Goal: Task Accomplishment & Management: Complete application form

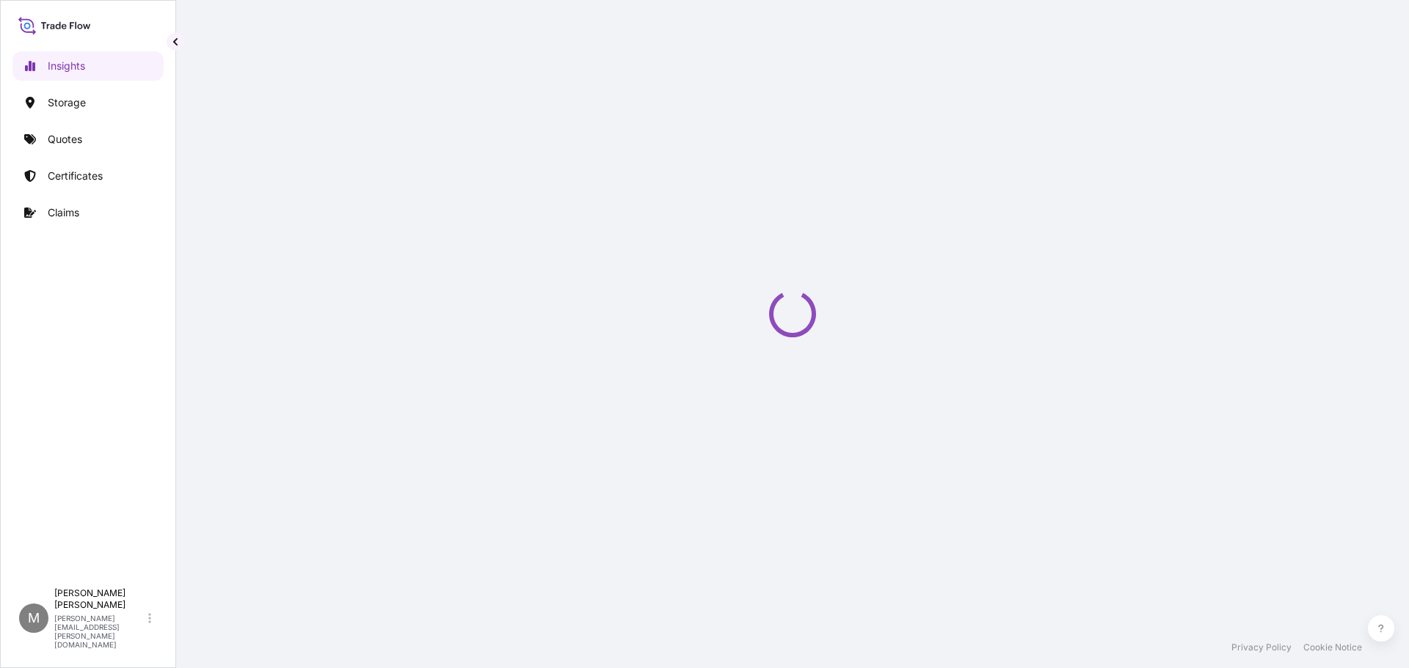
select select "2025"
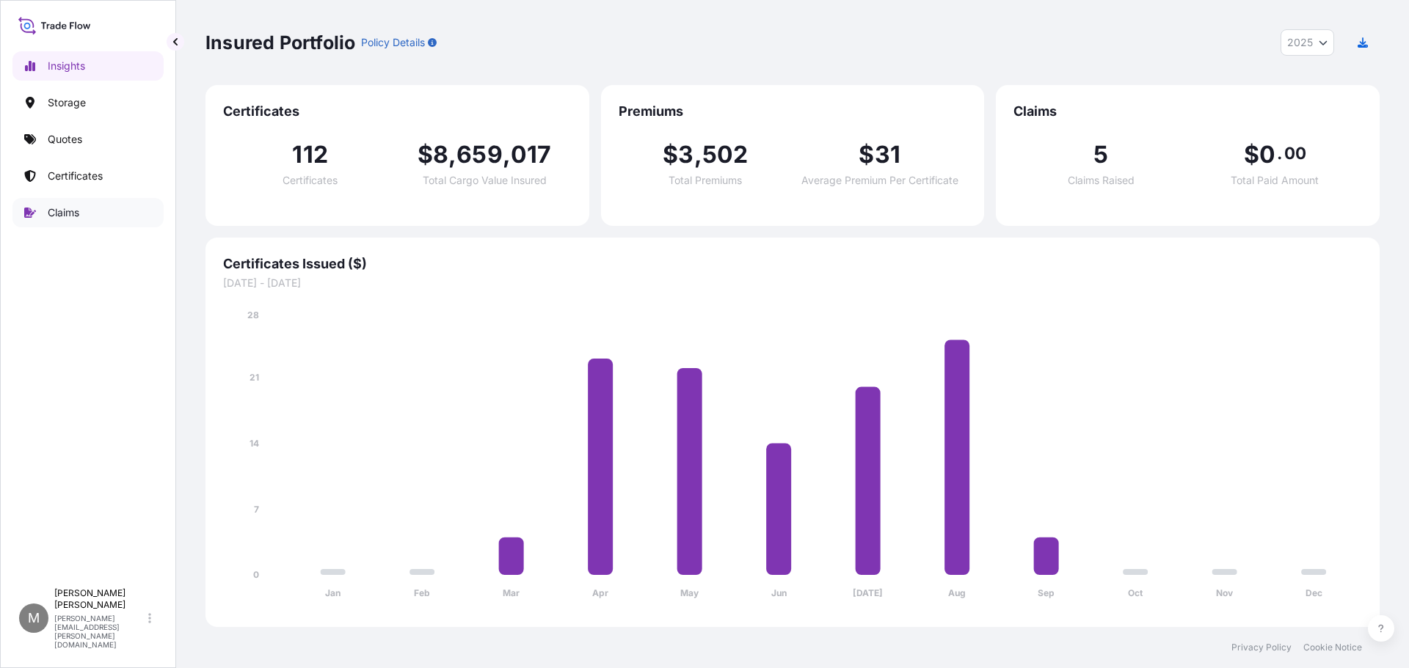
click at [66, 216] on p "Claims" at bounding box center [64, 212] width 32 height 15
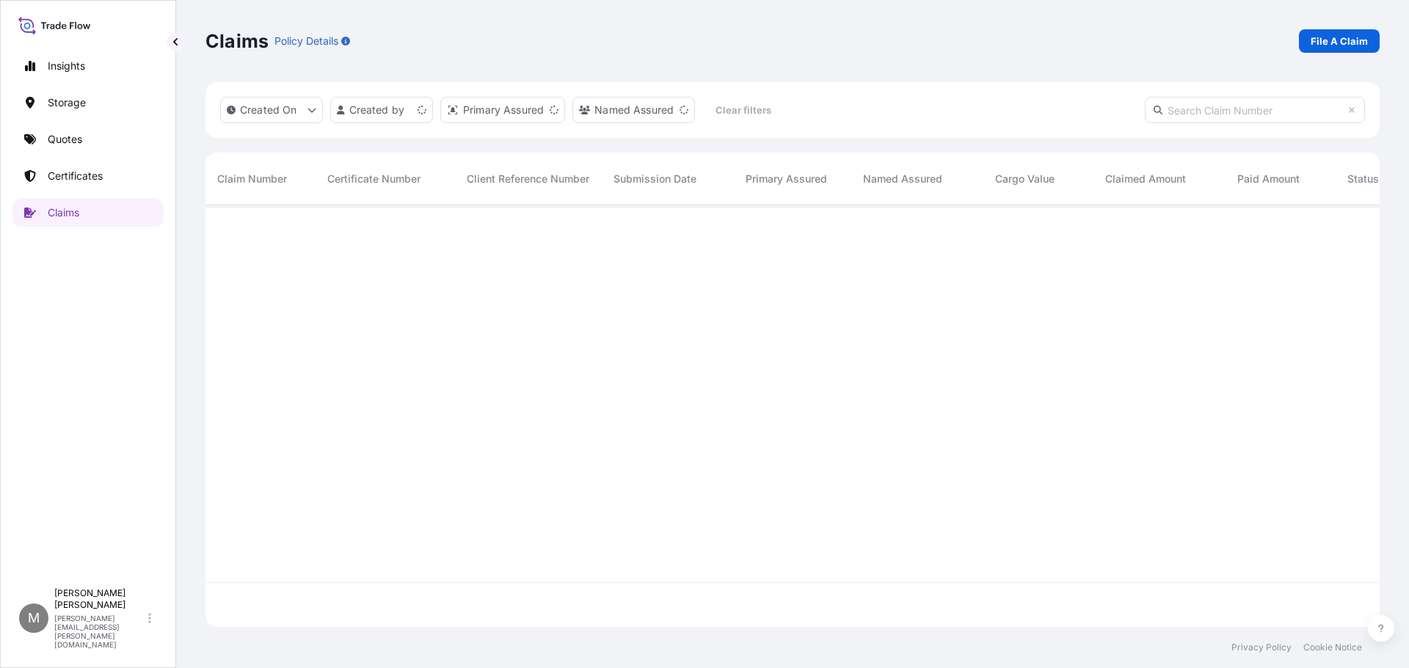
scroll to position [419, 1163]
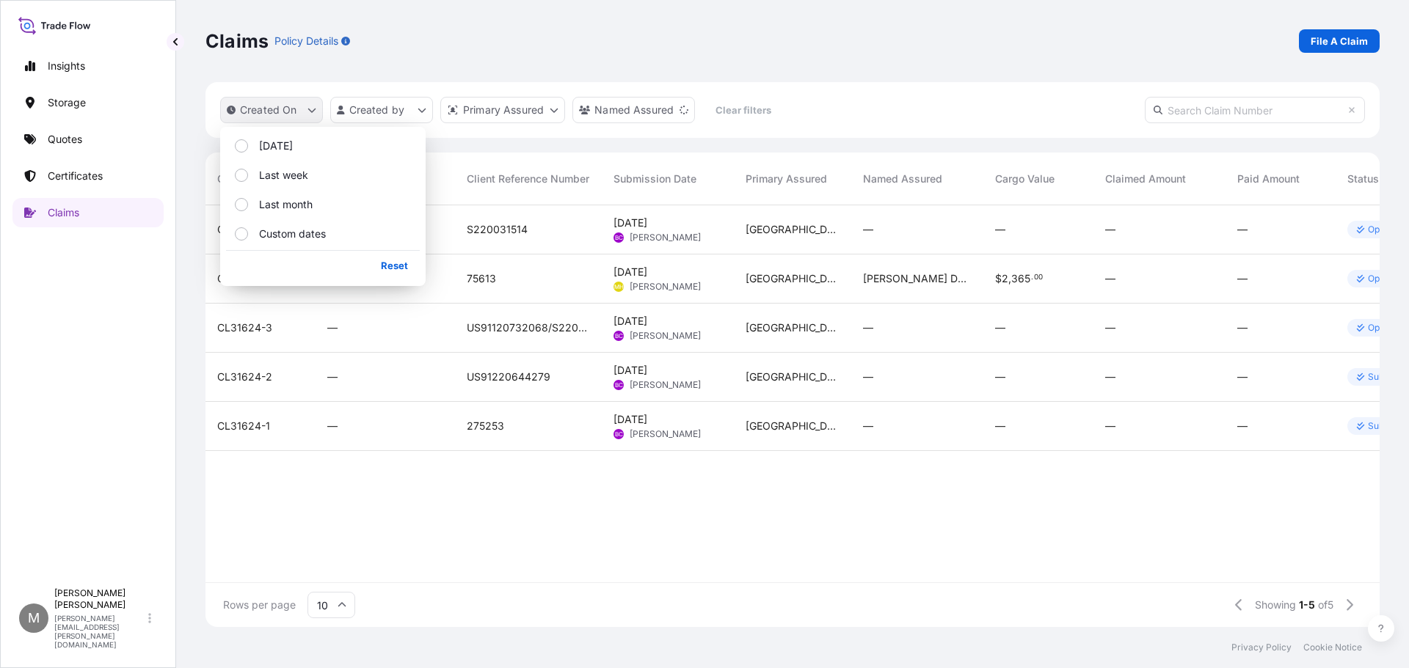
click at [314, 109] on icon "createdOn Filter options" at bounding box center [312, 111] width 8 height 4
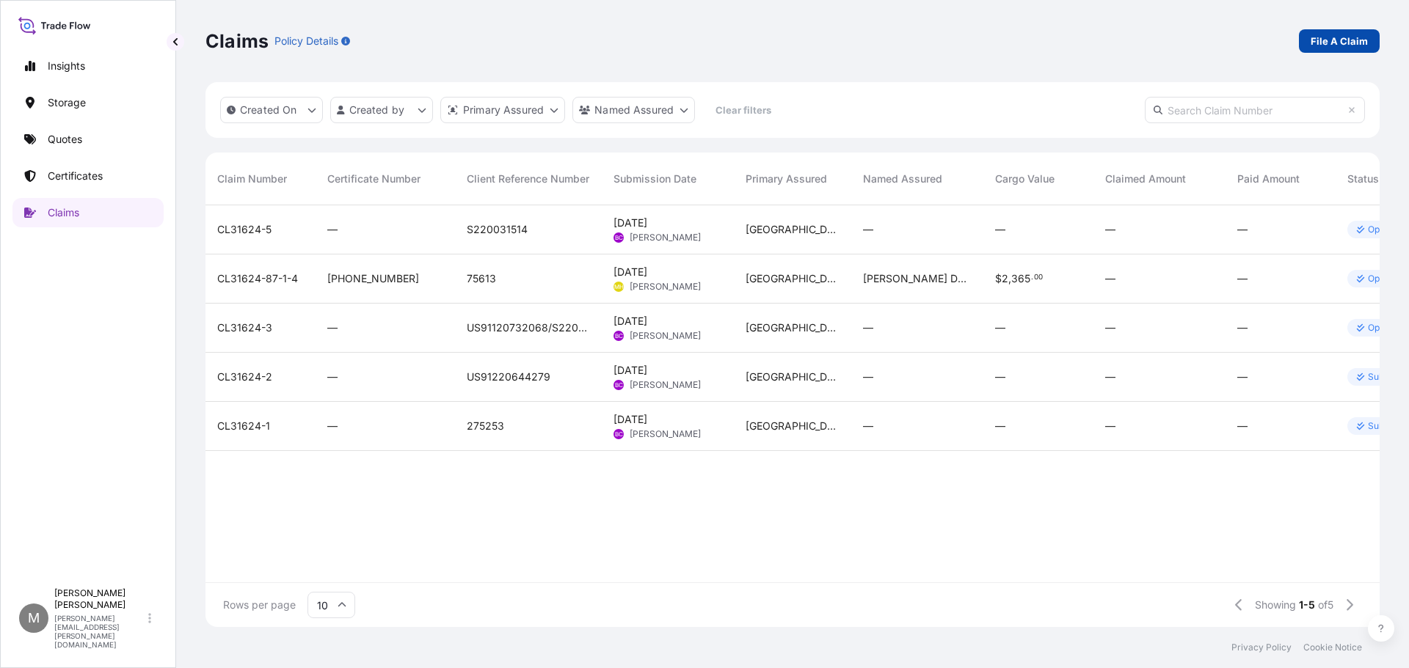
click at [1309, 37] on link "File A Claim" at bounding box center [1339, 40] width 81 height 23
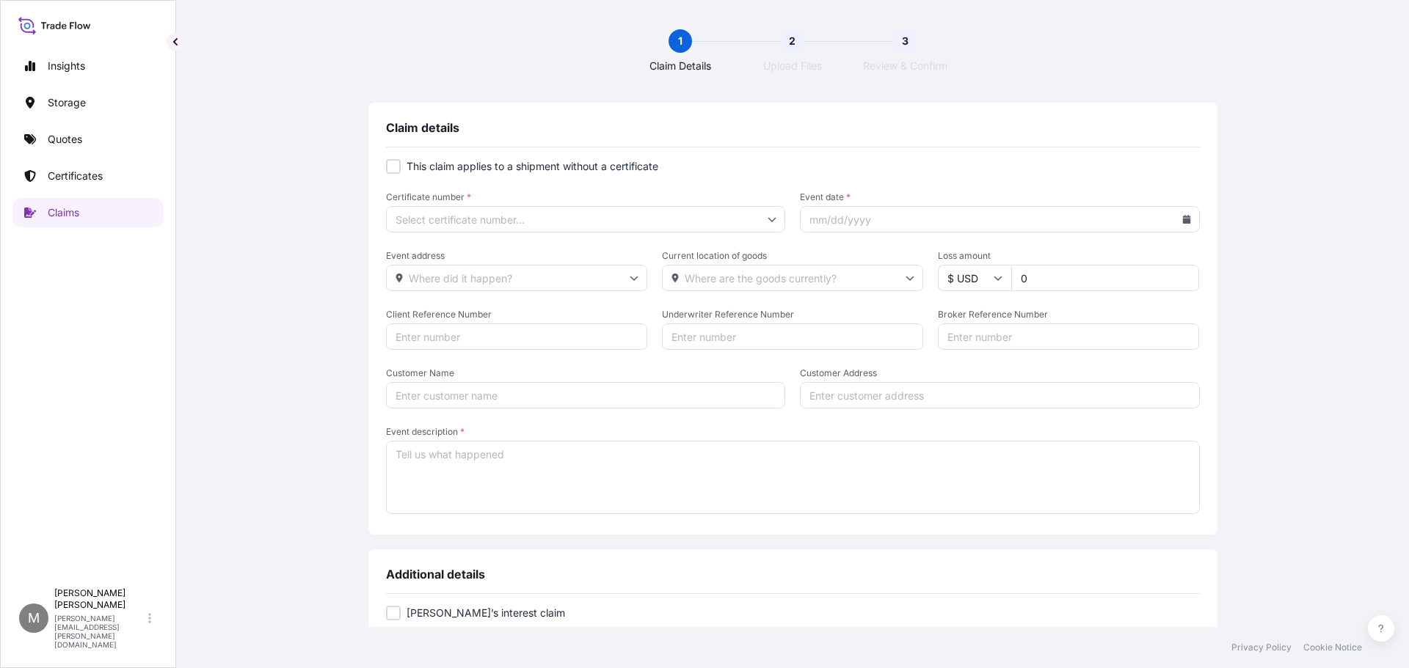
click at [393, 165] on div at bounding box center [393, 166] width 15 height 15
checkbox input "true"
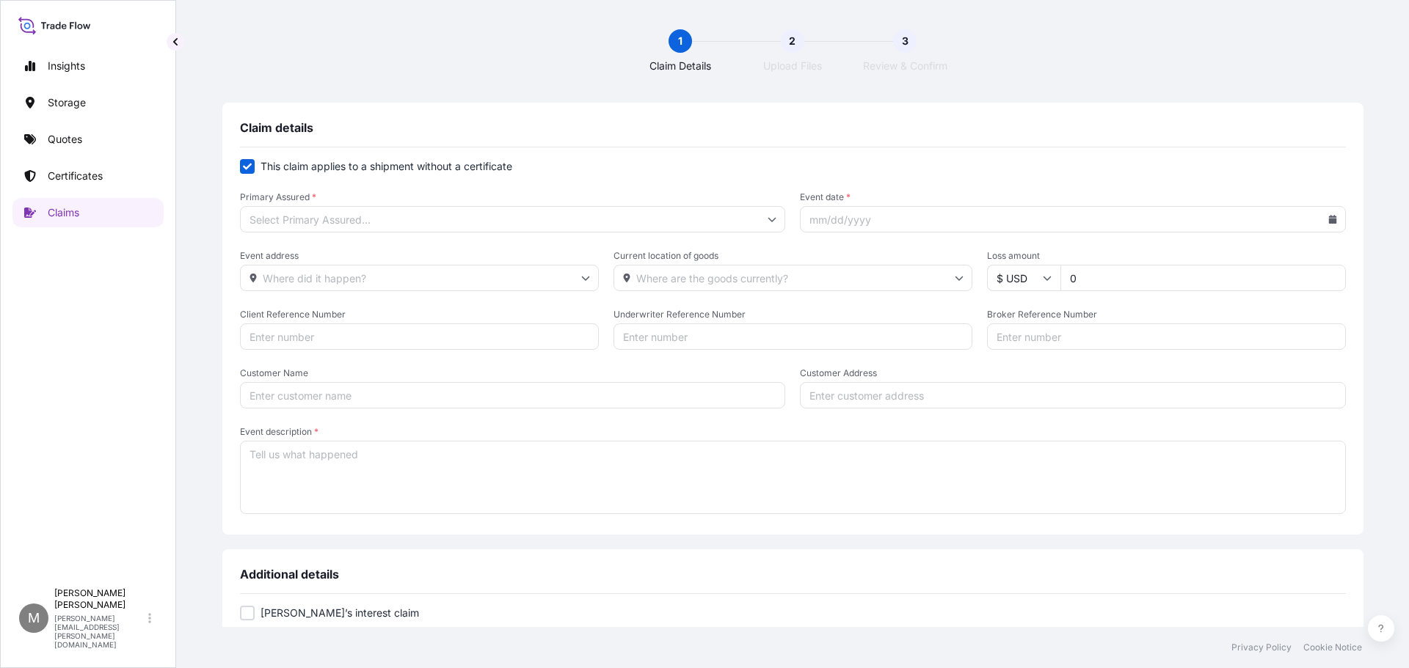
click at [475, 223] on input "Primary Assured *" at bounding box center [513, 219] width 546 height 26
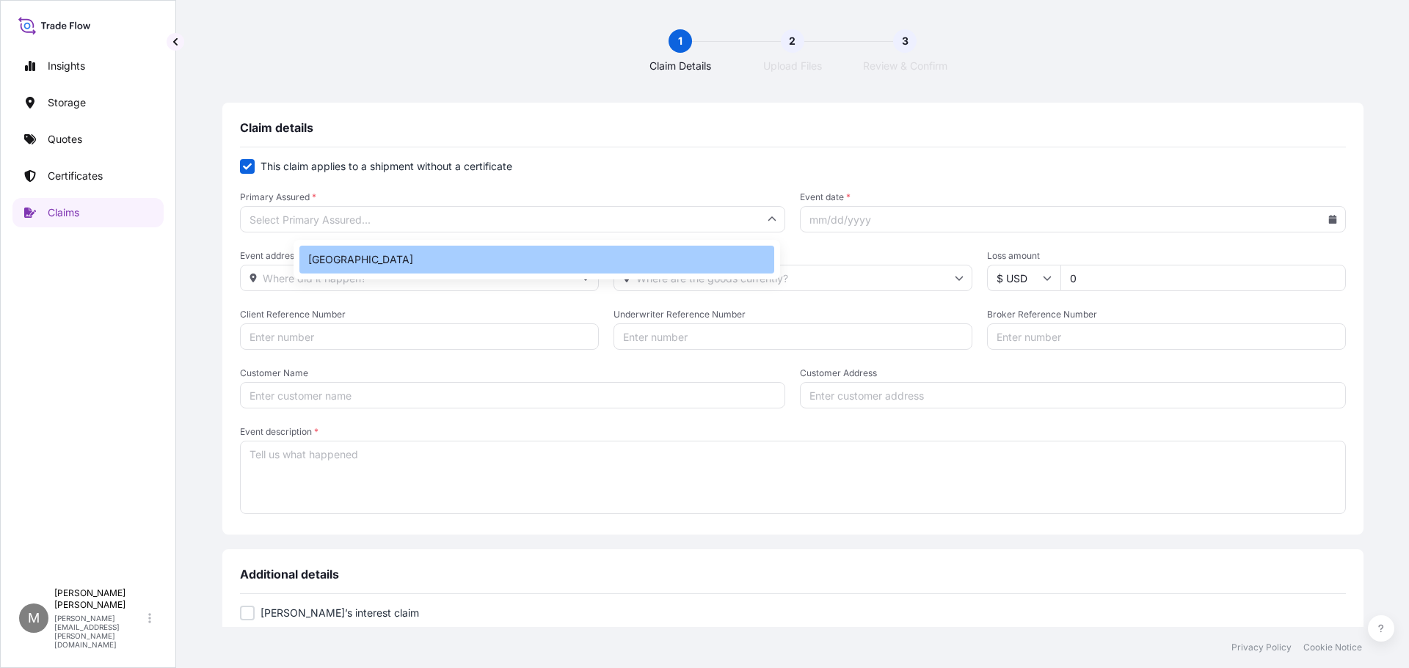
click at [338, 264] on div "[GEOGRAPHIC_DATA]" at bounding box center [536, 260] width 475 height 28
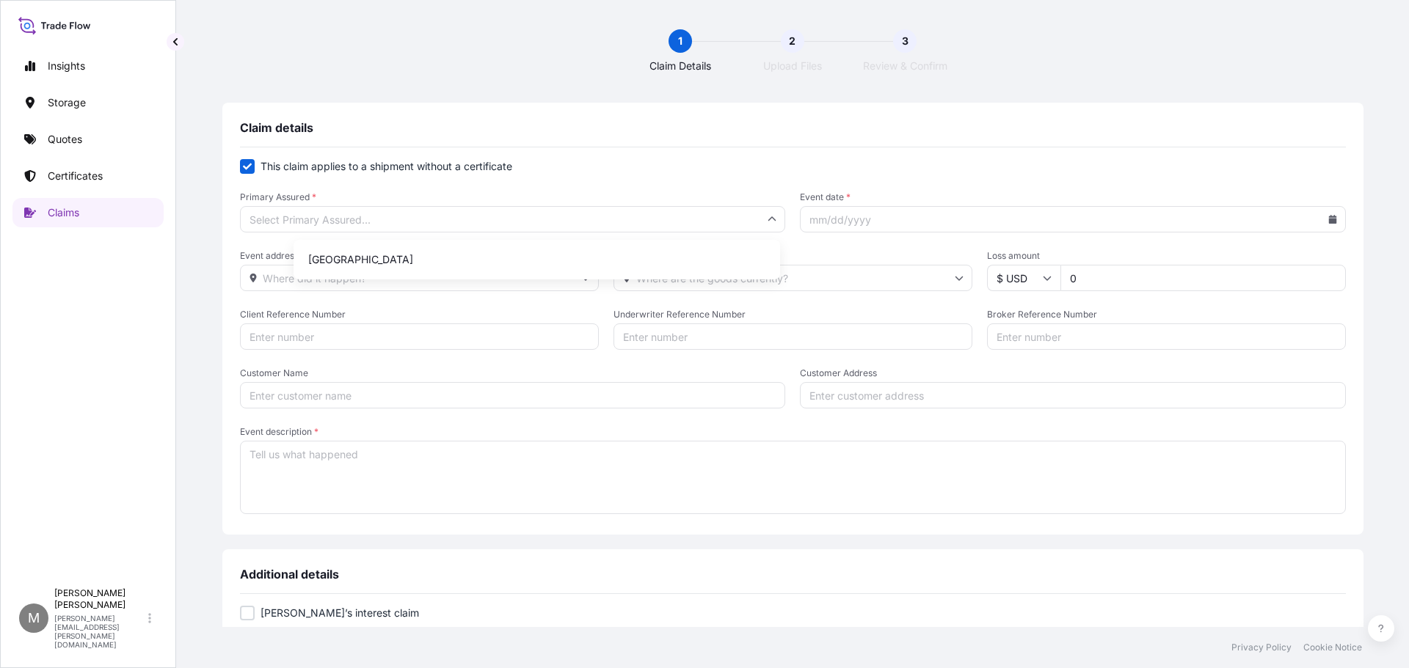
type input "[GEOGRAPHIC_DATA]"
click at [846, 222] on input "Event date *" at bounding box center [1073, 219] width 546 height 26
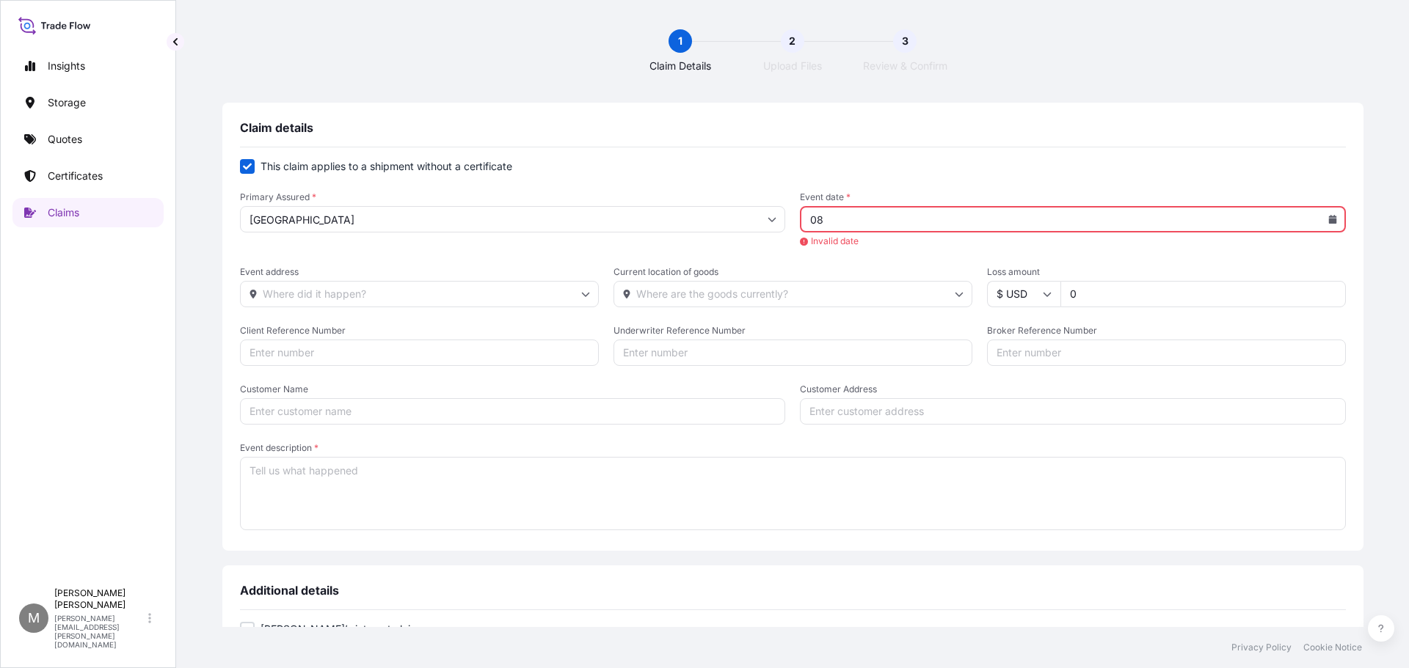
click at [1328, 218] on icon at bounding box center [1332, 219] width 9 height 9
click at [1213, 262] on icon at bounding box center [1211, 261] width 6 height 9
click at [1186, 406] on button "22" at bounding box center [1186, 405] width 23 height 23
type input "[DATE]"
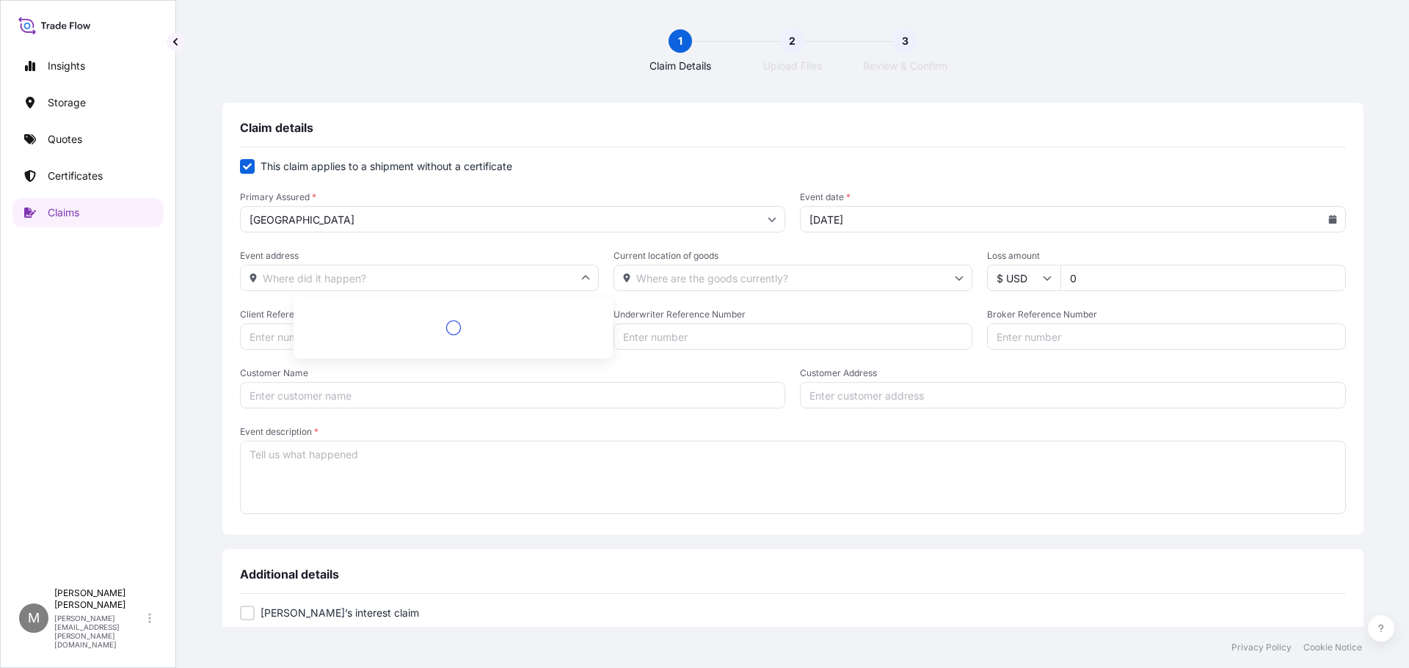
click at [457, 278] on input "Event address" at bounding box center [419, 278] width 359 height 26
type input "l"
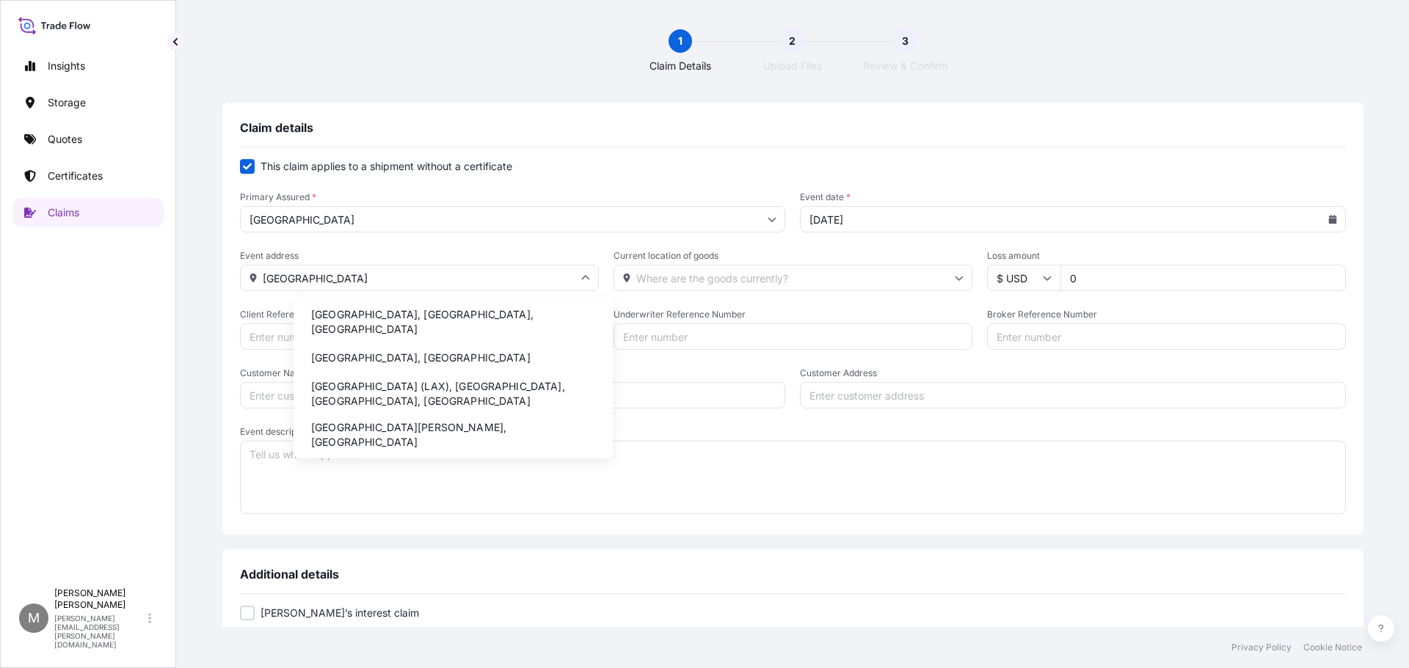
click at [387, 312] on li "[GEOGRAPHIC_DATA], [GEOGRAPHIC_DATA], [GEOGRAPHIC_DATA]" at bounding box center [452, 322] width 307 height 38
type input "[GEOGRAPHIC_DATA], [GEOGRAPHIC_DATA], [GEOGRAPHIC_DATA]"
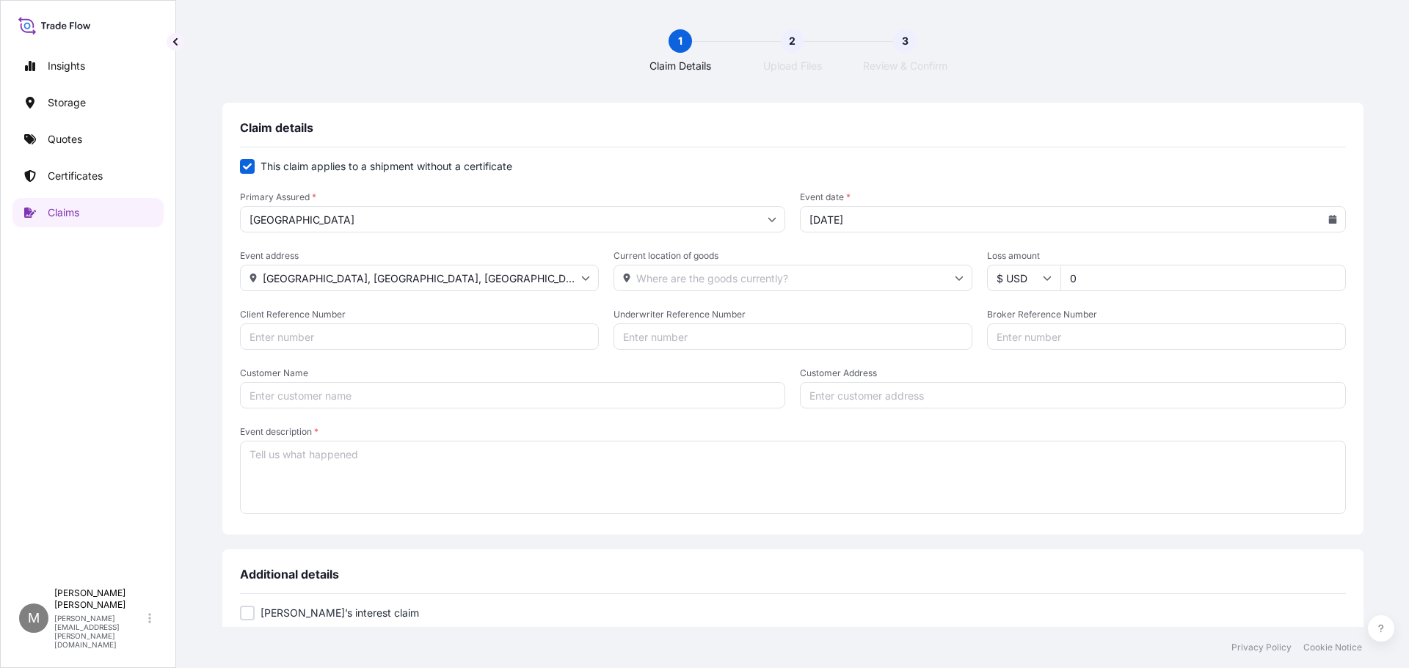
click at [682, 279] on input "Current location of goods" at bounding box center [792, 278] width 359 height 26
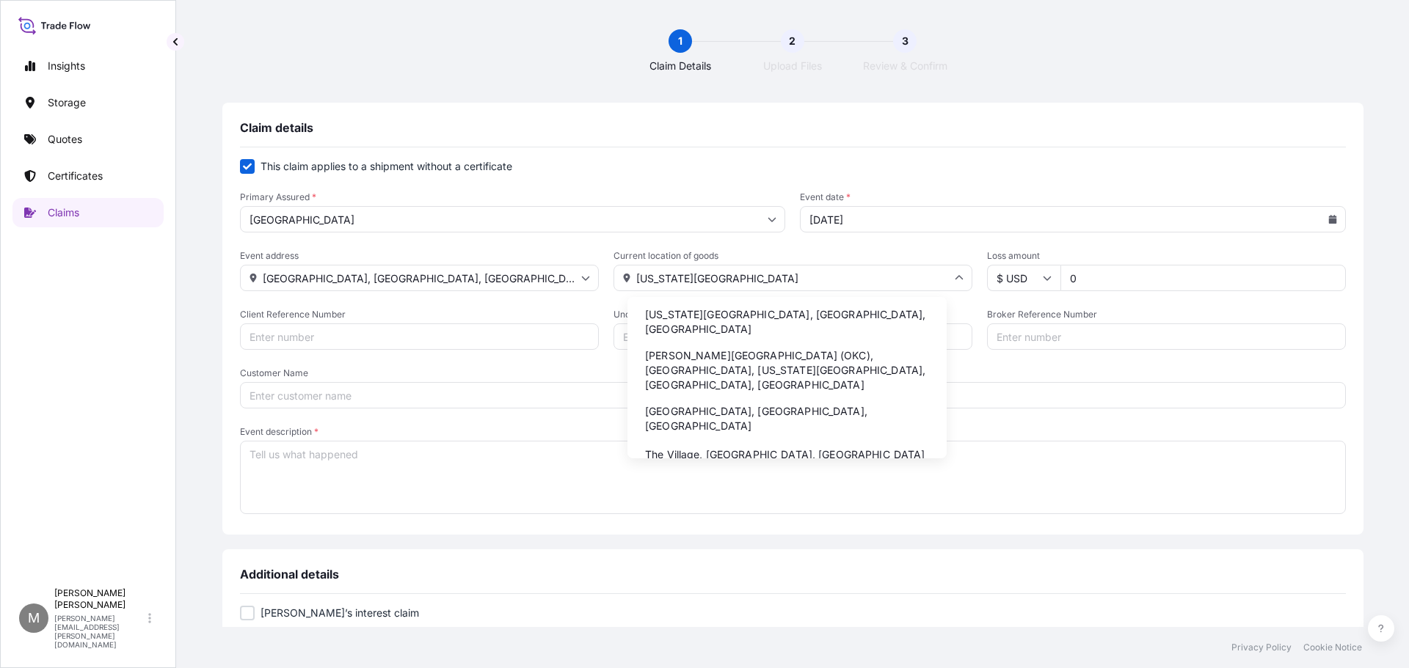
click at [698, 315] on li "[US_STATE][GEOGRAPHIC_DATA], [GEOGRAPHIC_DATA], [GEOGRAPHIC_DATA]" at bounding box center [786, 322] width 307 height 38
type input "[US_STATE][GEOGRAPHIC_DATA], [GEOGRAPHIC_DATA], [GEOGRAPHIC_DATA]"
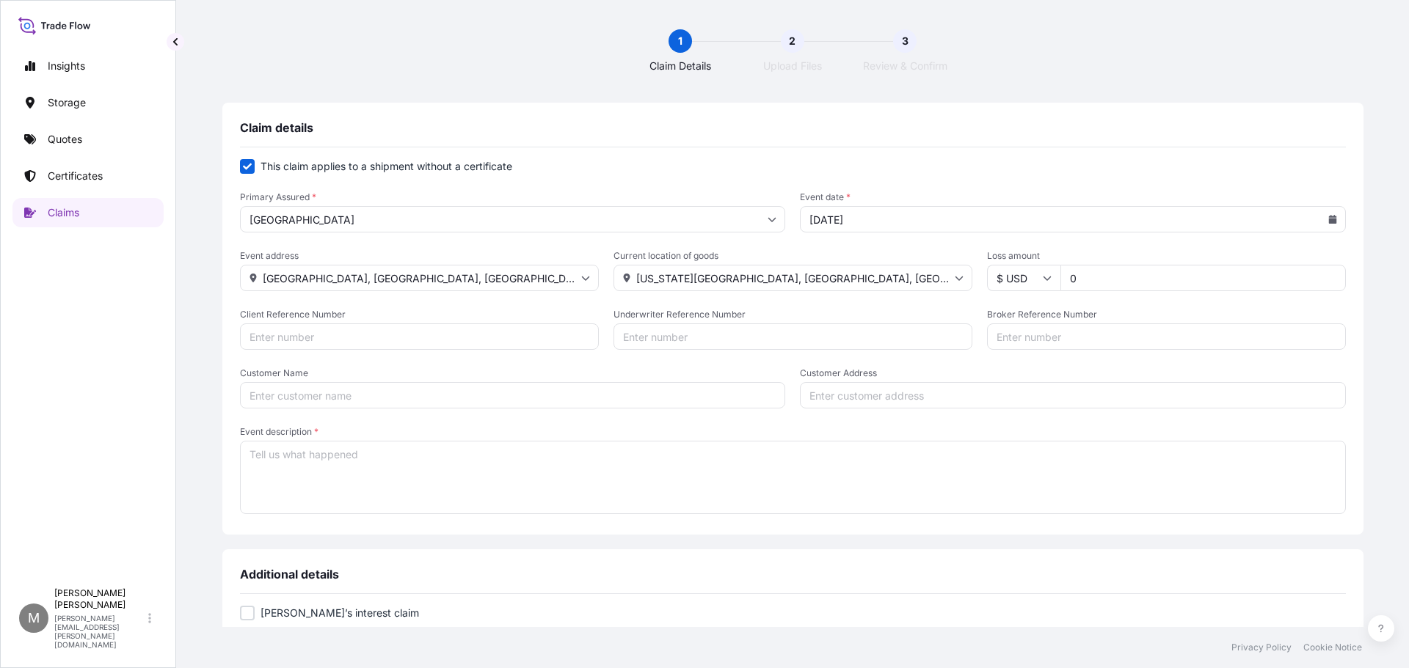
click at [1073, 282] on input "0" at bounding box center [1202, 278] width 285 height 26
type input "176000.00"
type input "852502313"
click at [804, 392] on input "Customer Address" at bounding box center [1073, 395] width 546 height 26
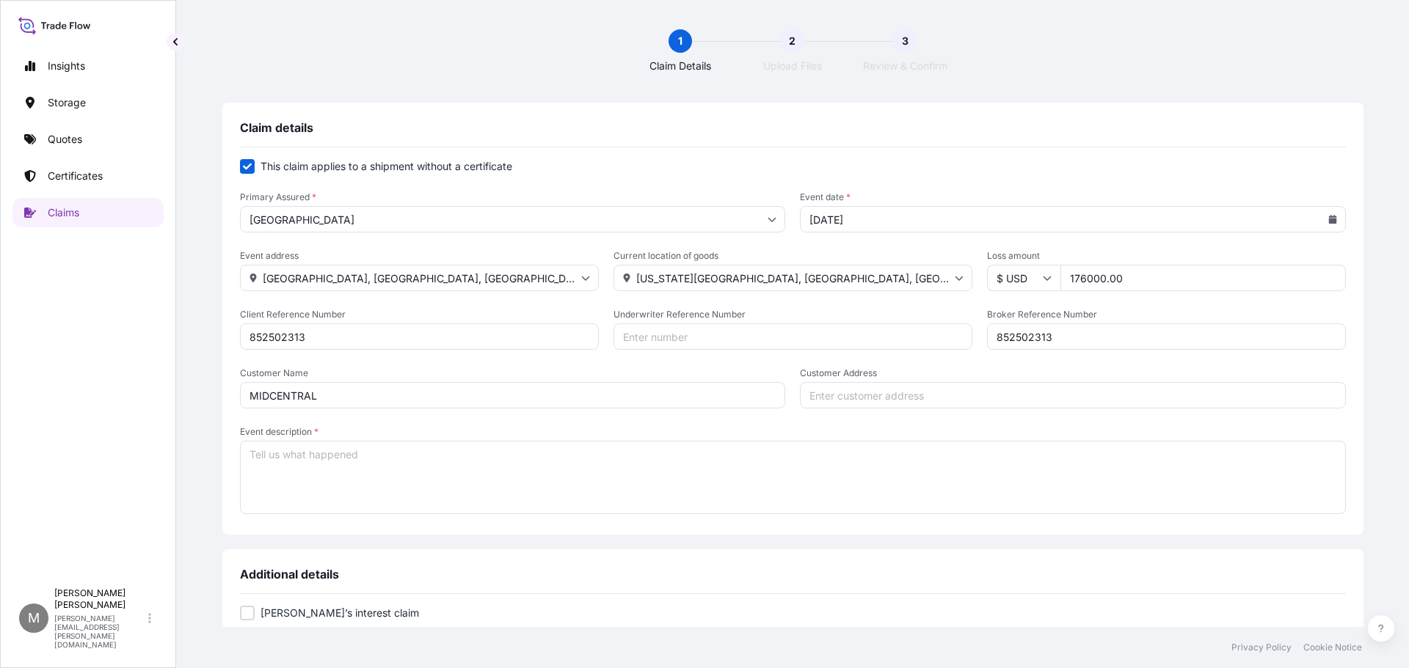
click at [390, 396] on input "MIDCENTRAL" at bounding box center [513, 395] width 546 height 26
type input "MIDCENTRAL ENERGY SERVICES"
type input "[STREET_ADDRESS][US_STATE]"
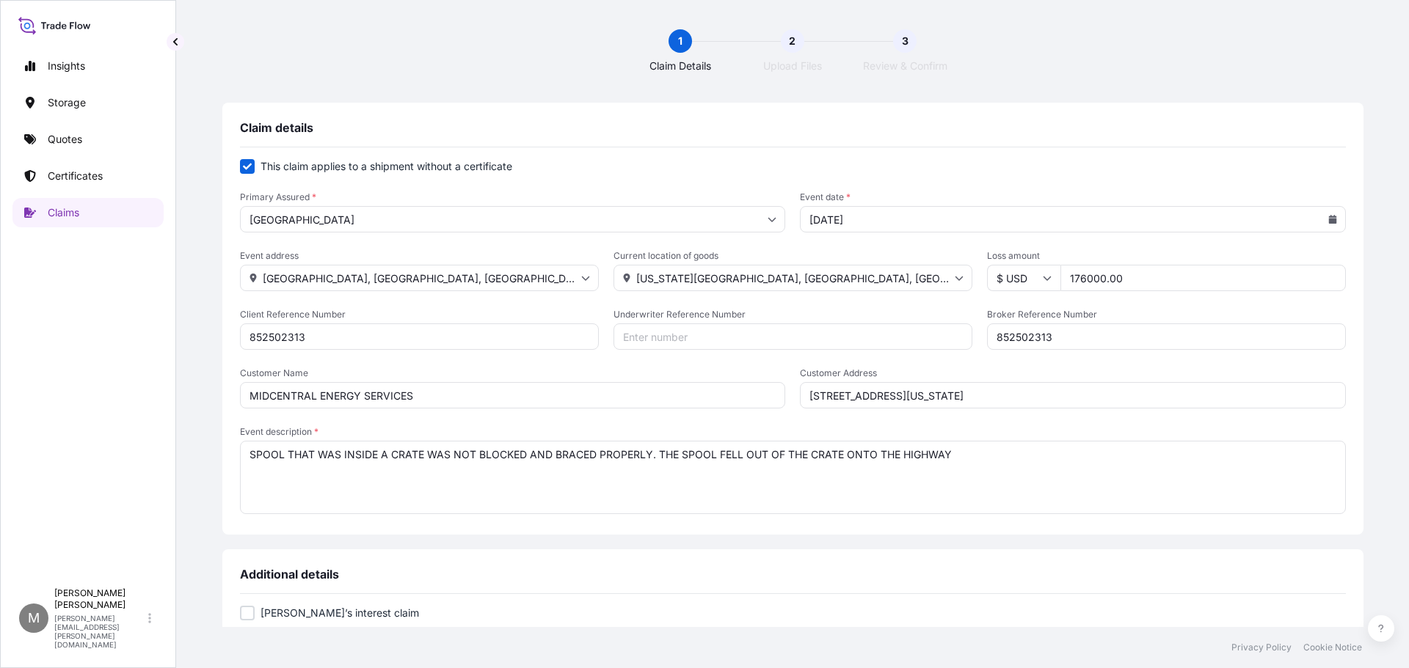
type textarea "SPOOL THAT WAS INSIDE A CRATE WAS NOT BLOCKED AND BRACED PROPERLY. THE SPOOL FE…"
click at [827, 219] on input "[DATE]" at bounding box center [1073, 219] width 546 height 26
type input "[DATE]"
click at [430, 281] on input "[GEOGRAPHIC_DATA], [GEOGRAPHIC_DATA], [GEOGRAPHIC_DATA]" at bounding box center [419, 278] width 359 height 26
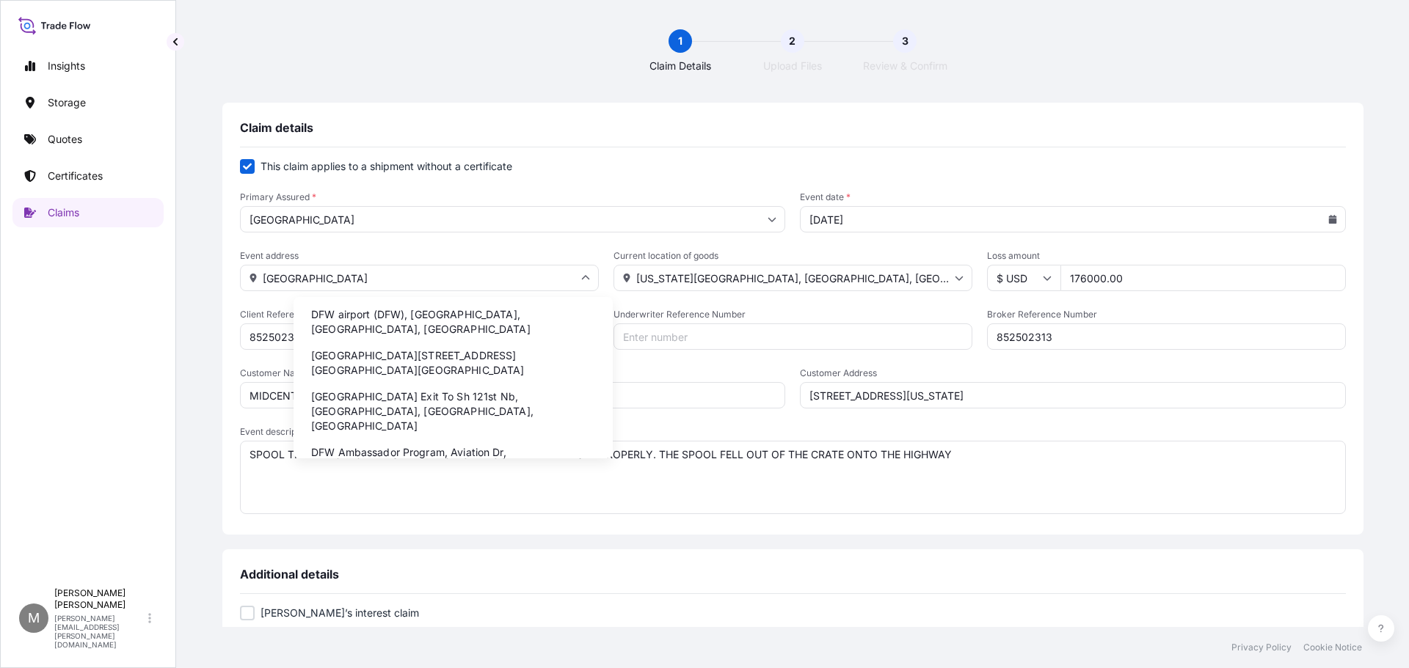
click at [457, 321] on li "DFW airport (DFW), [GEOGRAPHIC_DATA], [GEOGRAPHIC_DATA], [GEOGRAPHIC_DATA]" at bounding box center [452, 322] width 307 height 38
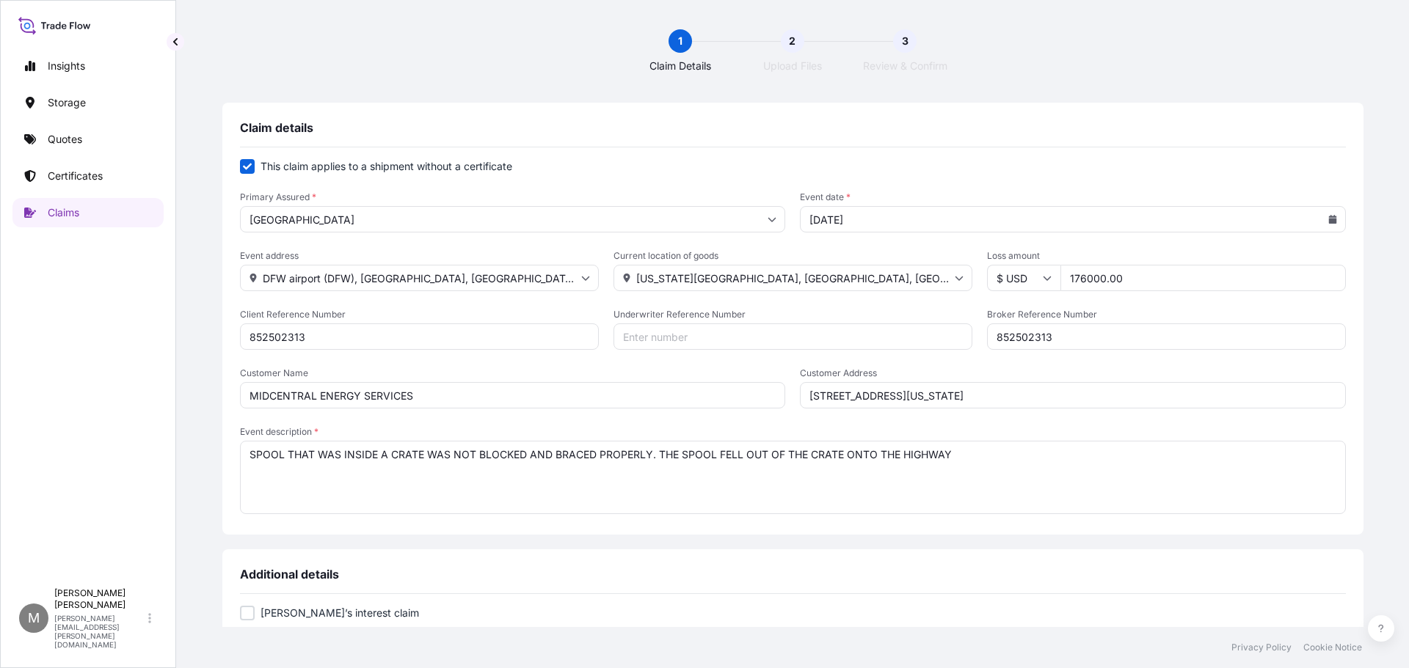
type input "[STREET_ADDRESS]"
click at [729, 280] on input "[US_STATE][GEOGRAPHIC_DATA], [GEOGRAPHIC_DATA], [GEOGRAPHIC_DATA]" at bounding box center [792, 278] width 359 height 26
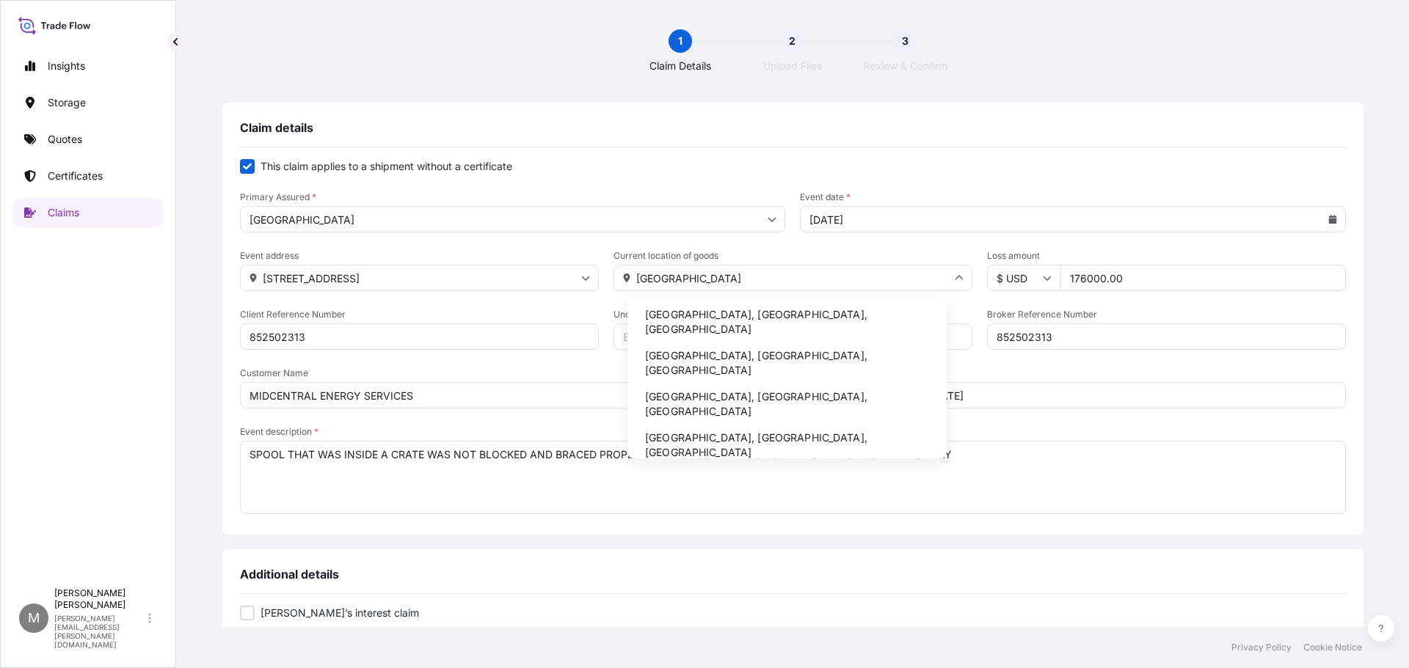
click at [713, 314] on li "[GEOGRAPHIC_DATA], [GEOGRAPHIC_DATA], [GEOGRAPHIC_DATA]" at bounding box center [786, 322] width 307 height 38
type input "[GEOGRAPHIC_DATA], [GEOGRAPHIC_DATA], [GEOGRAPHIC_DATA]"
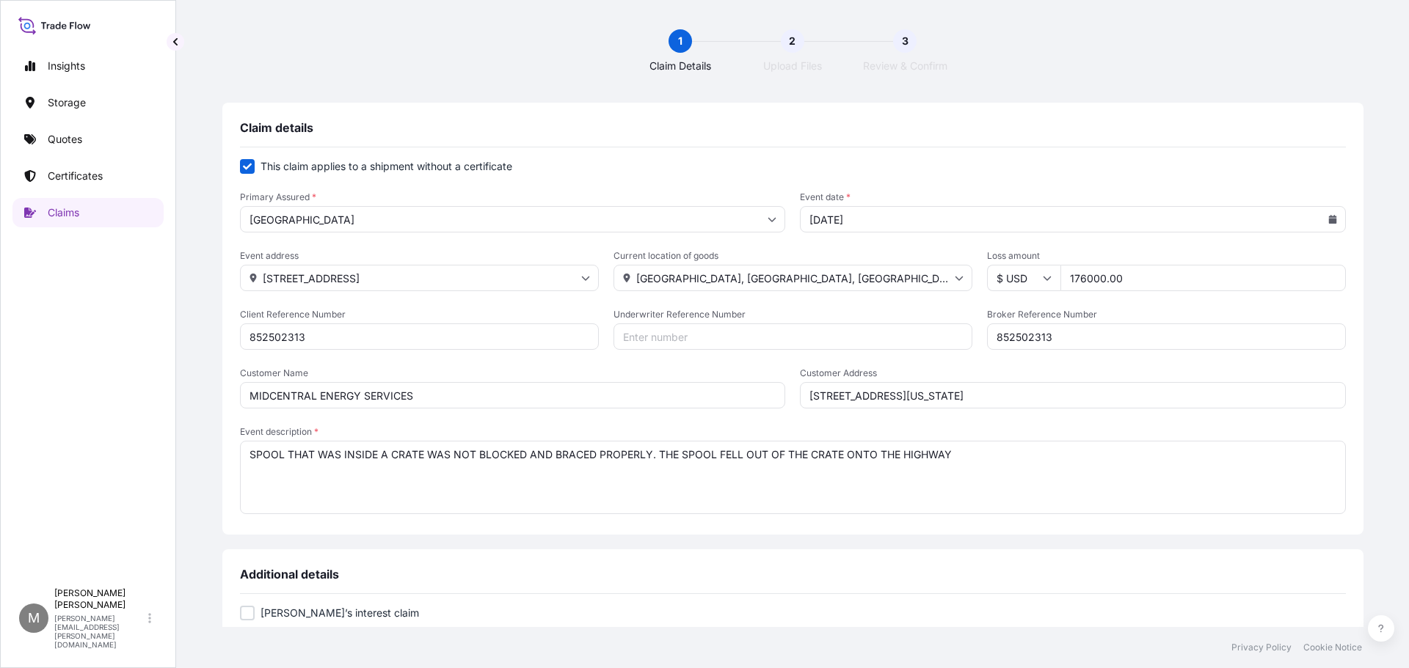
drag, startPoint x: 1113, startPoint y: 280, endPoint x: 1045, endPoint y: 281, distance: 68.2
click at [1060, 281] on input "176000.00" at bounding box center [1202, 278] width 285 height 26
type input "2950.00"
type input "8"
type input "AXIS SYSTEM DAMAGE PO 80443"
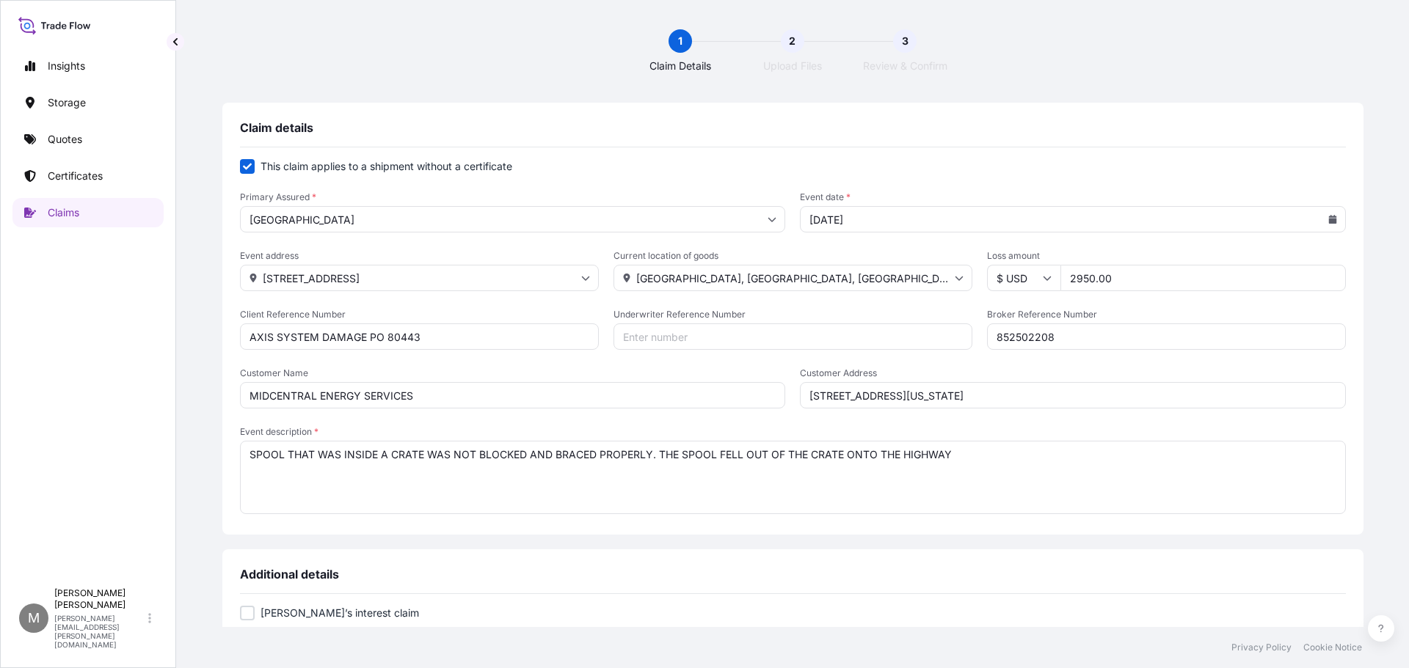
type input "852502208"
click at [391, 397] on input "TRINITY SLING" at bounding box center [513, 395] width 546 height 26
type input "TRINITY SLING AUTHORITY"
type input "[STREET_ADDRESS]"
type textarea "S"
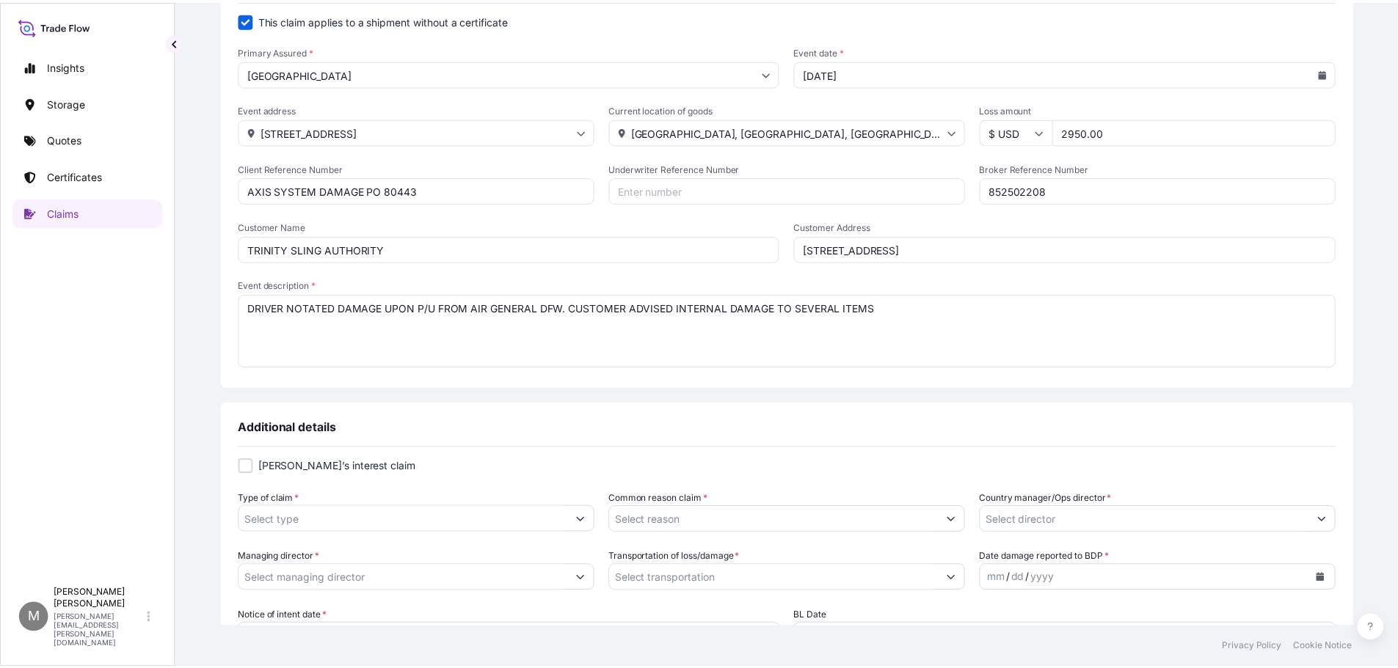
scroll to position [220, 0]
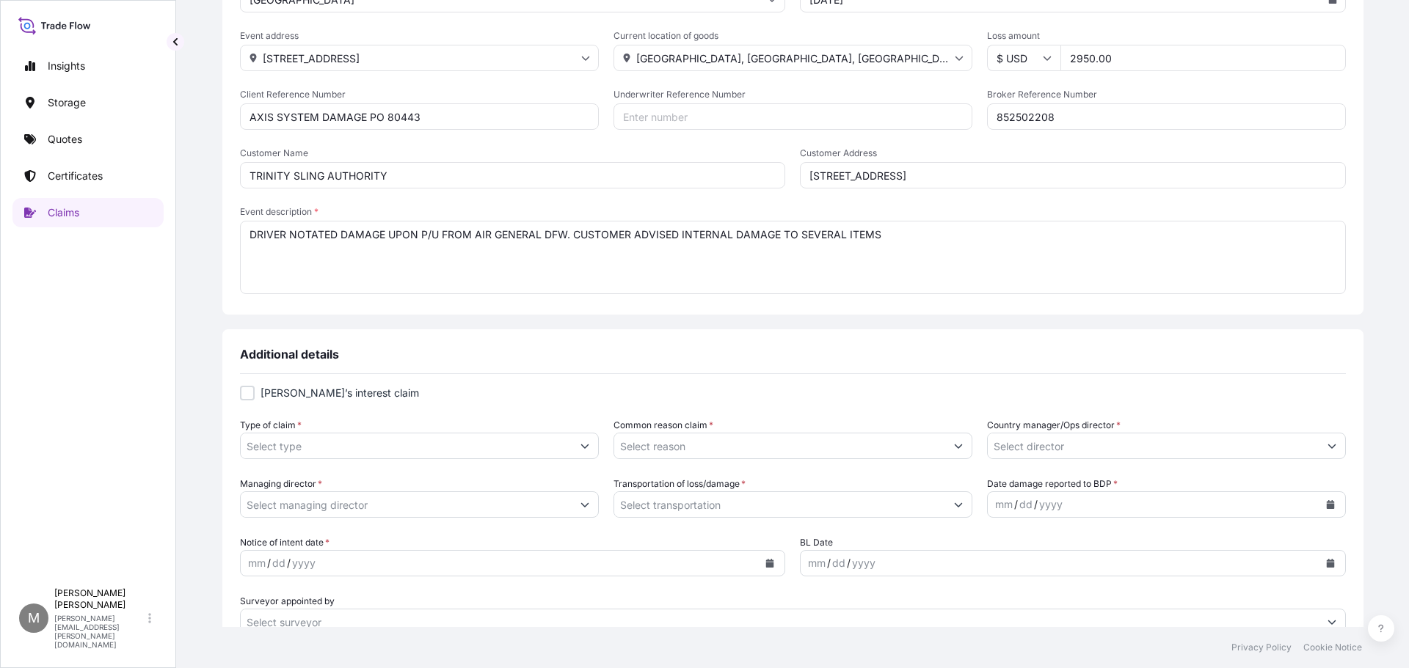
type textarea "DRIVER NOTATED DAMAGE UPON P/U FROM AIR GENERAL DFW. CUSTOMER ADVISED INTERNAL …"
click at [411, 450] on input "Type of claim *" at bounding box center [406, 446] width 331 height 26
click at [588, 447] on icon "Show suggestions" at bounding box center [584, 447] width 8 height 4
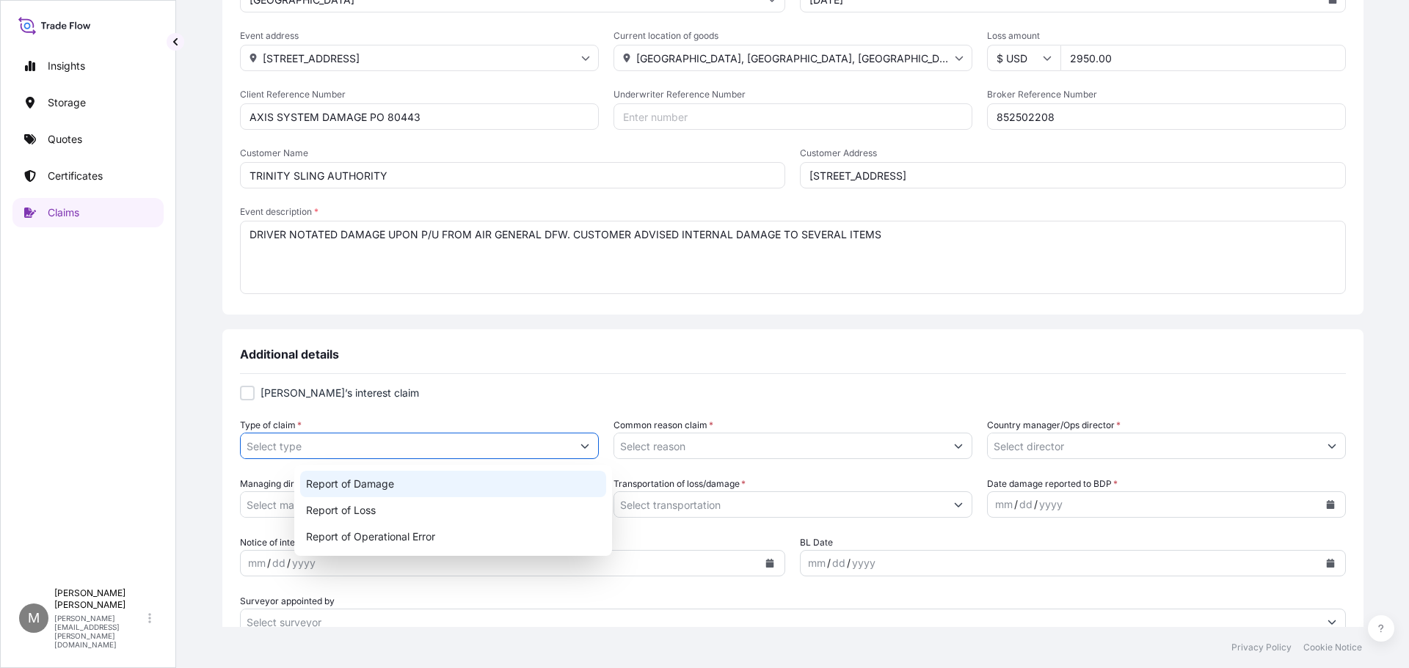
click at [359, 488] on div "Report of Damage" at bounding box center [453, 484] width 306 height 26
type input "Report of Damage"
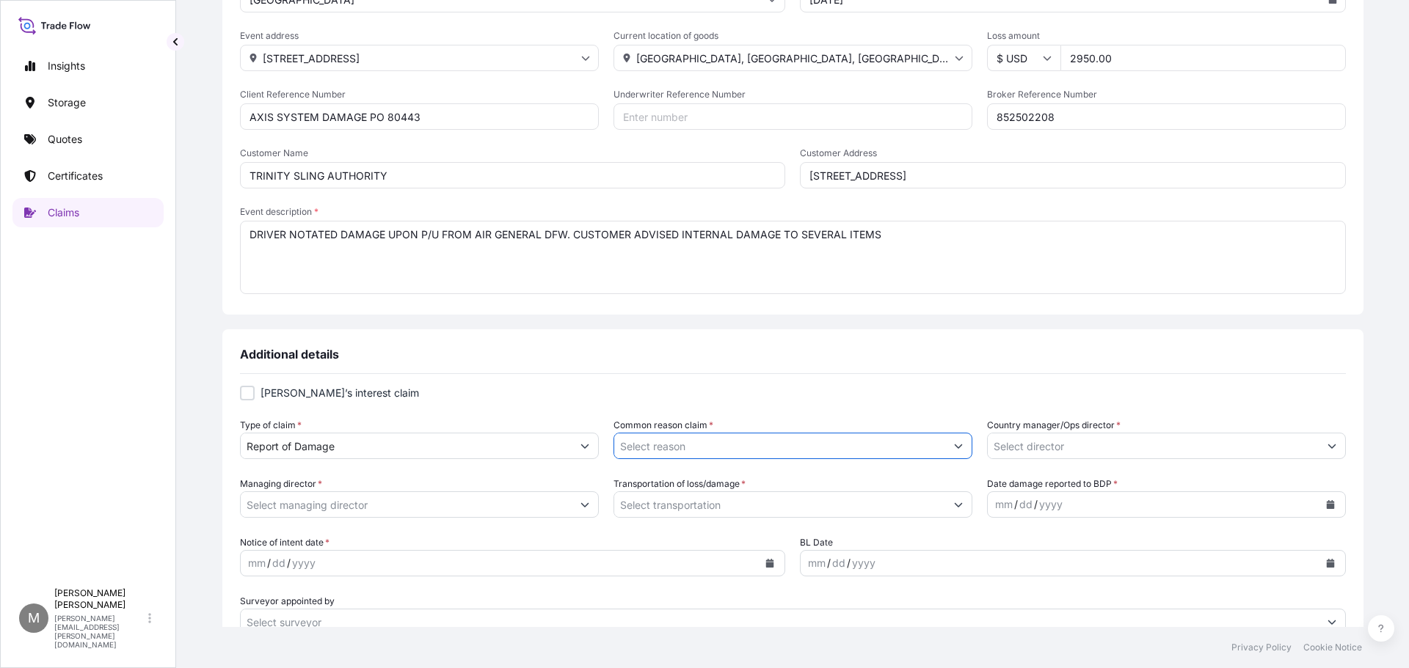
click at [666, 448] on input "Common reason claim *" at bounding box center [779, 446] width 331 height 26
click at [945, 445] on button "Show suggestions" at bounding box center [958, 446] width 26 height 26
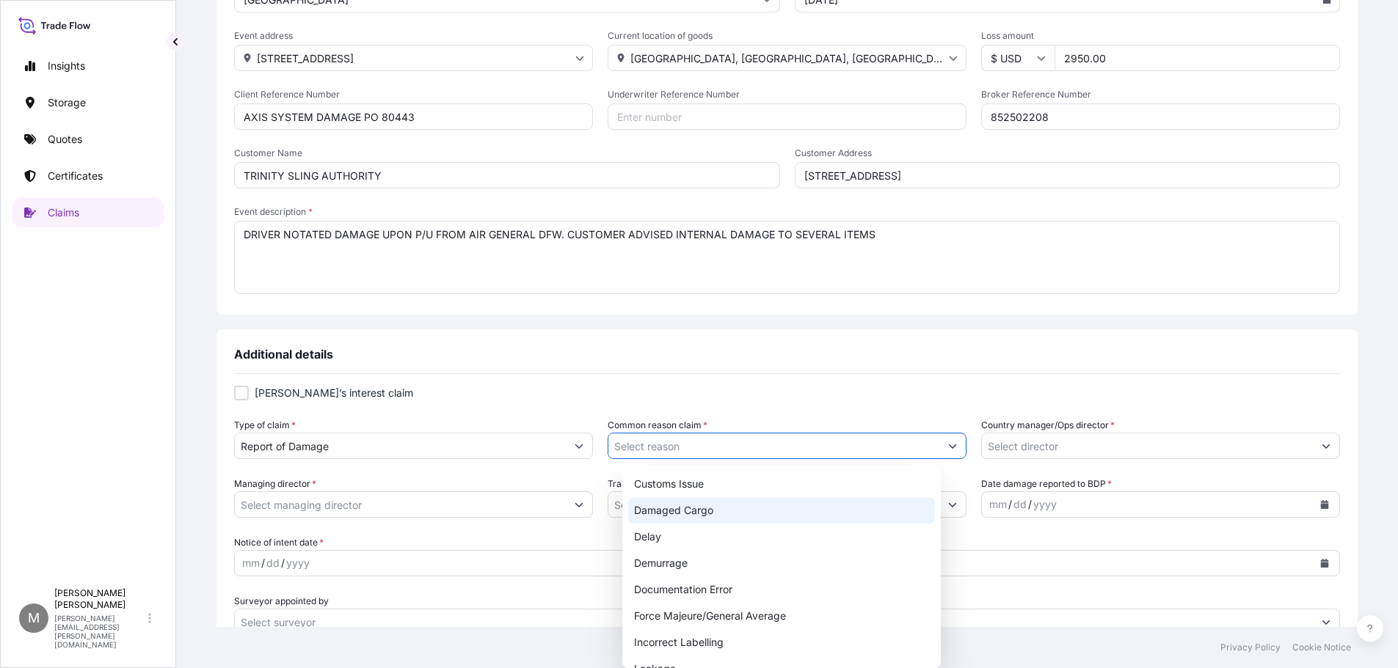
click at [703, 508] on div "Damaged Cargo" at bounding box center [781, 510] width 306 height 26
type input "Damaged Cargo"
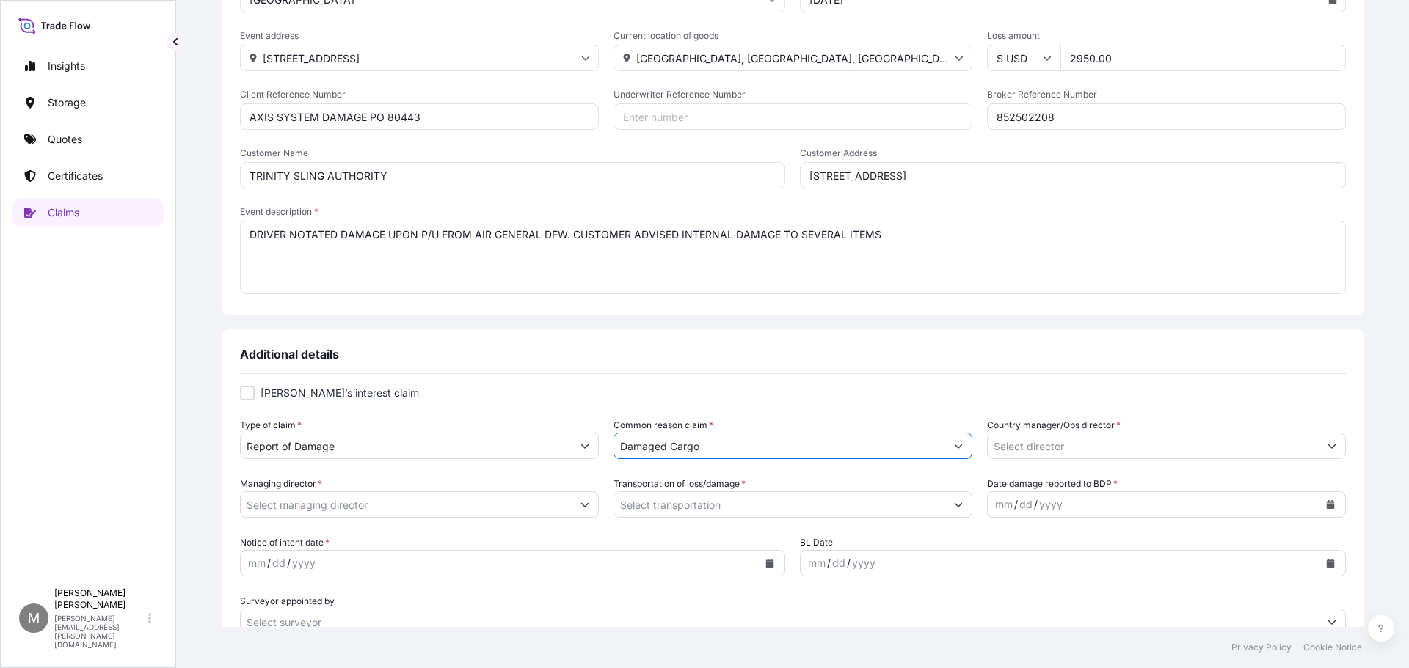
click at [1318, 444] on button "Show suggestions" at bounding box center [1331, 446] width 26 height 26
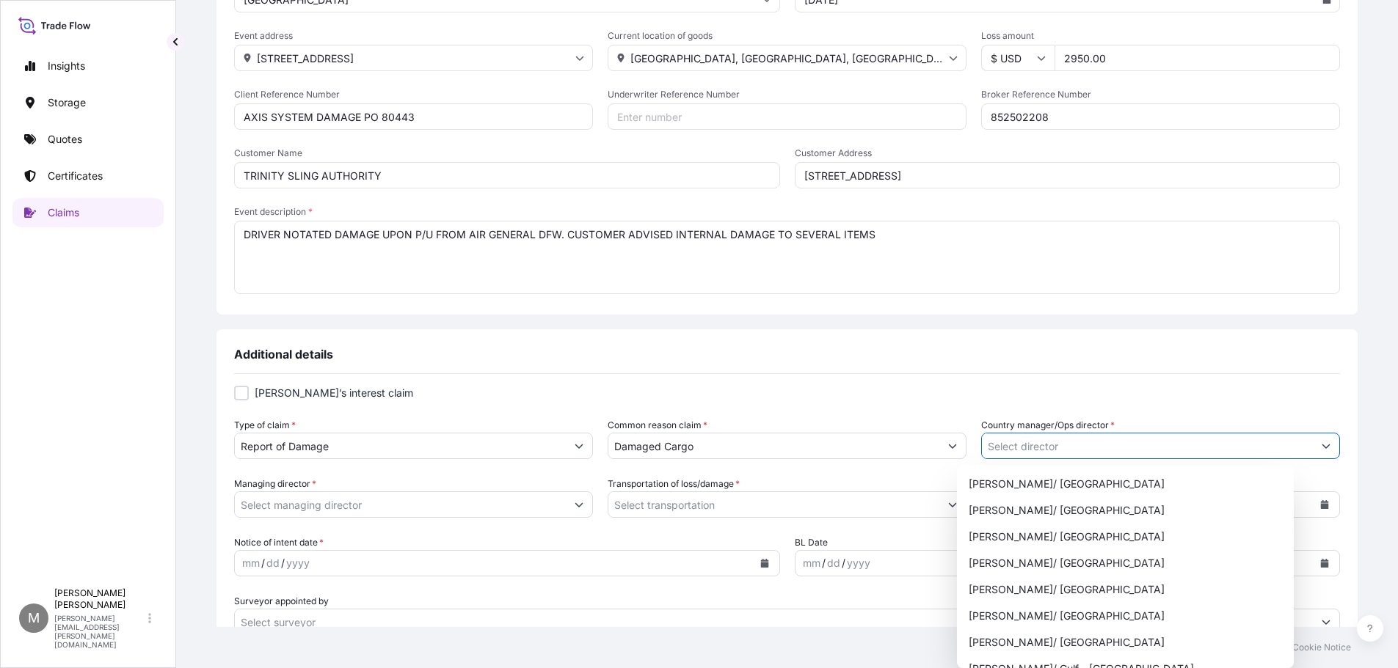
scroll to position [734, 0]
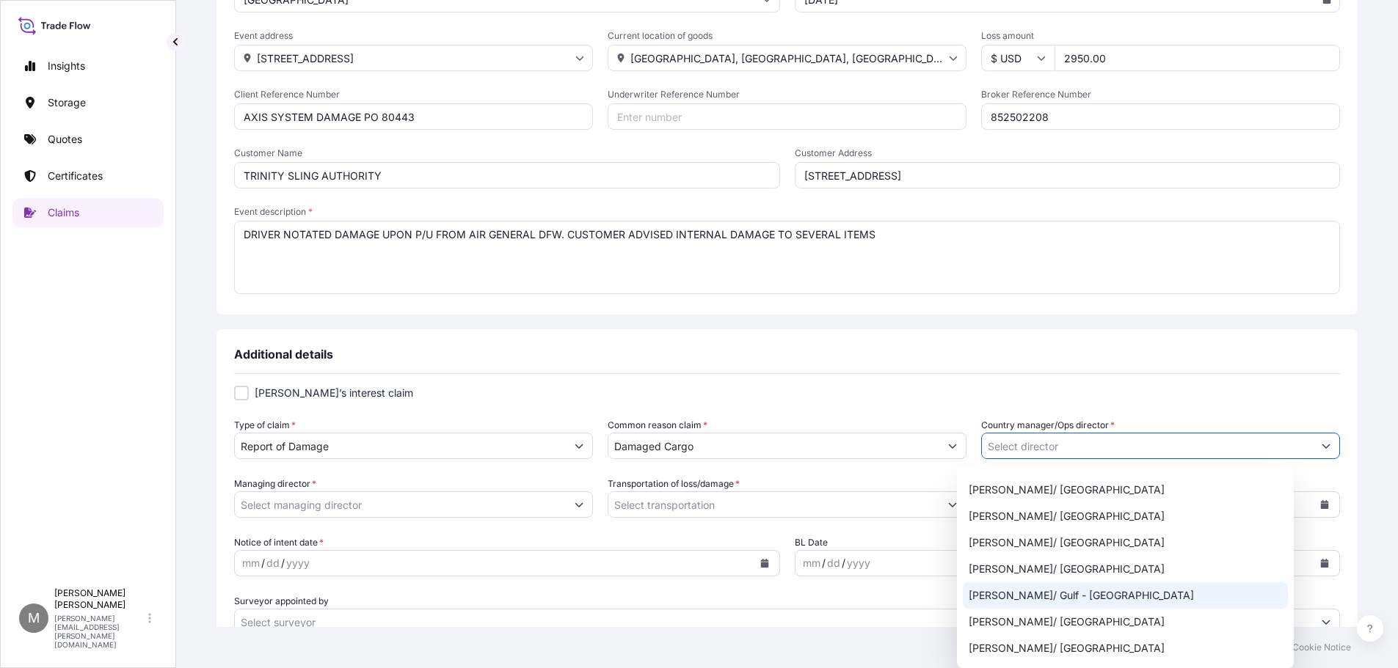
click at [1100, 592] on div "[PERSON_NAME]/ Gulf - [GEOGRAPHIC_DATA]" at bounding box center [1125, 596] width 325 height 26
type input "[PERSON_NAME]/ Gulf - [GEOGRAPHIC_DATA]"
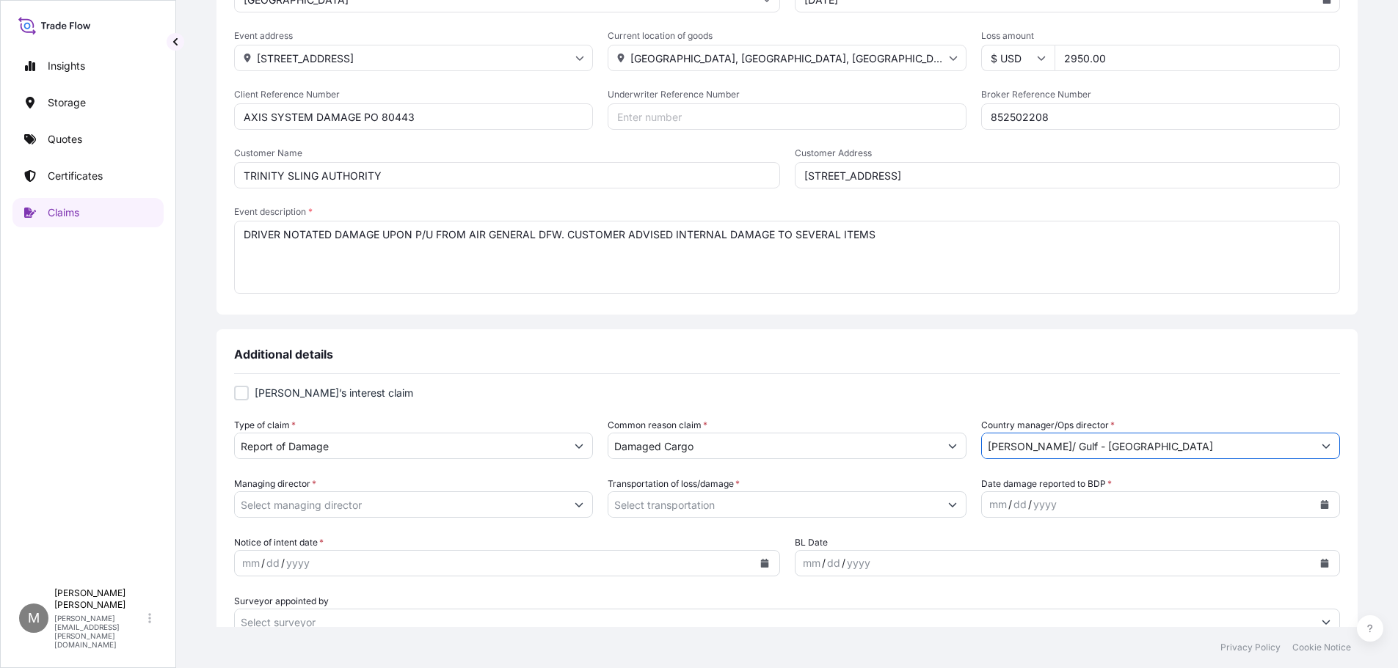
click at [592, 506] on button "Show suggestions" at bounding box center [579, 505] width 26 height 26
click at [598, 510] on button "Show suggestions" at bounding box center [585, 505] width 26 height 26
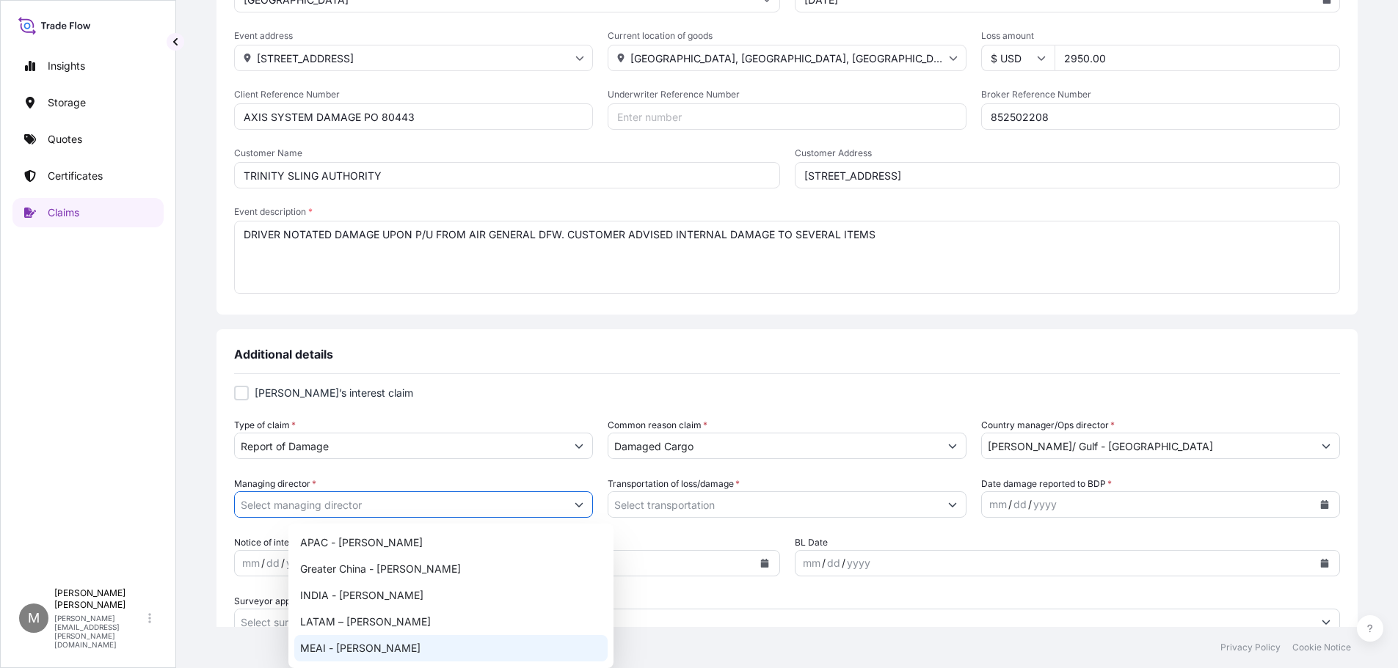
click at [592, 500] on button "Show suggestions" at bounding box center [579, 505] width 26 height 26
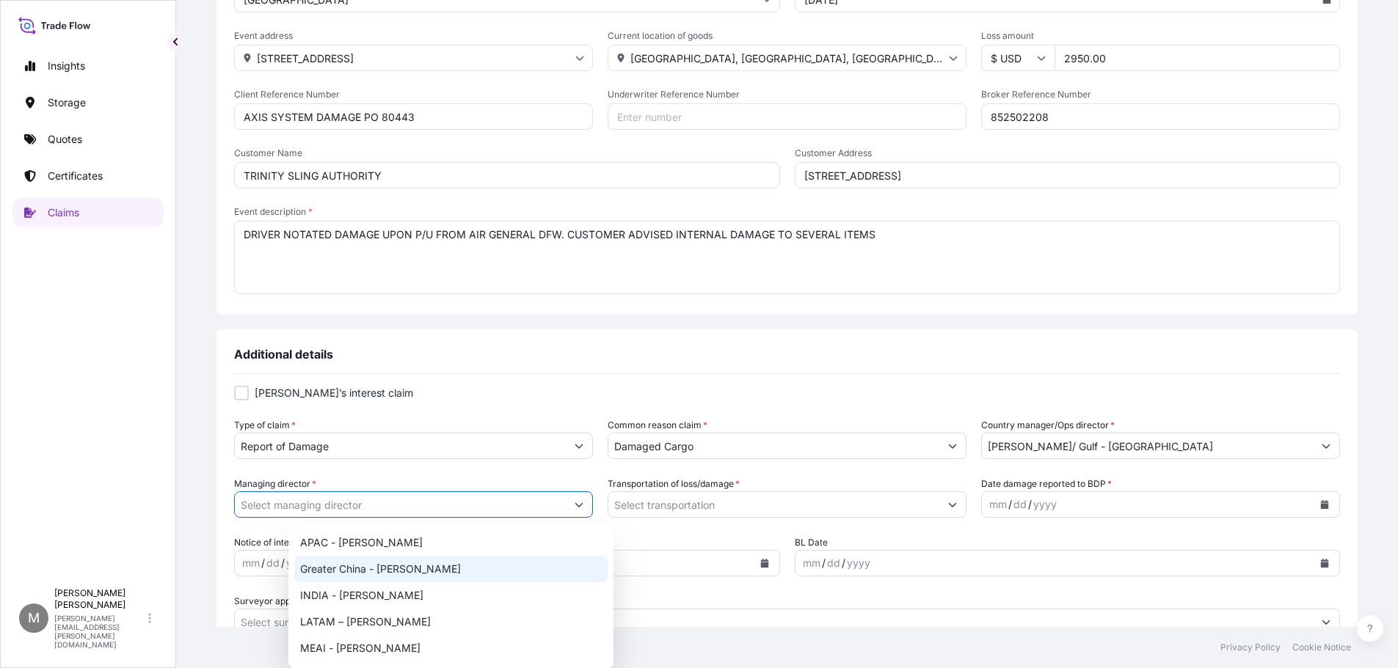
click at [939, 509] on button "Show suggestions" at bounding box center [952, 505] width 26 height 26
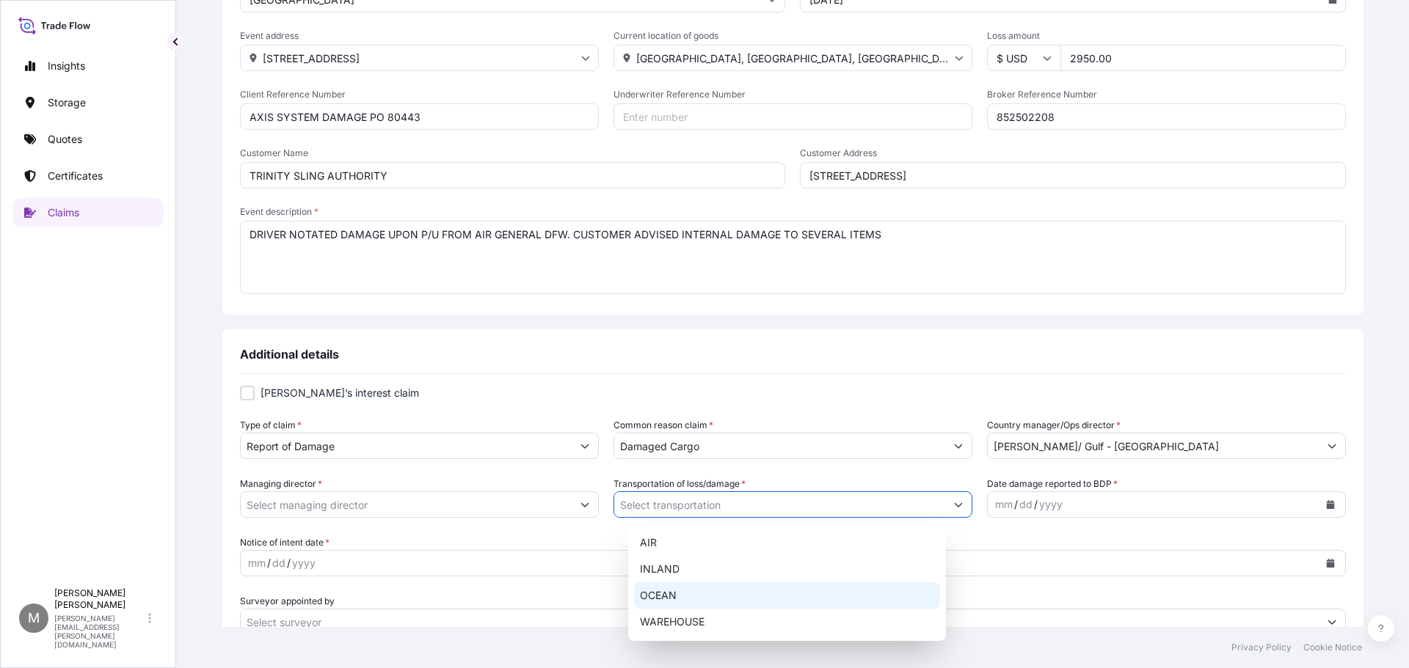
click at [662, 595] on div "OCEAN" at bounding box center [787, 596] width 306 height 26
type input "OCEAN"
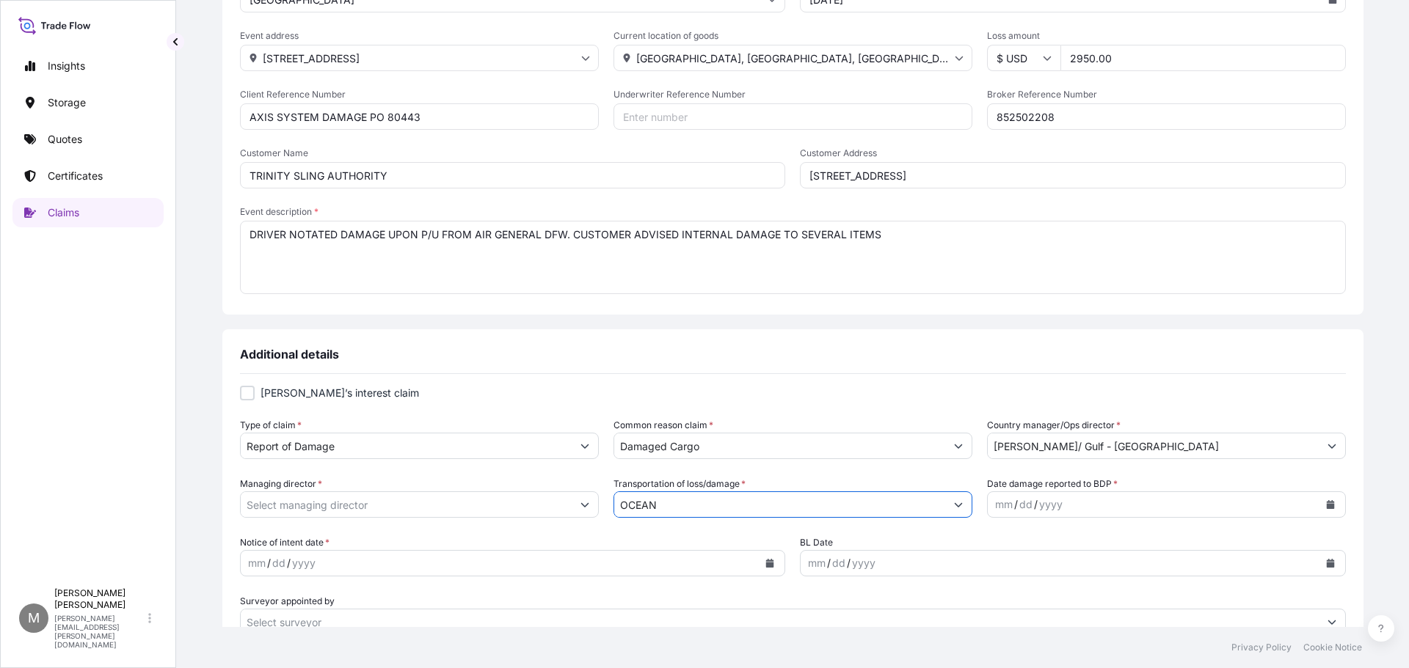
click at [1326, 504] on icon "Calendar" at bounding box center [1330, 504] width 8 height 9
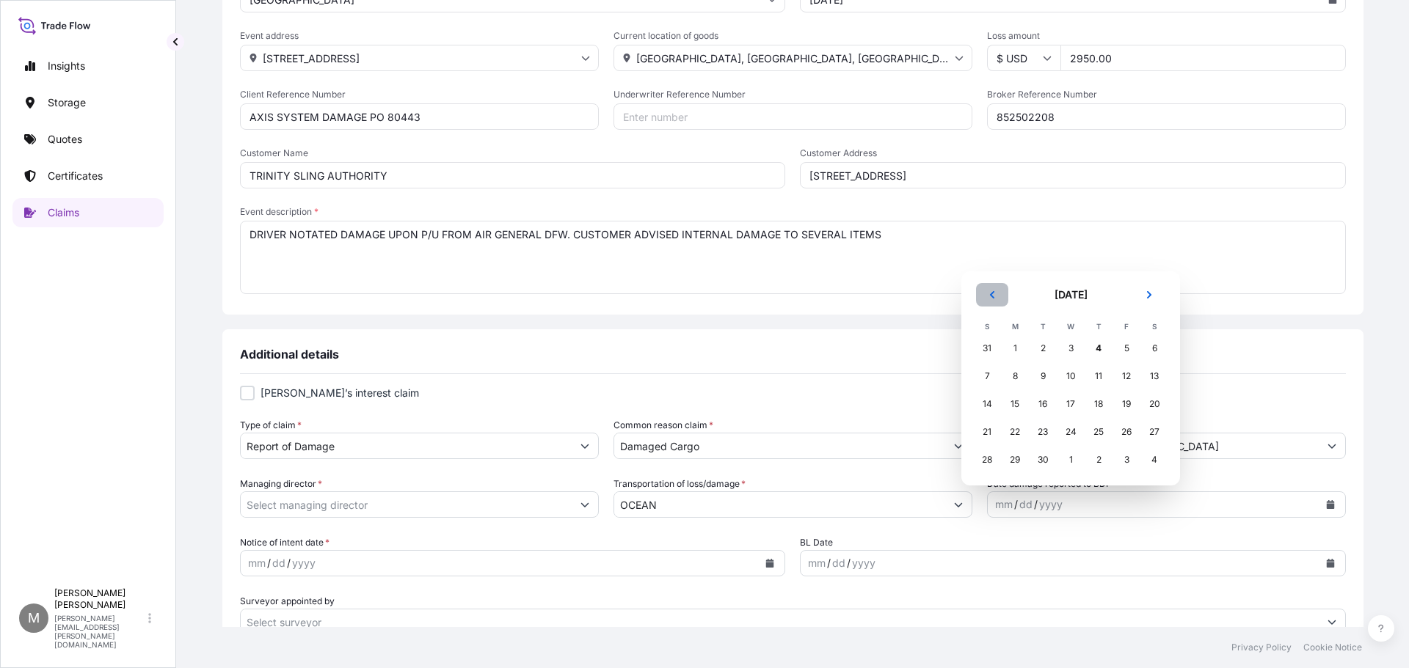
click at [988, 296] on icon "Previous" at bounding box center [991, 295] width 9 height 9
click at [1068, 406] on div "20" at bounding box center [1070, 404] width 26 height 26
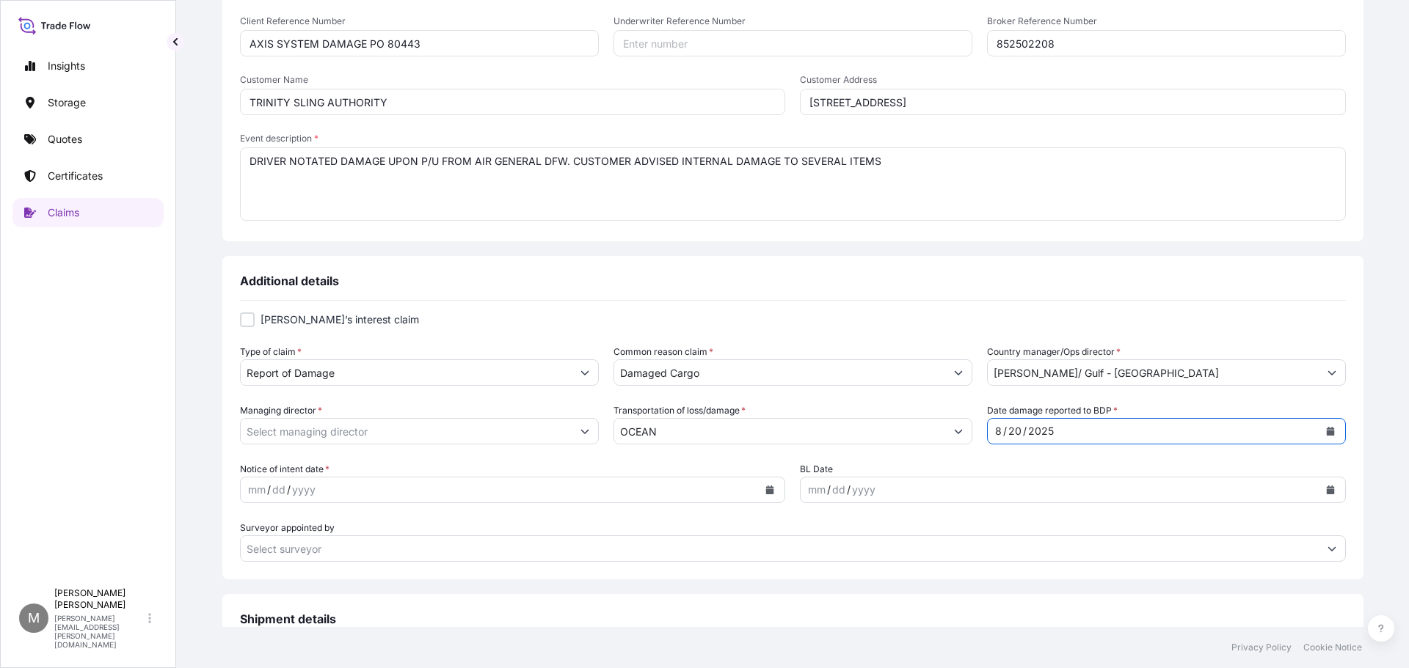
scroll to position [367, 0]
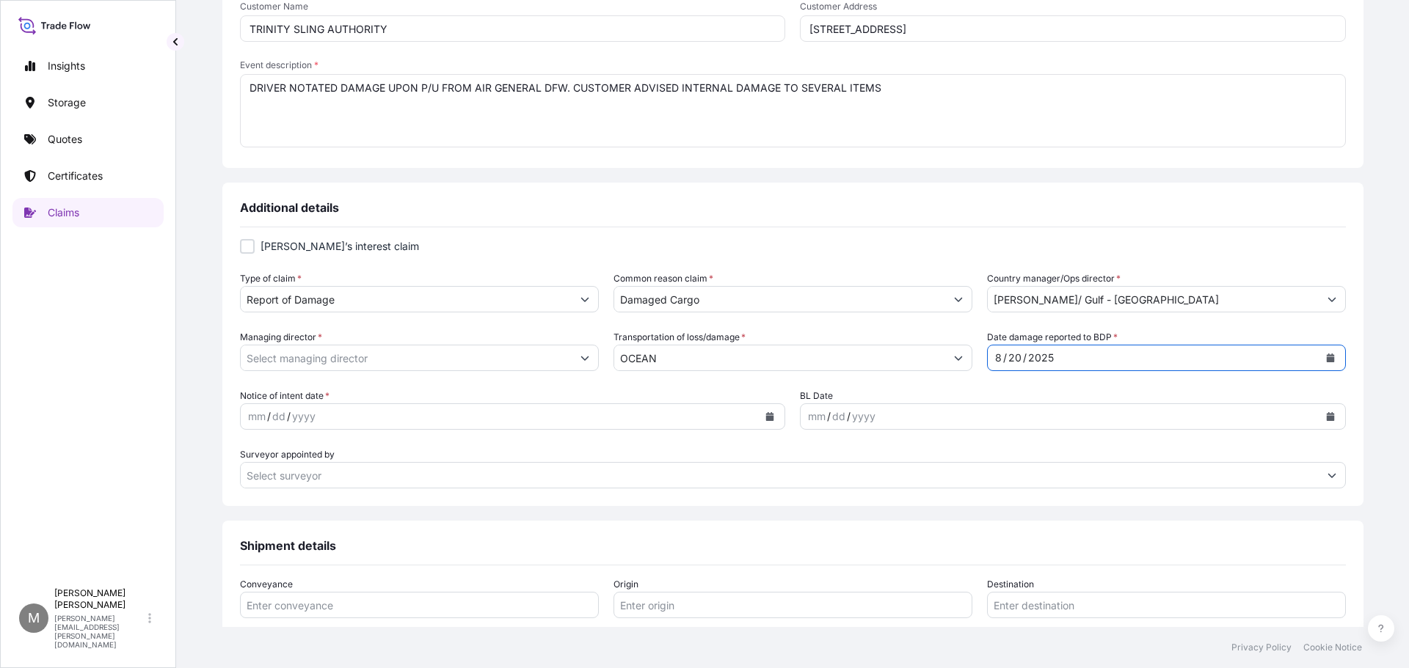
click at [766, 418] on icon "Calendar" at bounding box center [770, 416] width 8 height 9
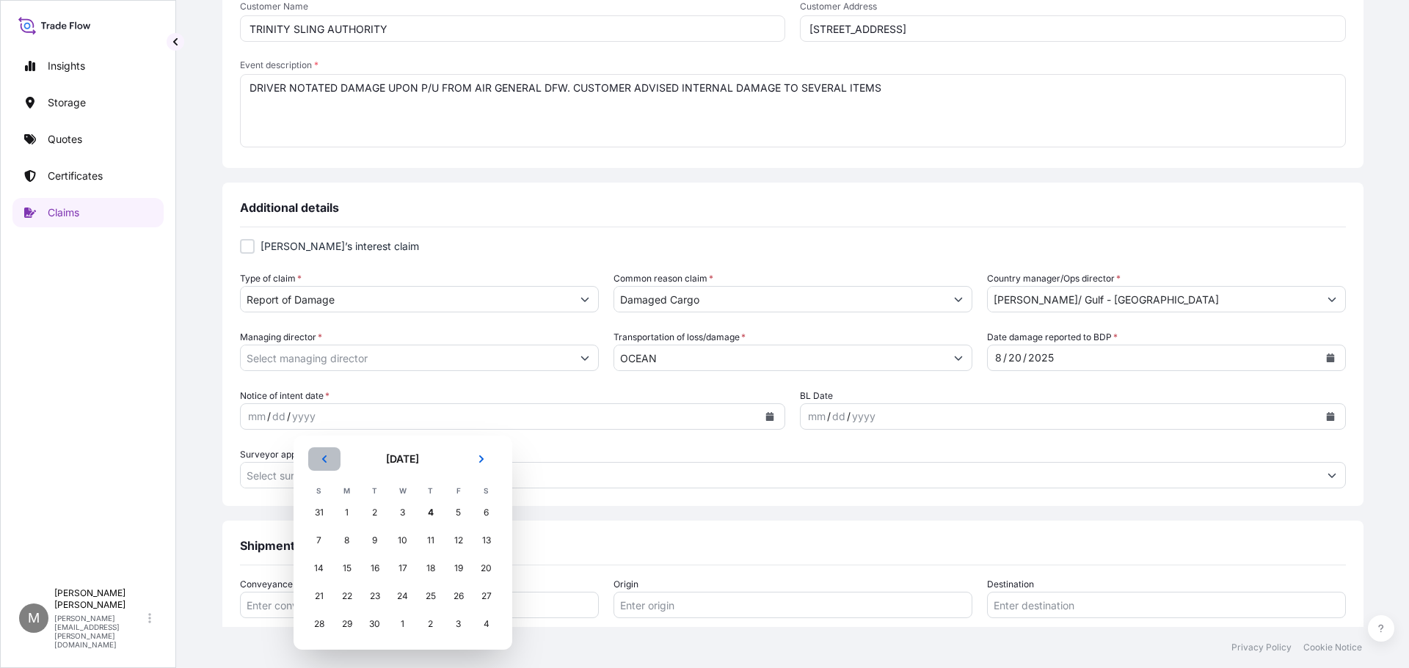
click at [323, 462] on icon "Previous" at bounding box center [324, 459] width 9 height 9
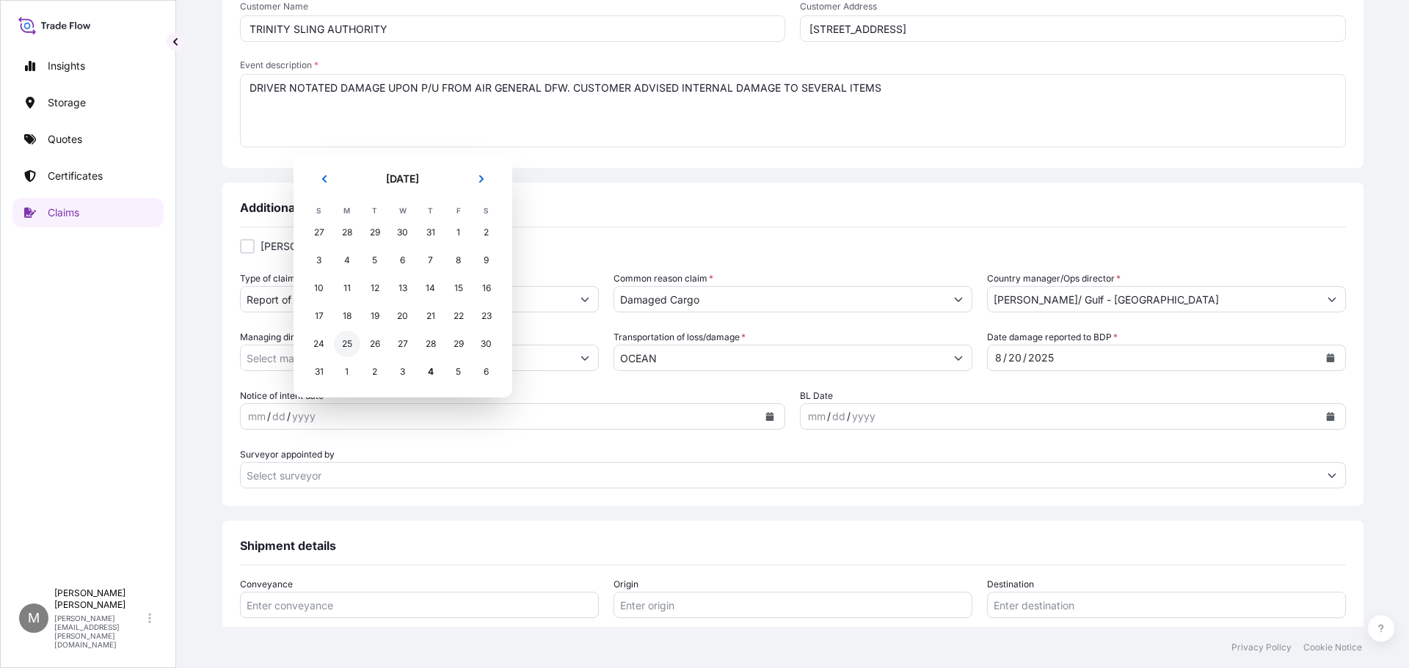
click at [345, 345] on div "25" at bounding box center [347, 344] width 26 height 26
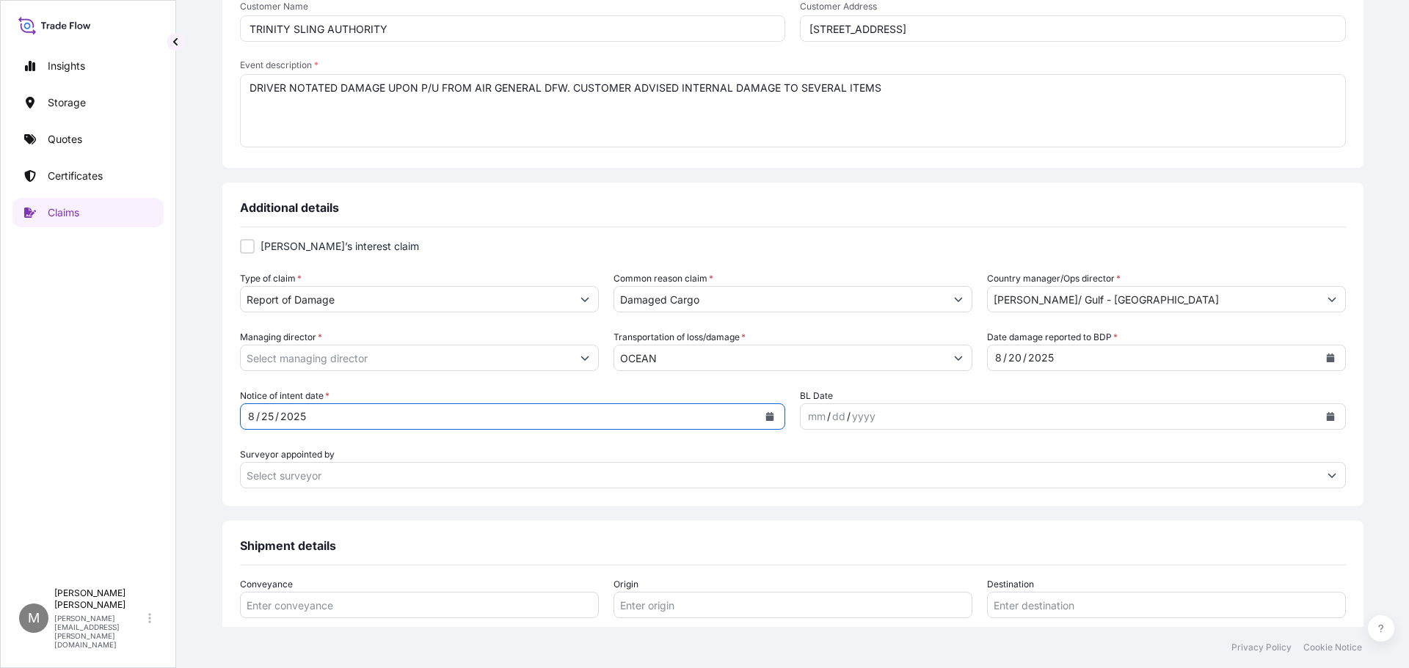
click at [1327, 478] on icon "Show suggestions" at bounding box center [1331, 475] width 9 height 9
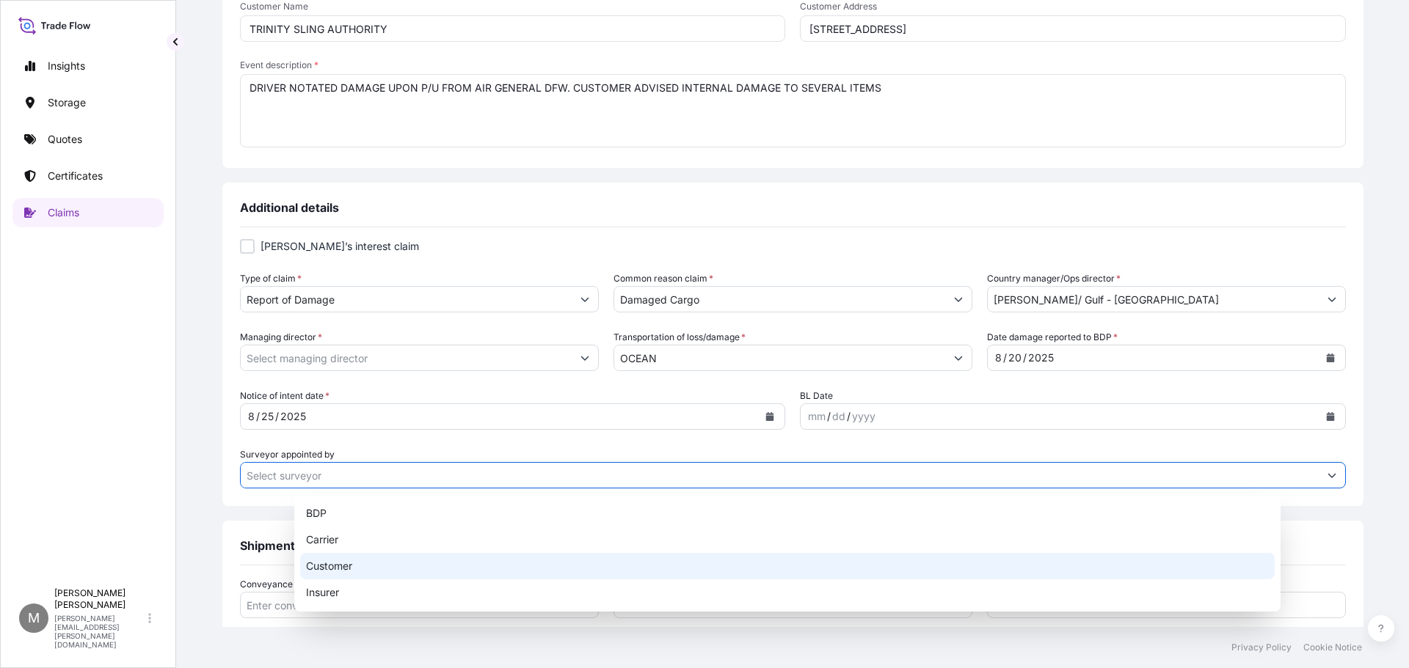
click at [352, 565] on div "Customer" at bounding box center [787, 566] width 974 height 26
type input "Customer"
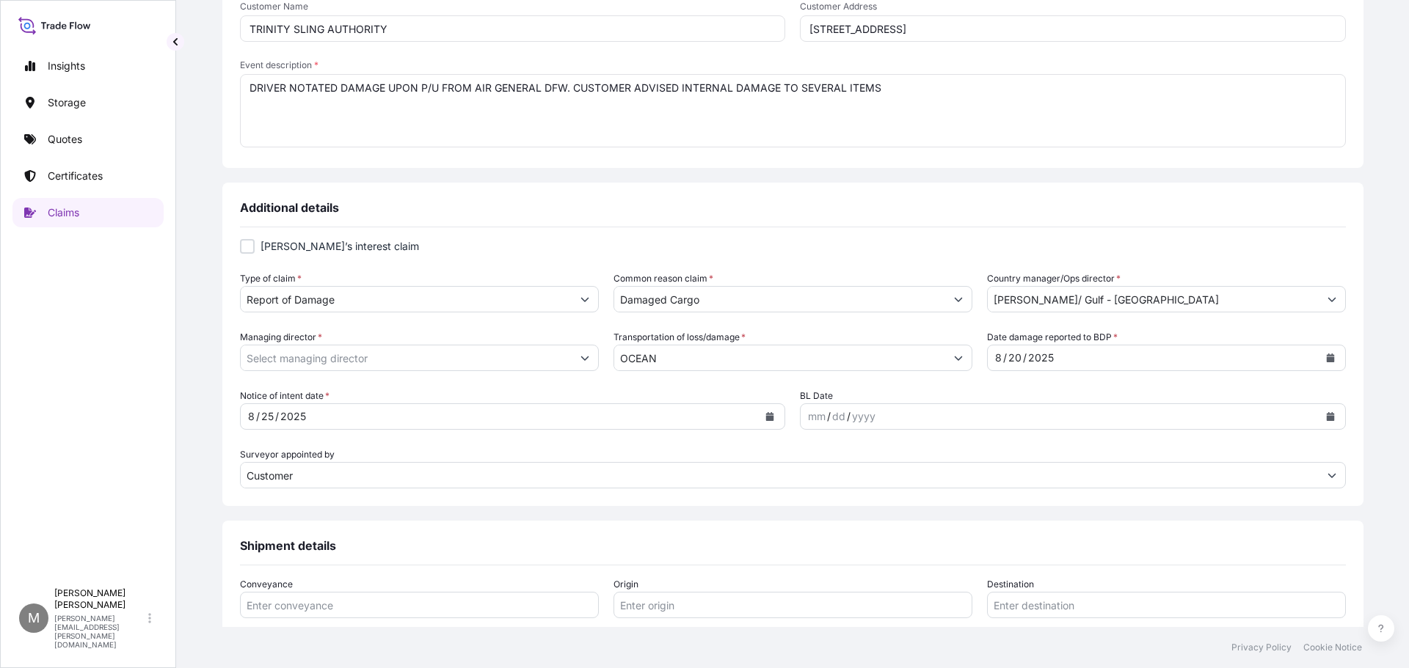
click at [255, 244] on div at bounding box center [247, 246] width 15 height 15
checkbox input "true"
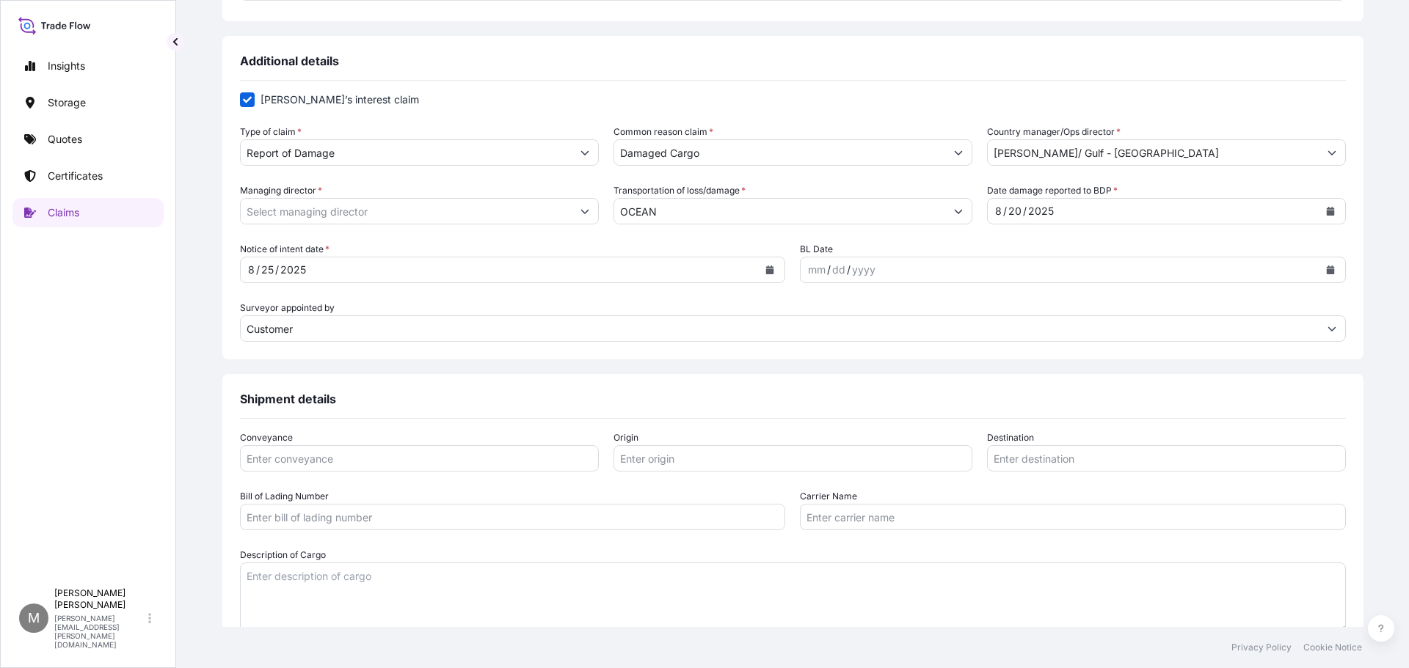
scroll to position [587, 0]
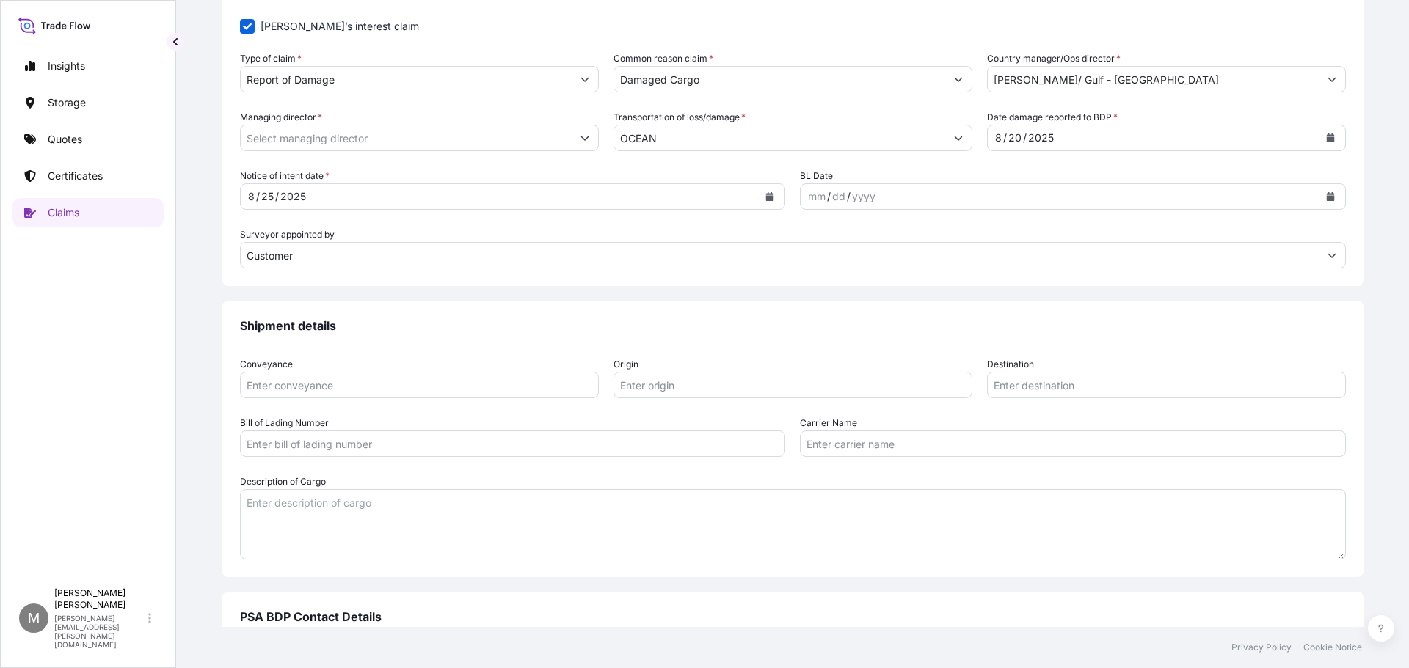
click at [345, 389] on input "Conveyance" at bounding box center [419, 385] width 359 height 26
type input "12 PIECES"
type input "H"
type input "BREMERHAVEN [GEOGRAPHIC_DATA]"
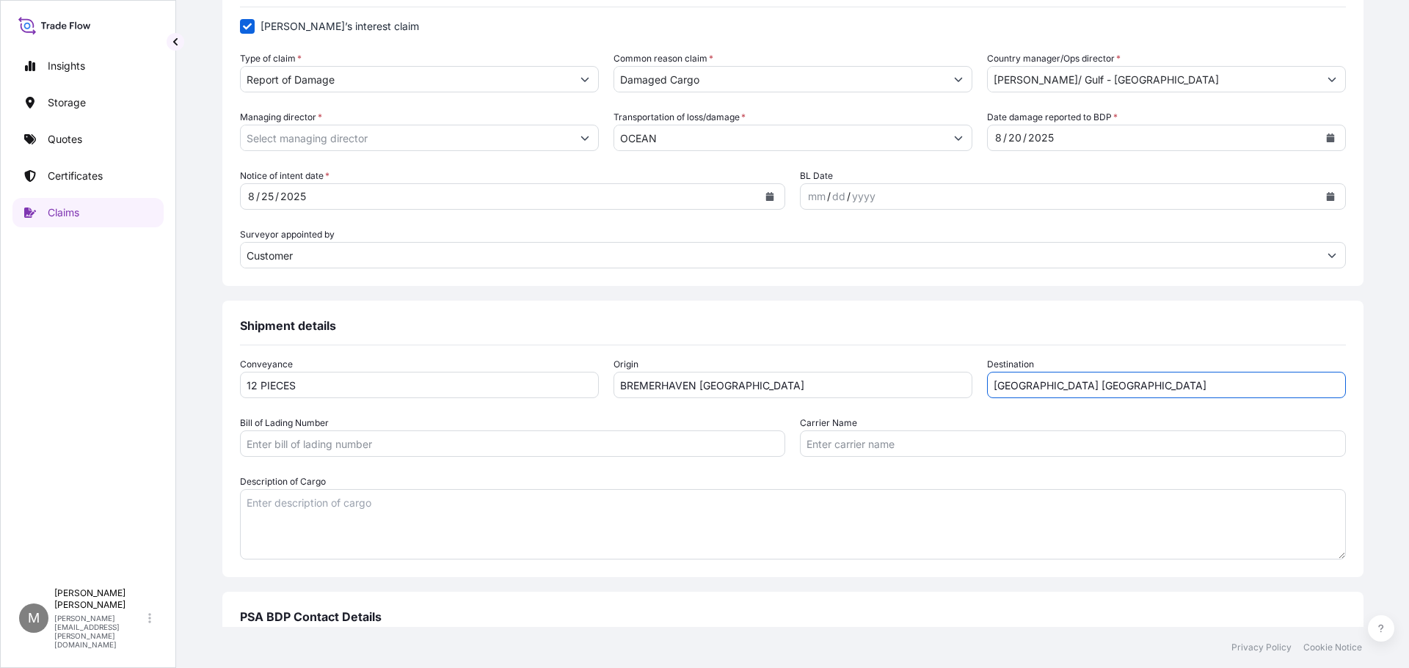
type input "[GEOGRAPHIC_DATA] [GEOGRAPHIC_DATA]"
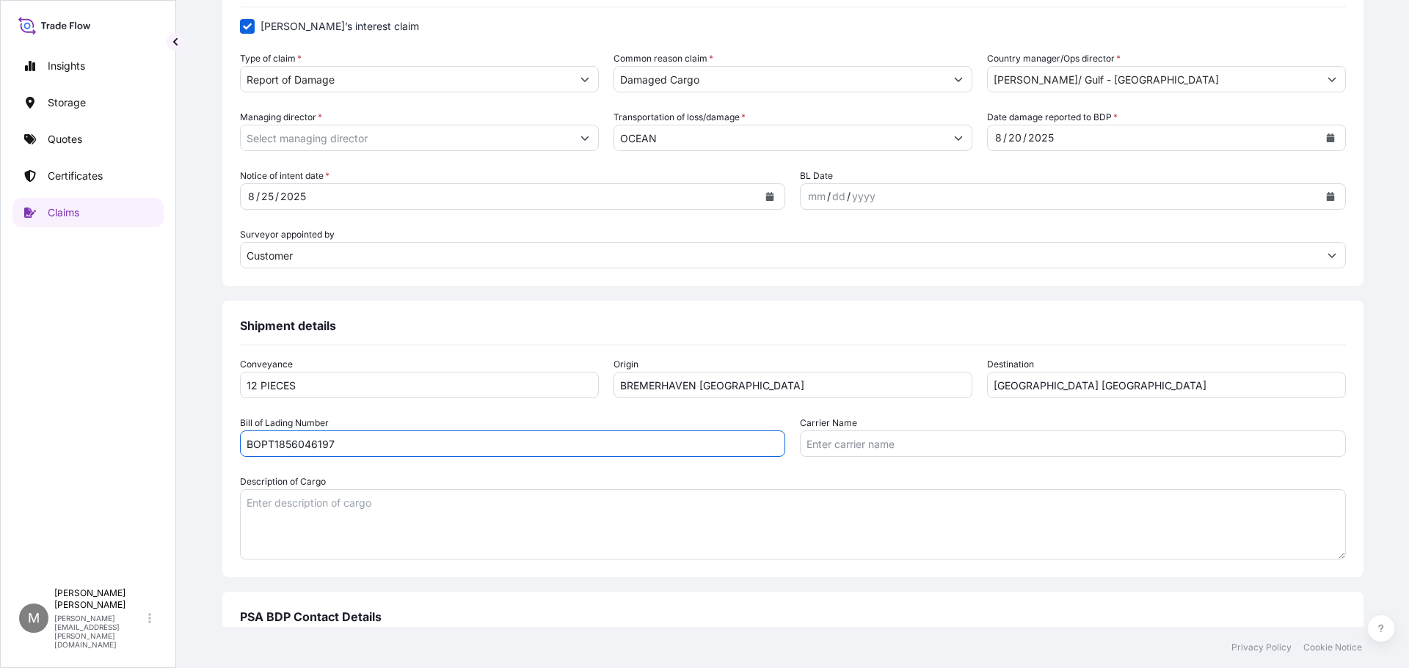
type input "BOPT1856046197"
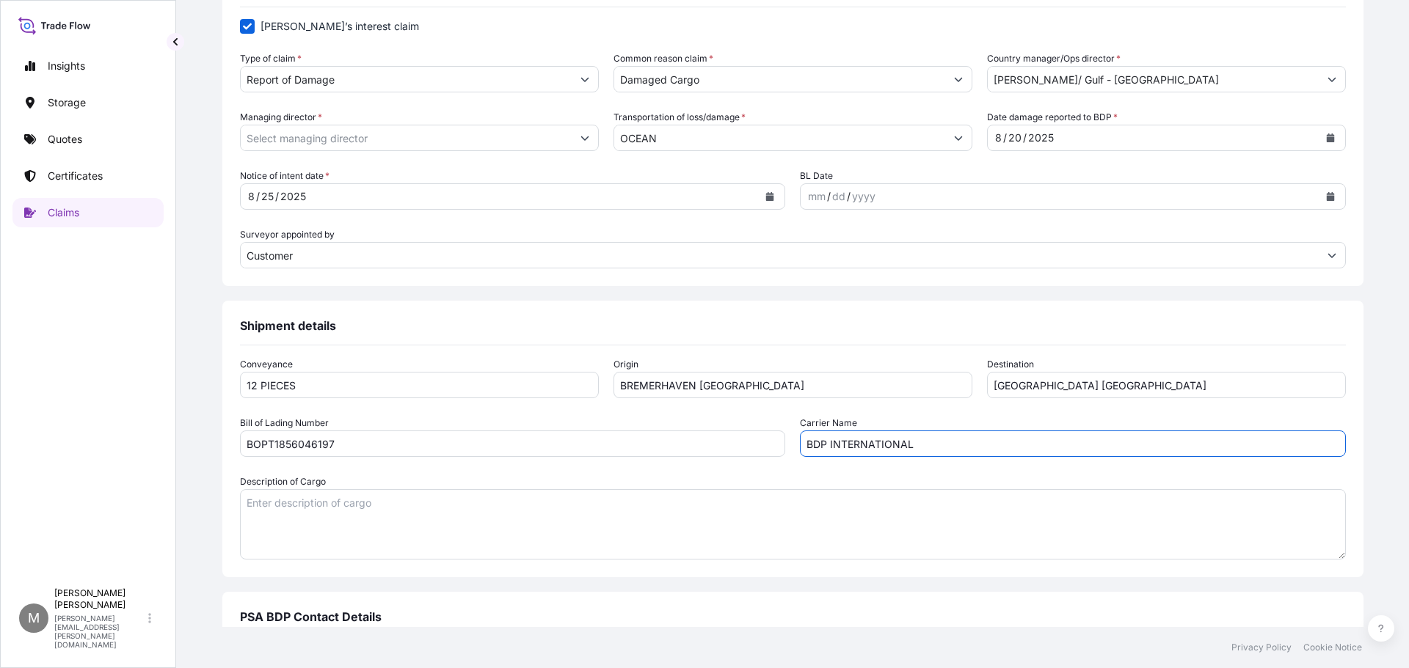
type input "BDP INTERNATIONAL"
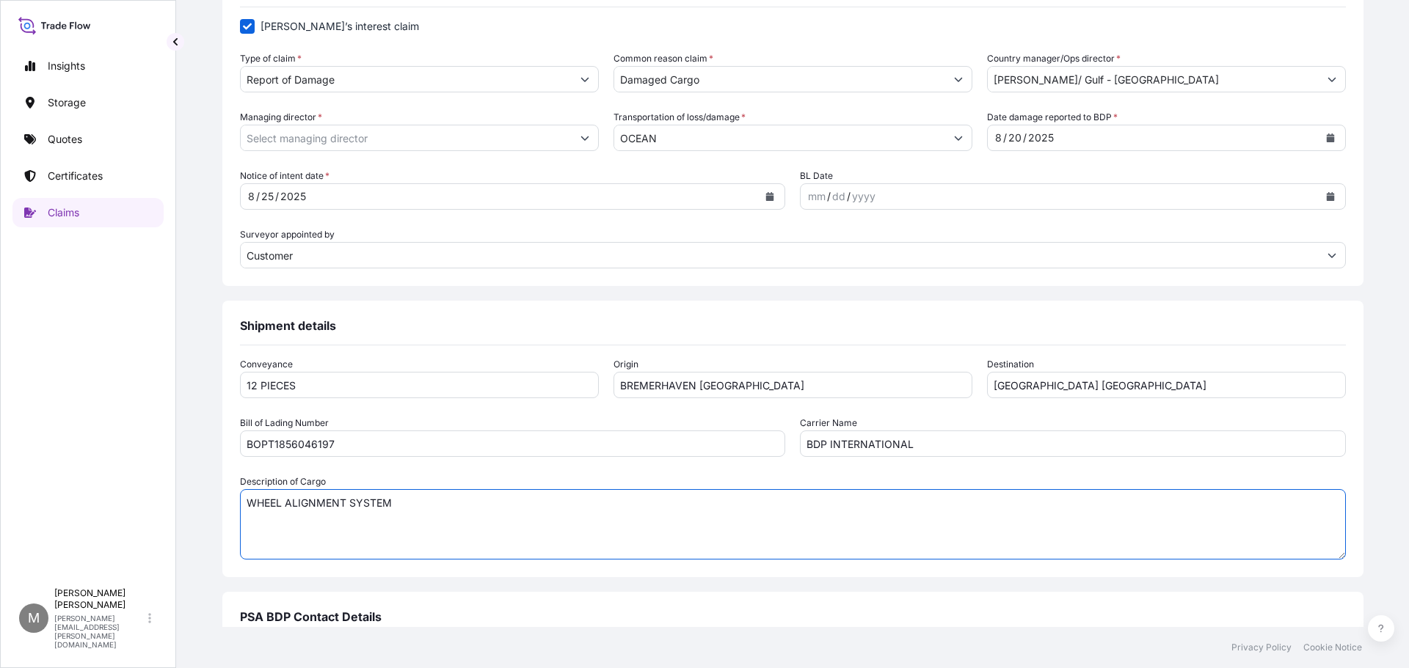
scroll to position [752, 0]
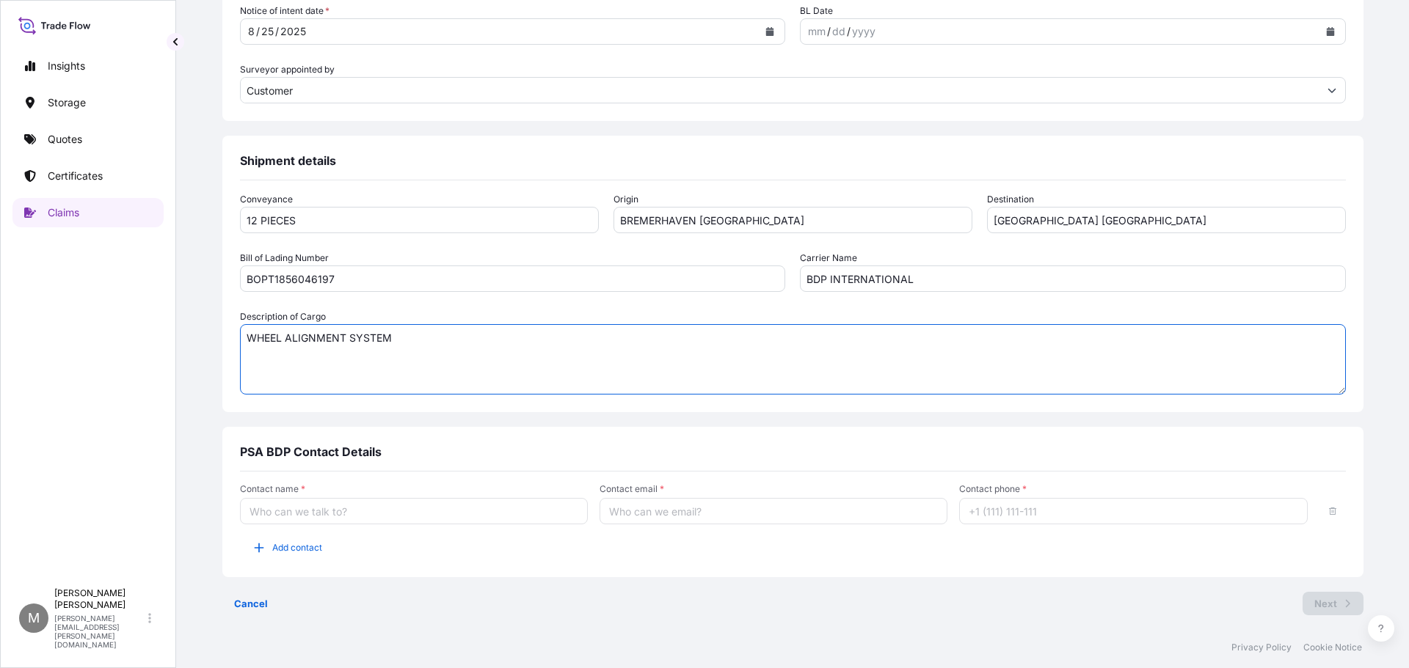
type textarea "WHEEL ALIGNMENT SYSTEM"
click at [350, 514] on input "Contact name *" at bounding box center [414, 511] width 348 height 26
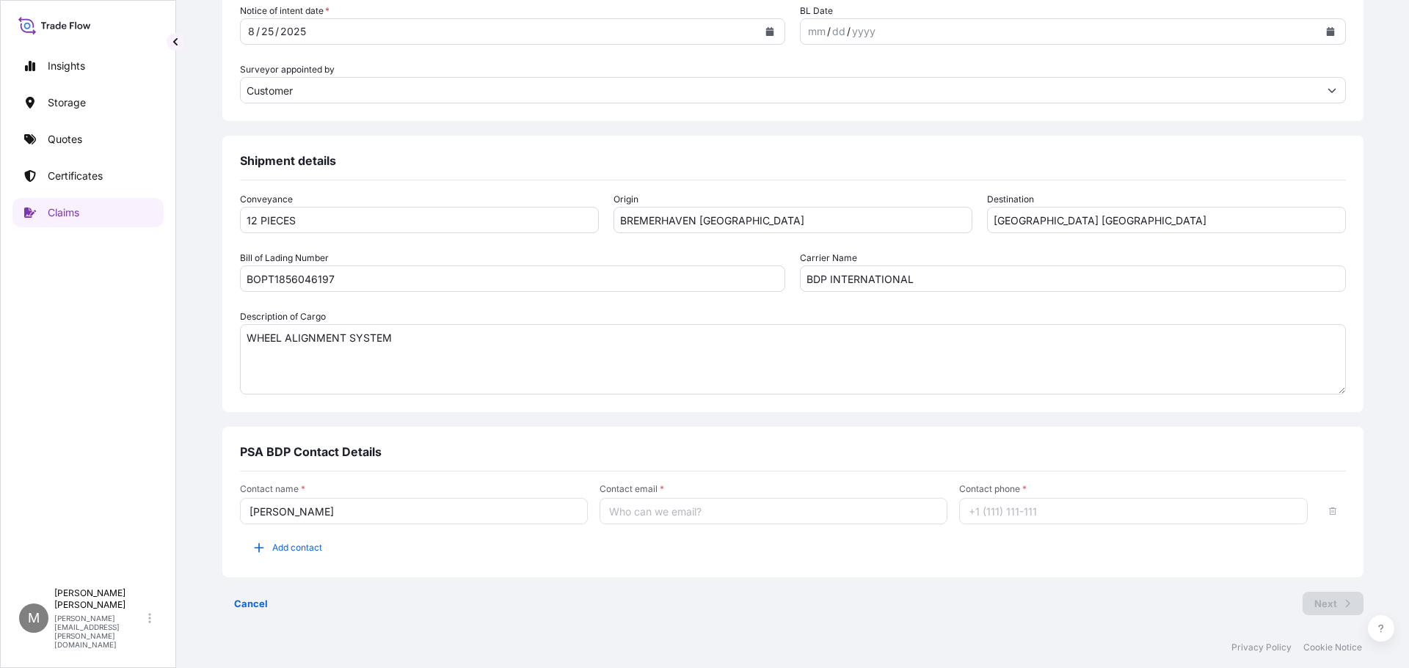
type input "[PERSON_NAME]"
type input "[PERSON_NAME][EMAIL_ADDRESS][PERSON_NAME][DOMAIN_NAME]"
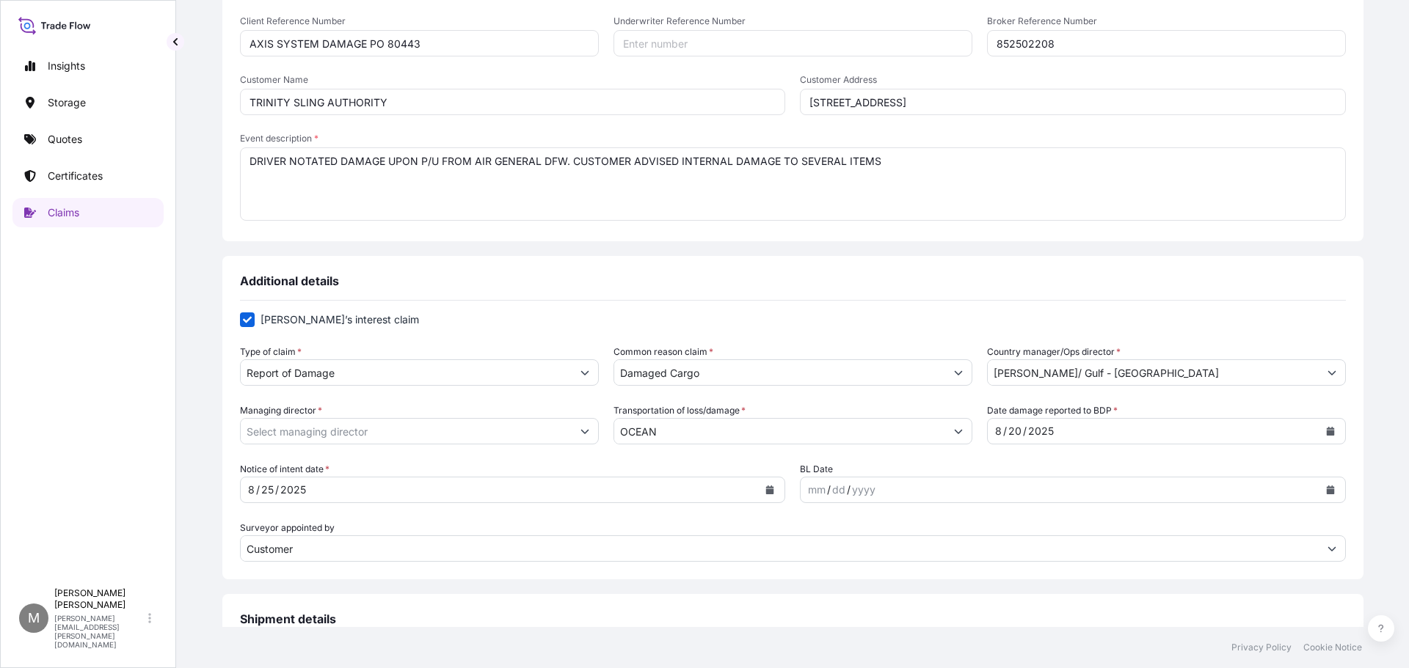
scroll to position [367, 0]
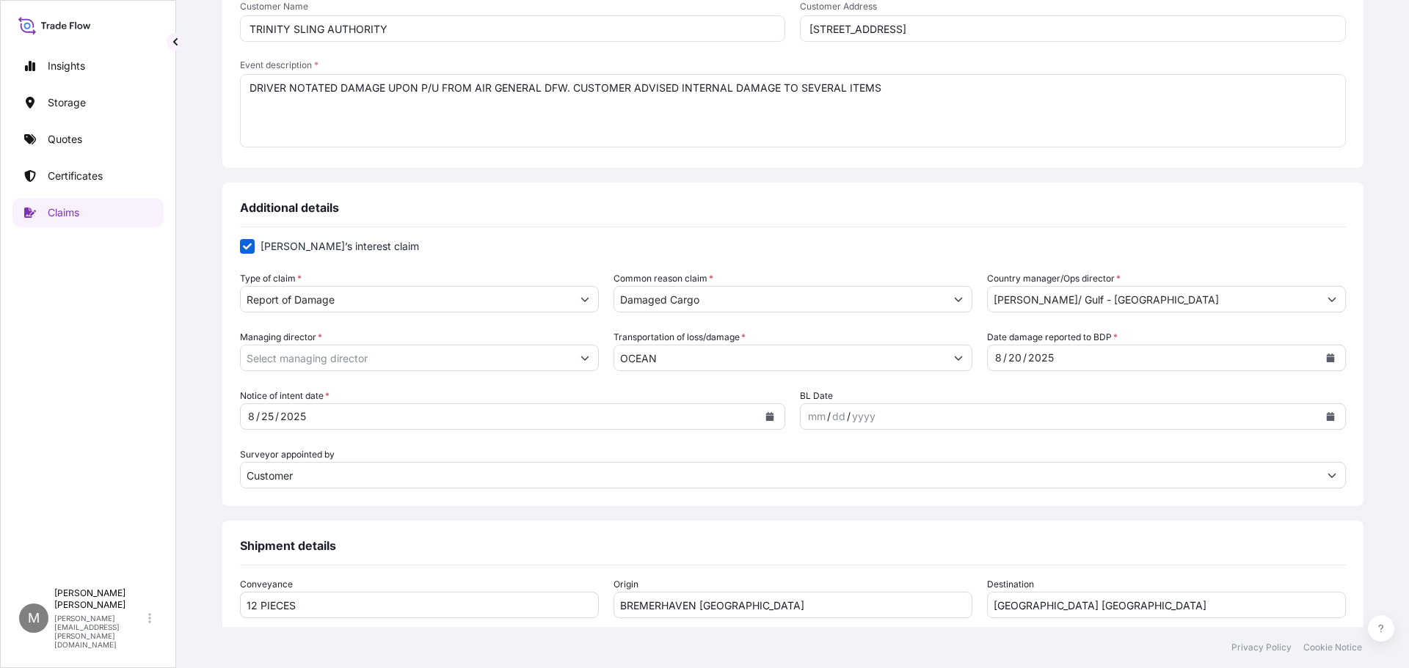
type input "[PHONE_NUMBER]"
click at [1326, 415] on icon "Calendar" at bounding box center [1330, 416] width 9 height 9
click at [824, 459] on icon "Previous" at bounding box center [824, 459] width 4 height 7
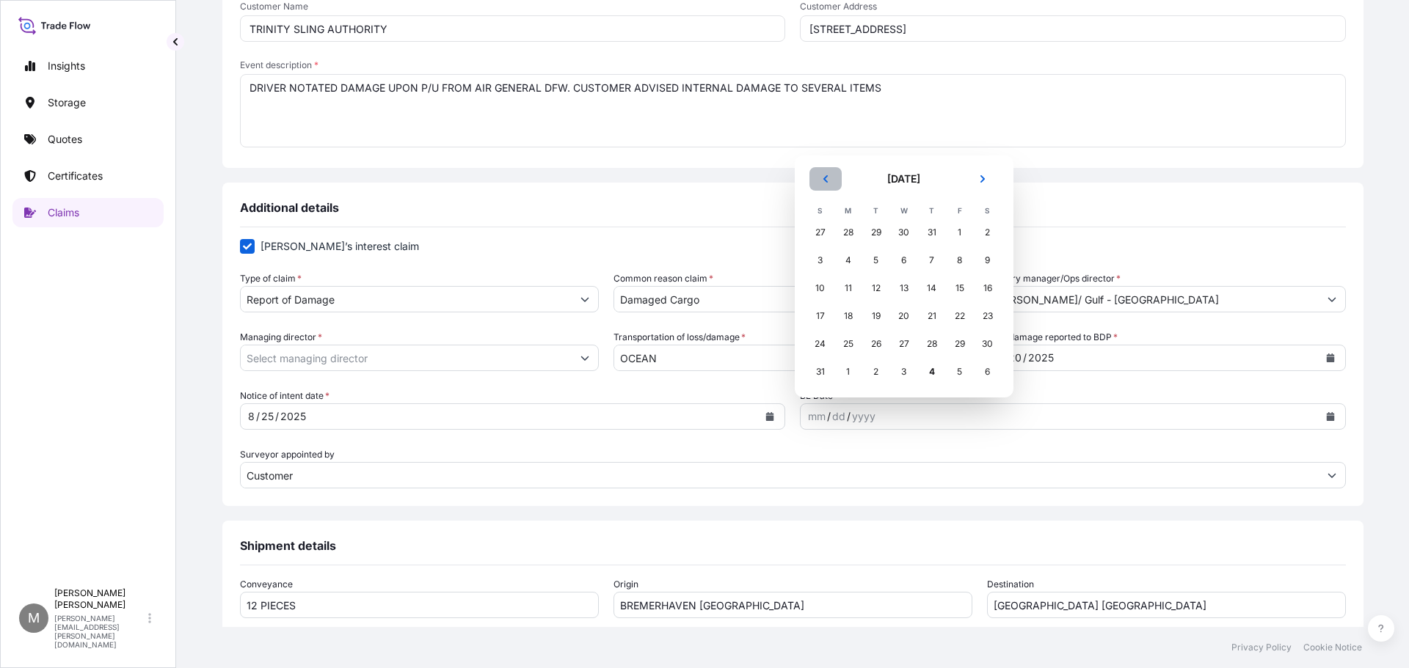
click at [825, 178] on icon "Previous" at bounding box center [824, 178] width 4 height 7
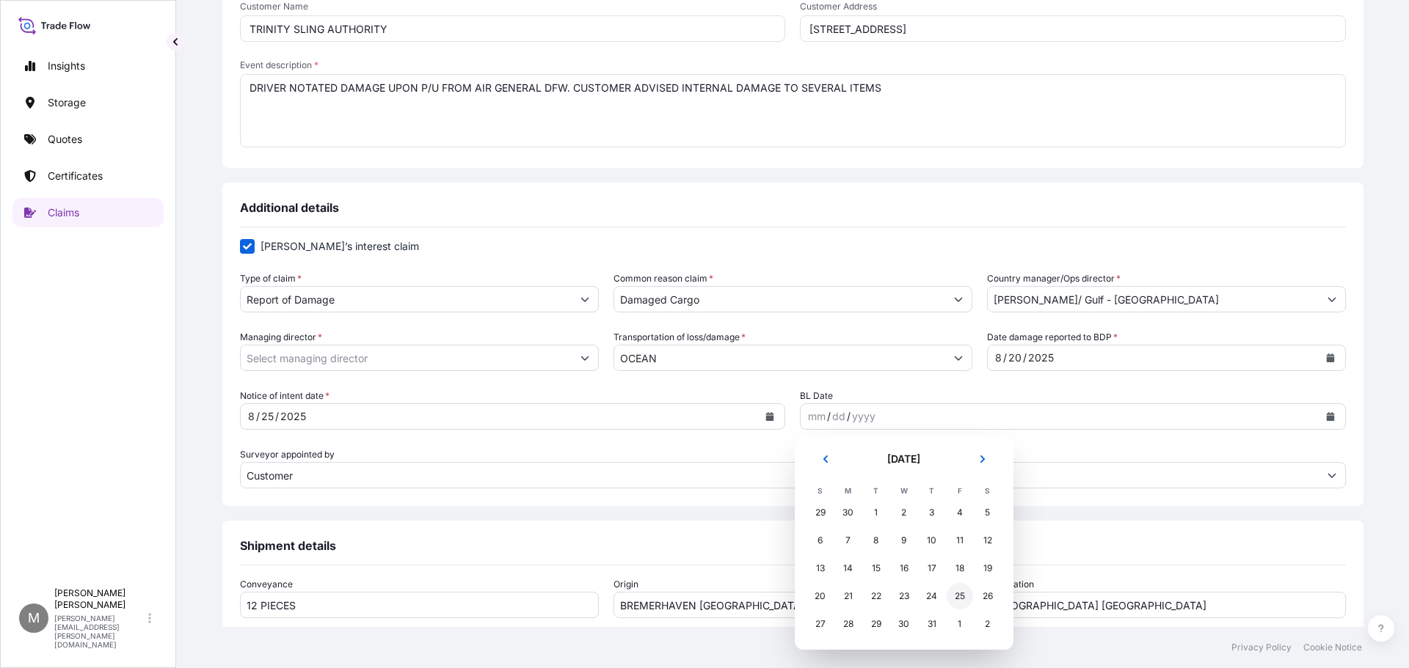
click at [958, 597] on div "25" at bounding box center [959, 596] width 26 height 26
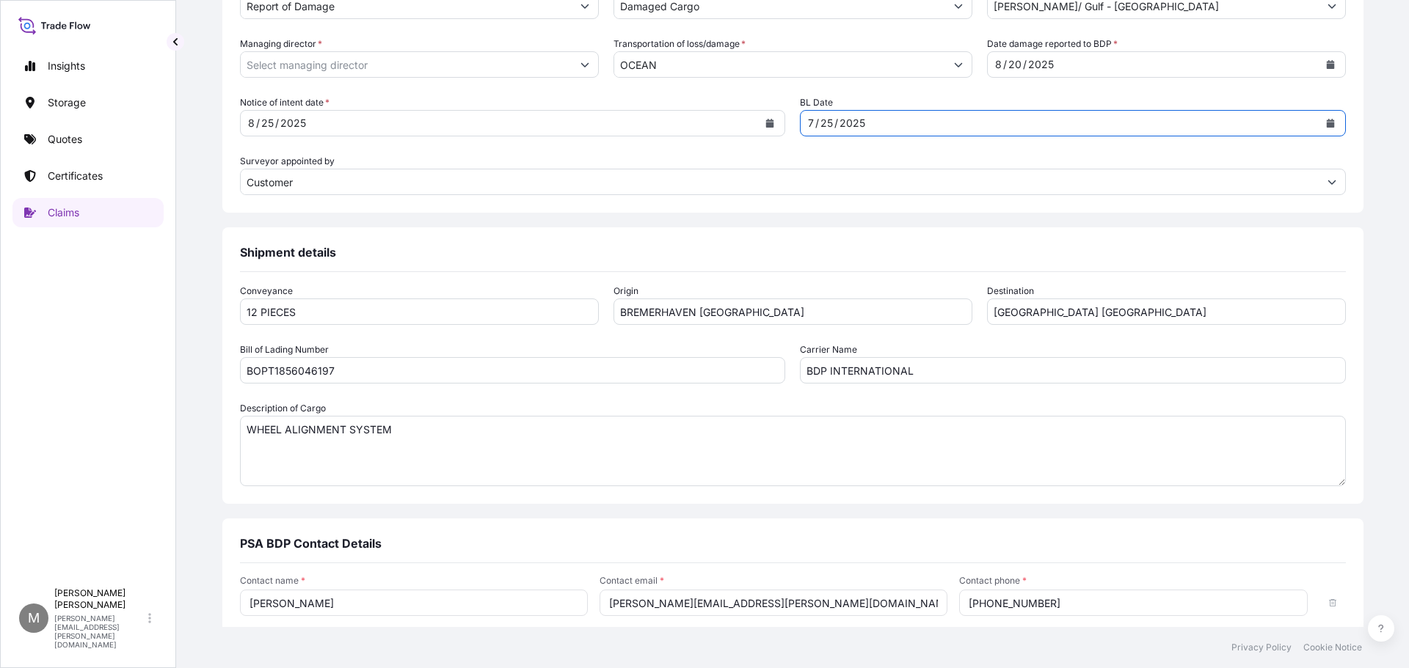
scroll to position [752, 0]
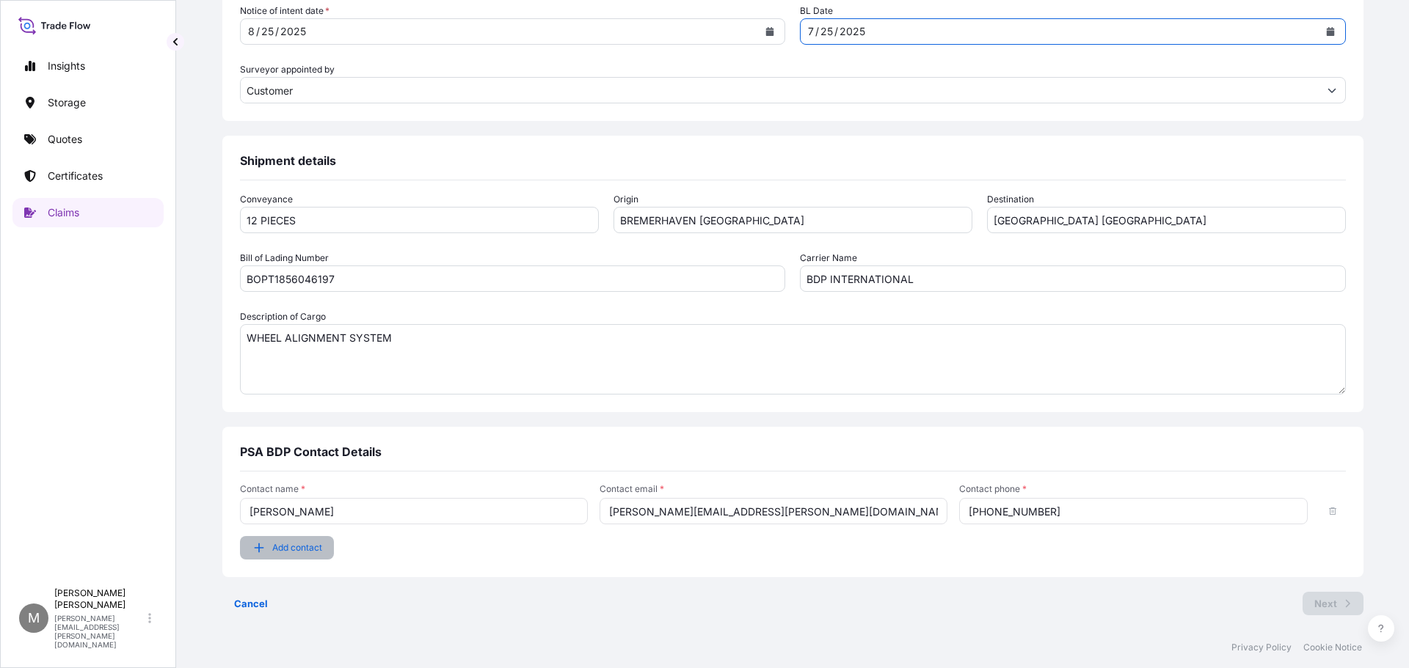
click at [266, 550] on icon "button" at bounding box center [259, 548] width 15 height 15
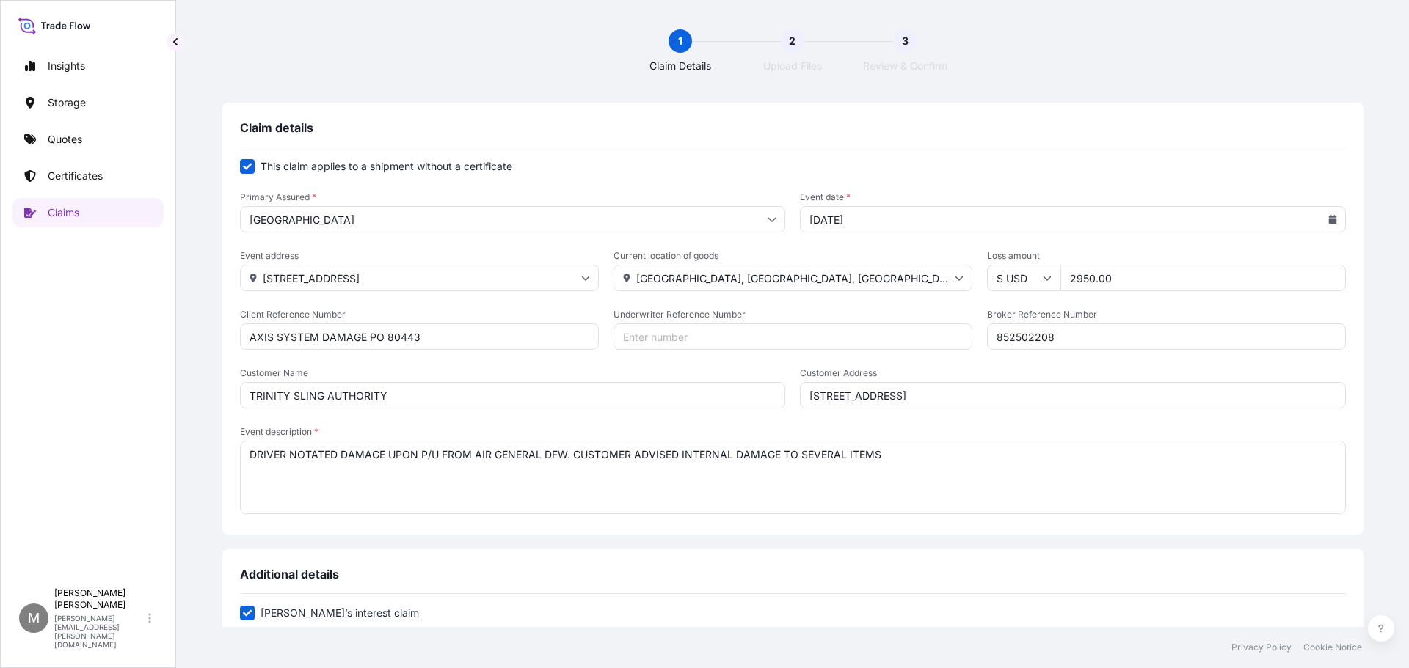
scroll to position [147, 0]
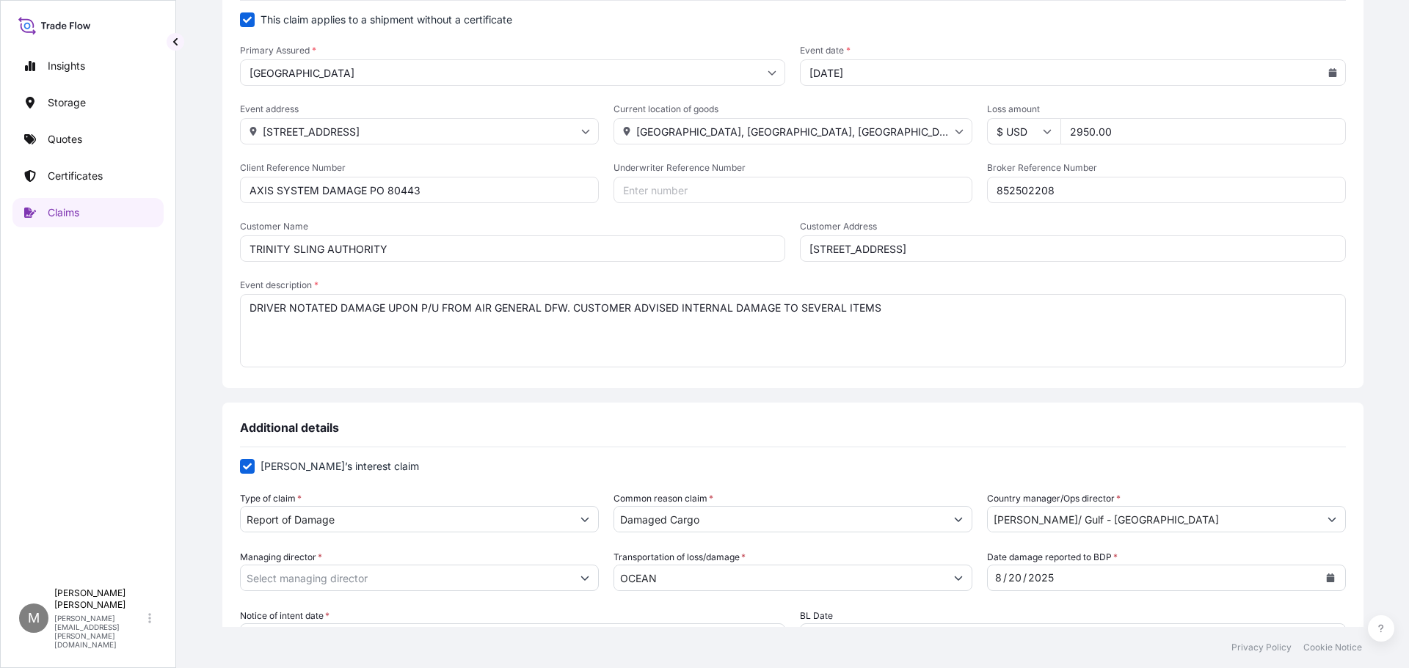
checkbox input "false"
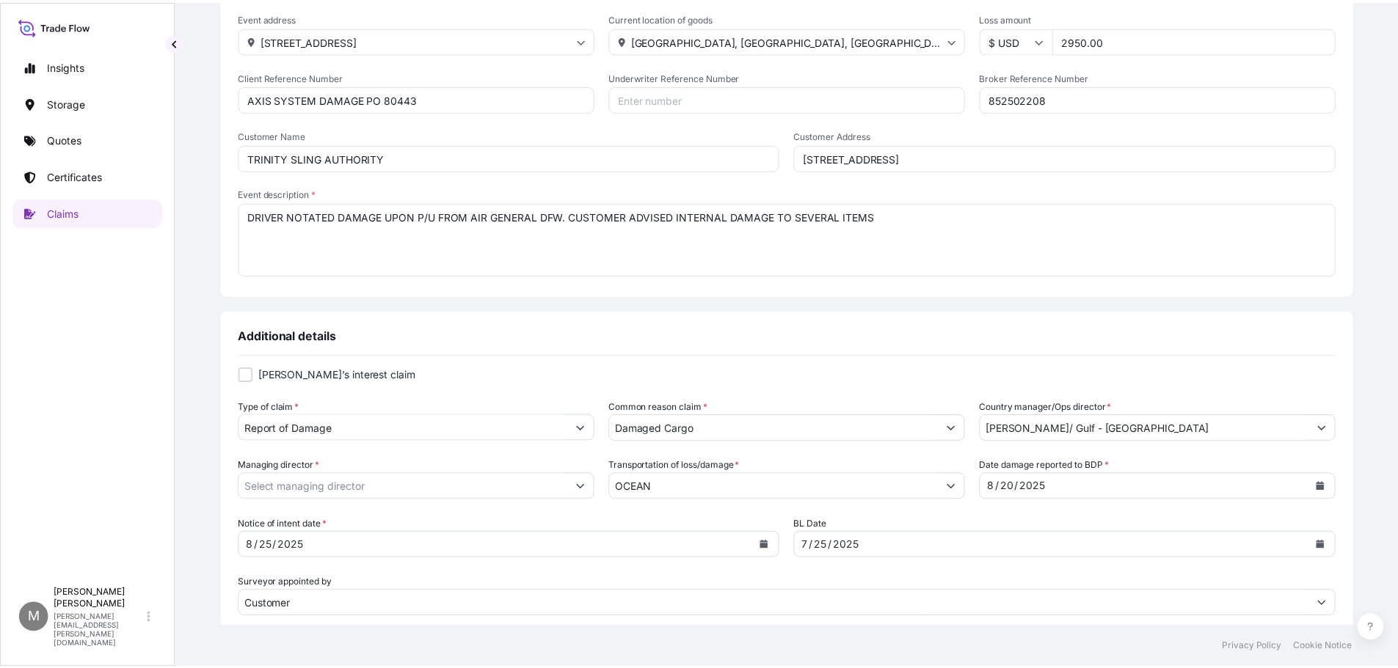
scroll to position [312, 0]
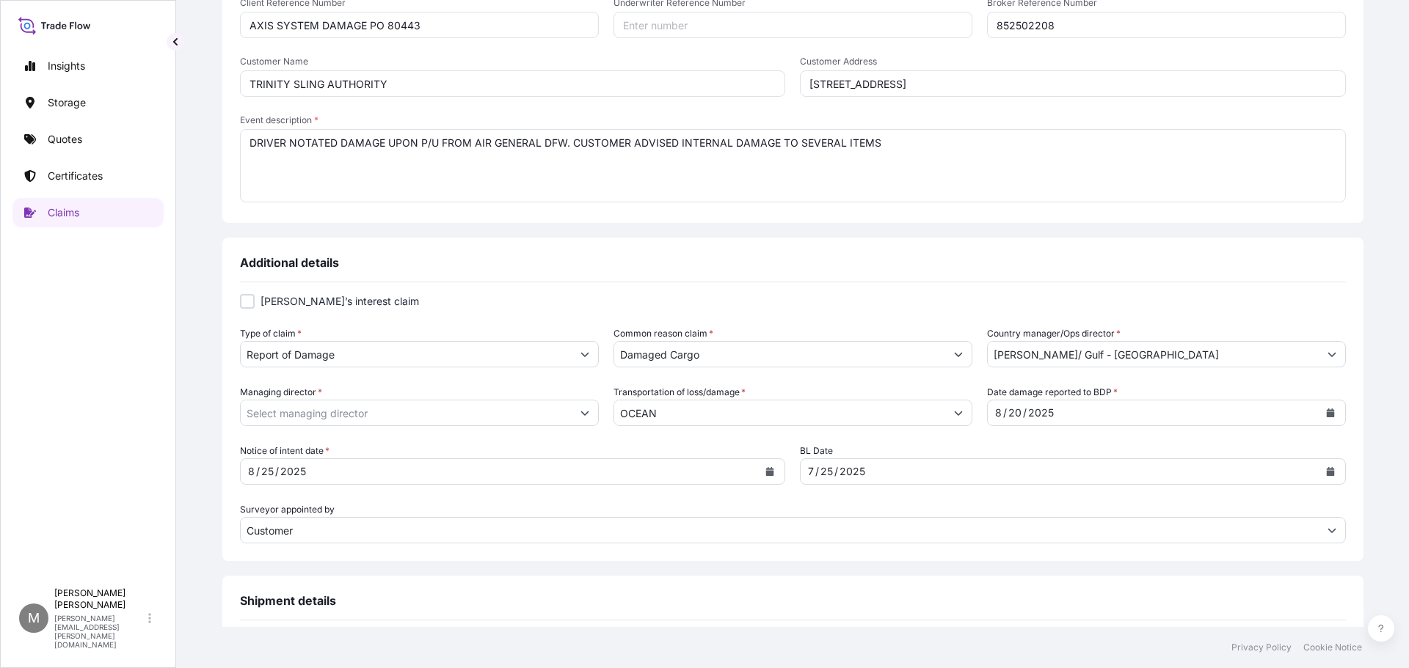
click at [598, 415] on button "Show suggestions" at bounding box center [585, 413] width 26 height 26
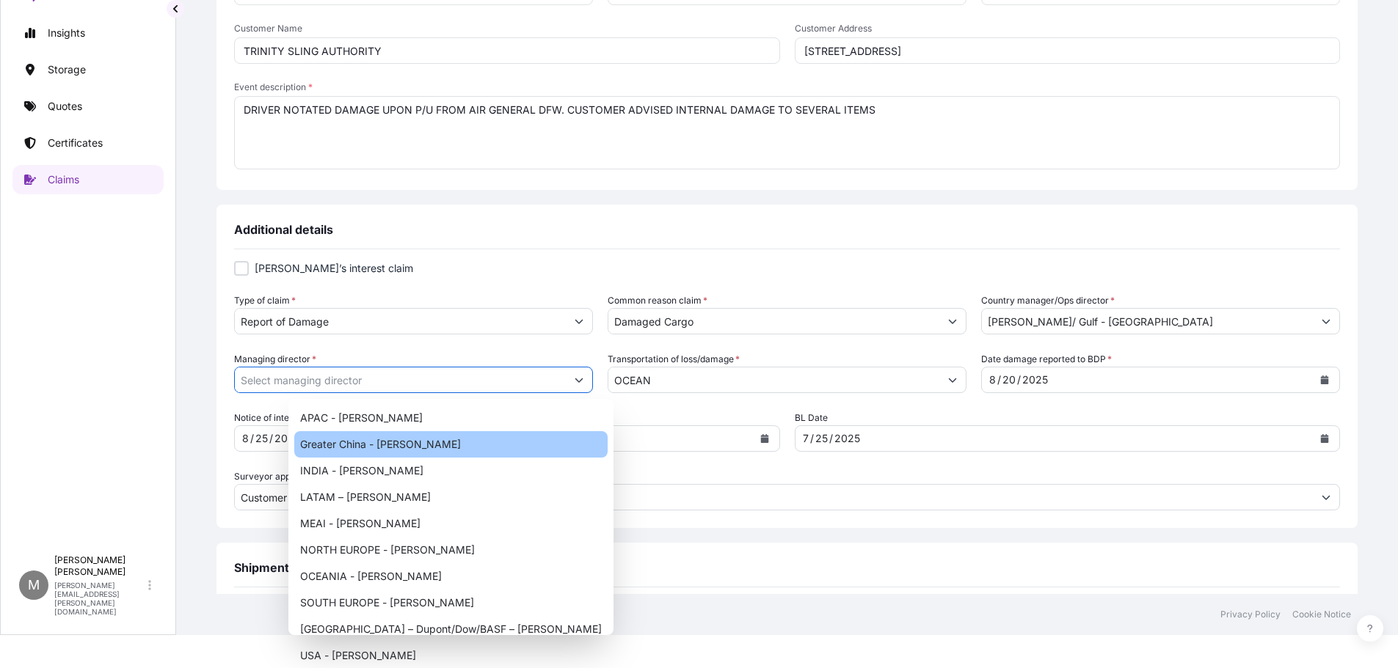
scroll to position [0, 0]
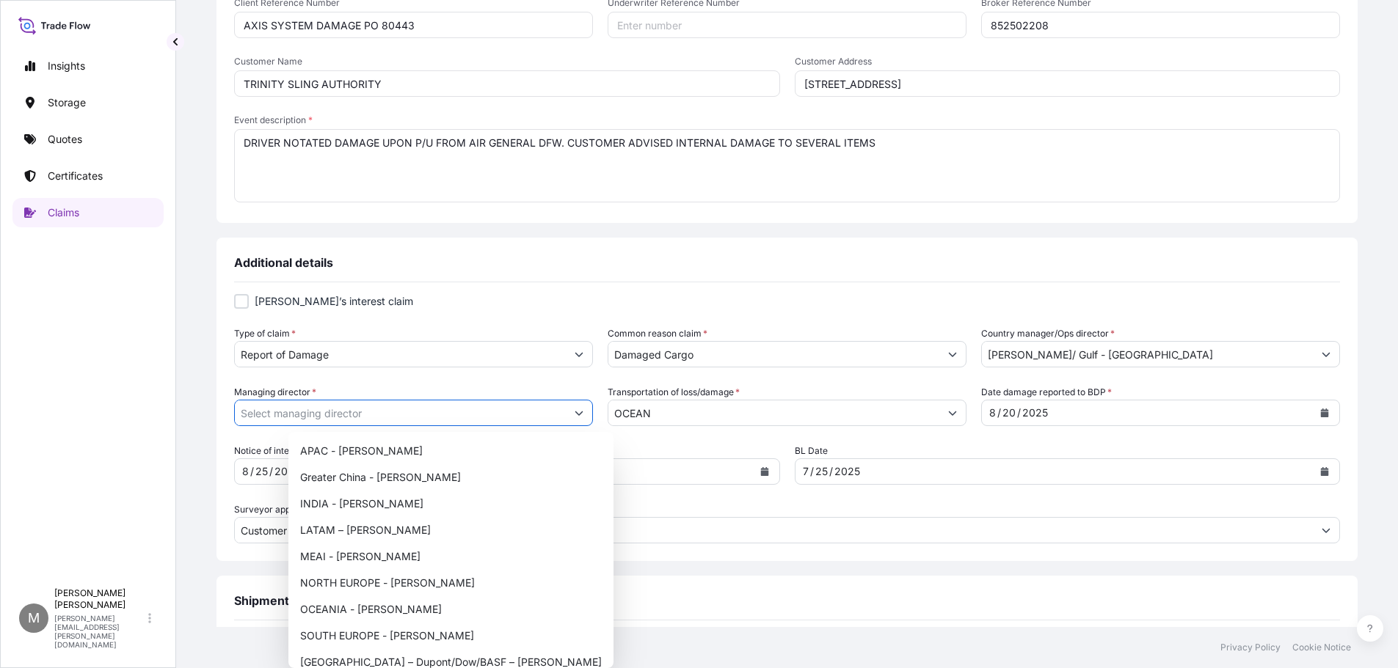
click at [592, 417] on button "Show suggestions" at bounding box center [579, 413] width 26 height 26
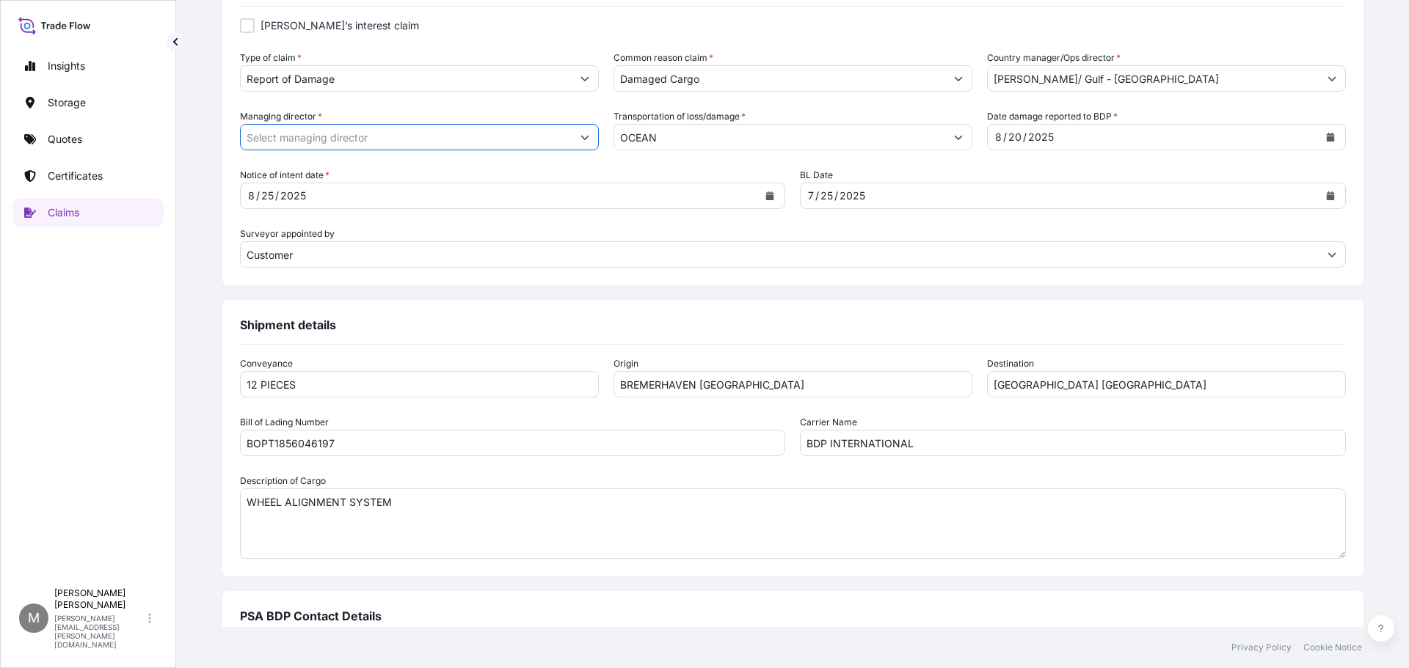
scroll to position [589, 0]
click at [421, 138] on input "Managing director *" at bounding box center [406, 136] width 331 height 26
click at [589, 136] on icon "Show suggestions" at bounding box center [584, 135] width 9 height 9
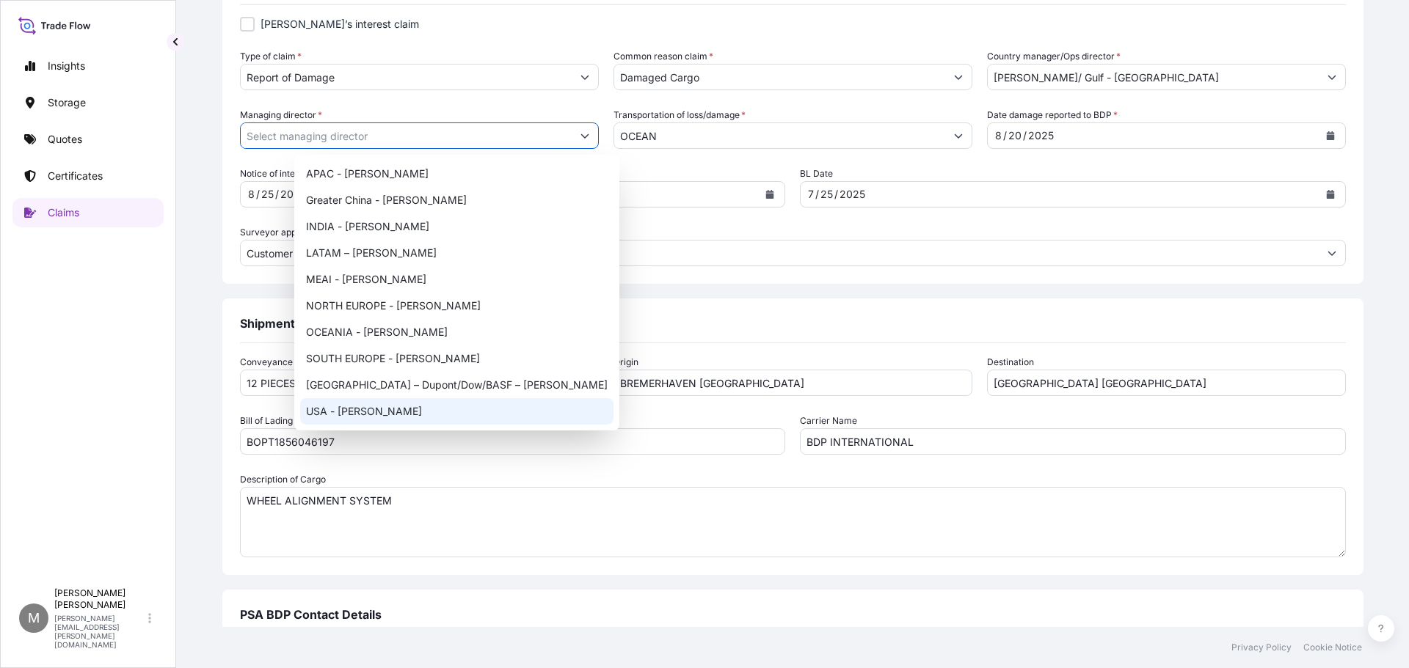
click at [381, 411] on div "USA - [PERSON_NAME]" at bounding box center [456, 411] width 313 height 26
type input "USA - [PERSON_NAME]"
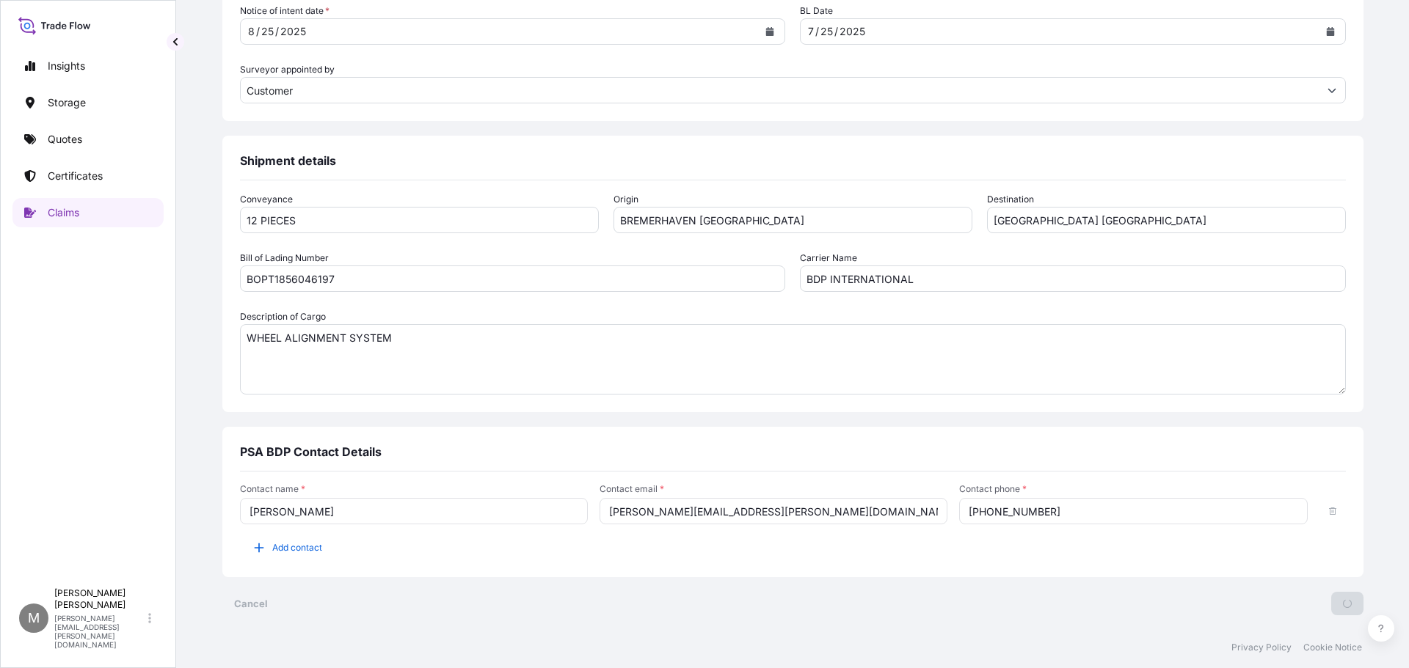
scroll to position [0, 0]
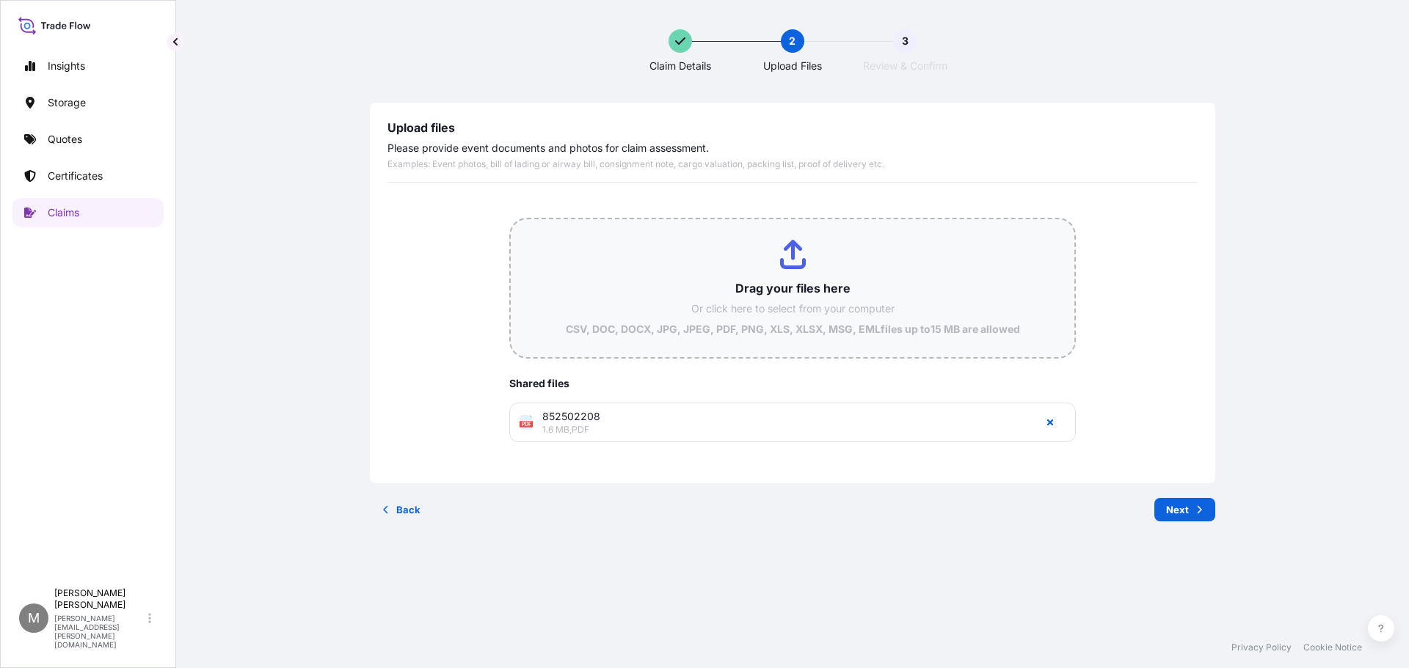
type input "C:\fakepath\852502208 EMAIL FROM THE IMPORTER - CONSIGNEE.pdf"
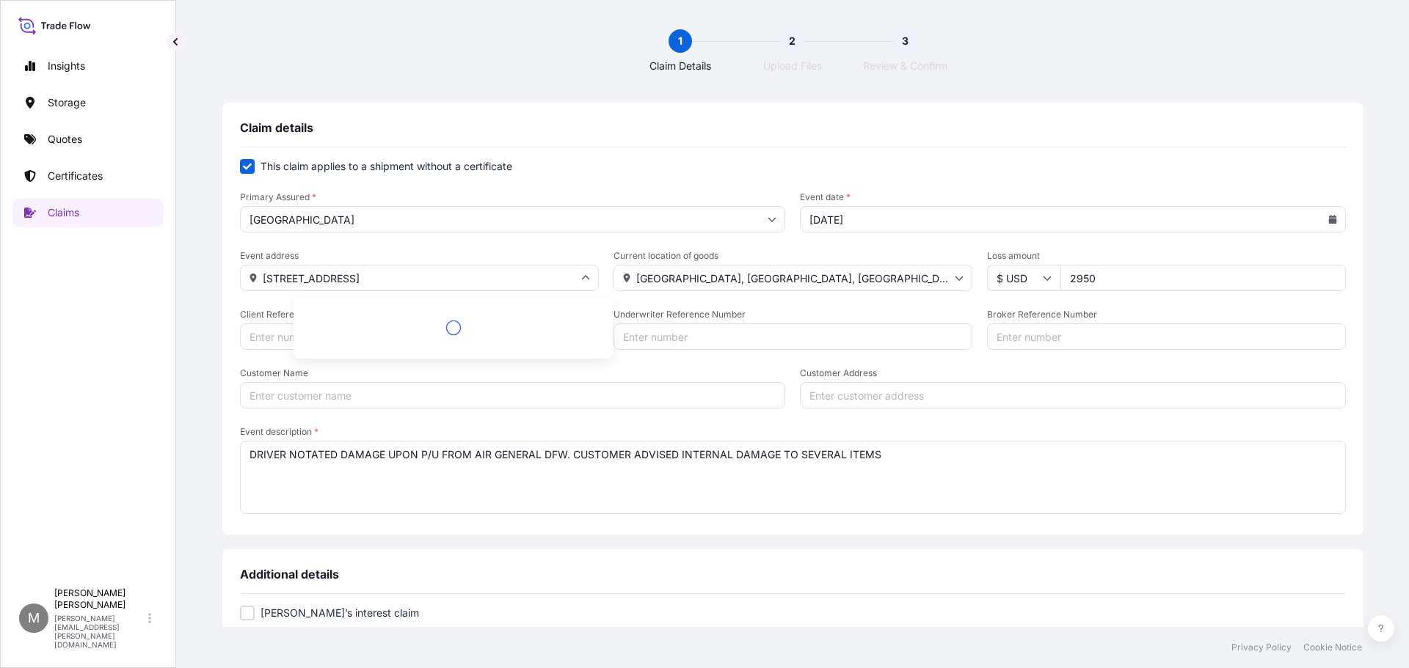
drag, startPoint x: 564, startPoint y: 272, endPoint x: 317, endPoint y: 257, distance: 247.7
click at [321, 258] on div "Event address [STREET_ADDRESS]" at bounding box center [419, 270] width 359 height 41
type input "2"
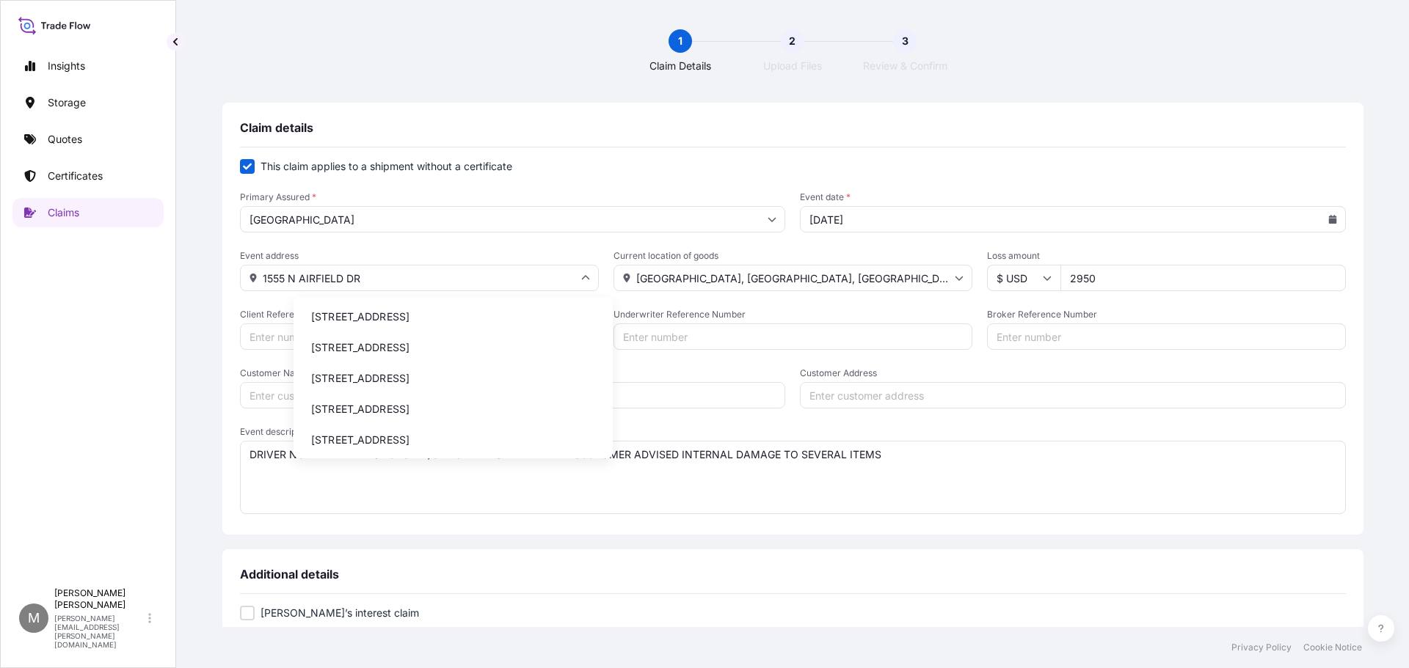
click at [379, 321] on li "[STREET_ADDRESS]" at bounding box center [452, 317] width 307 height 28
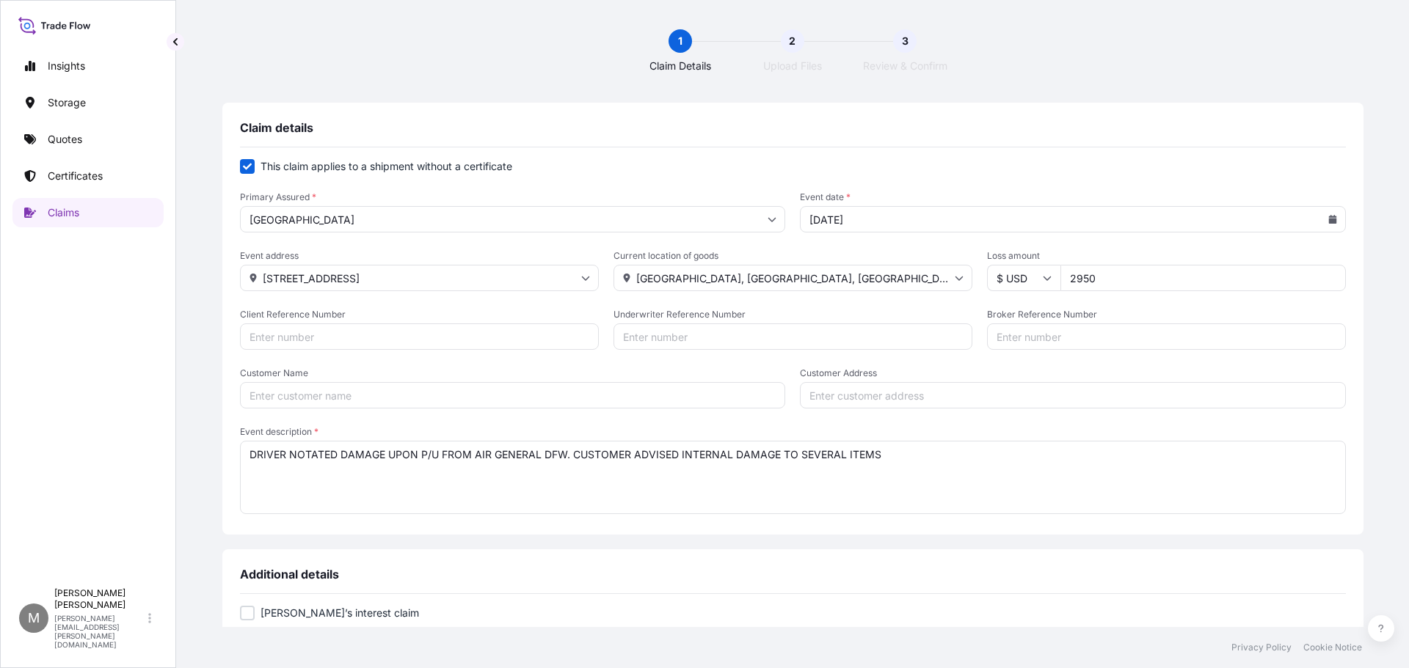
type input "[STREET_ADDRESS]"
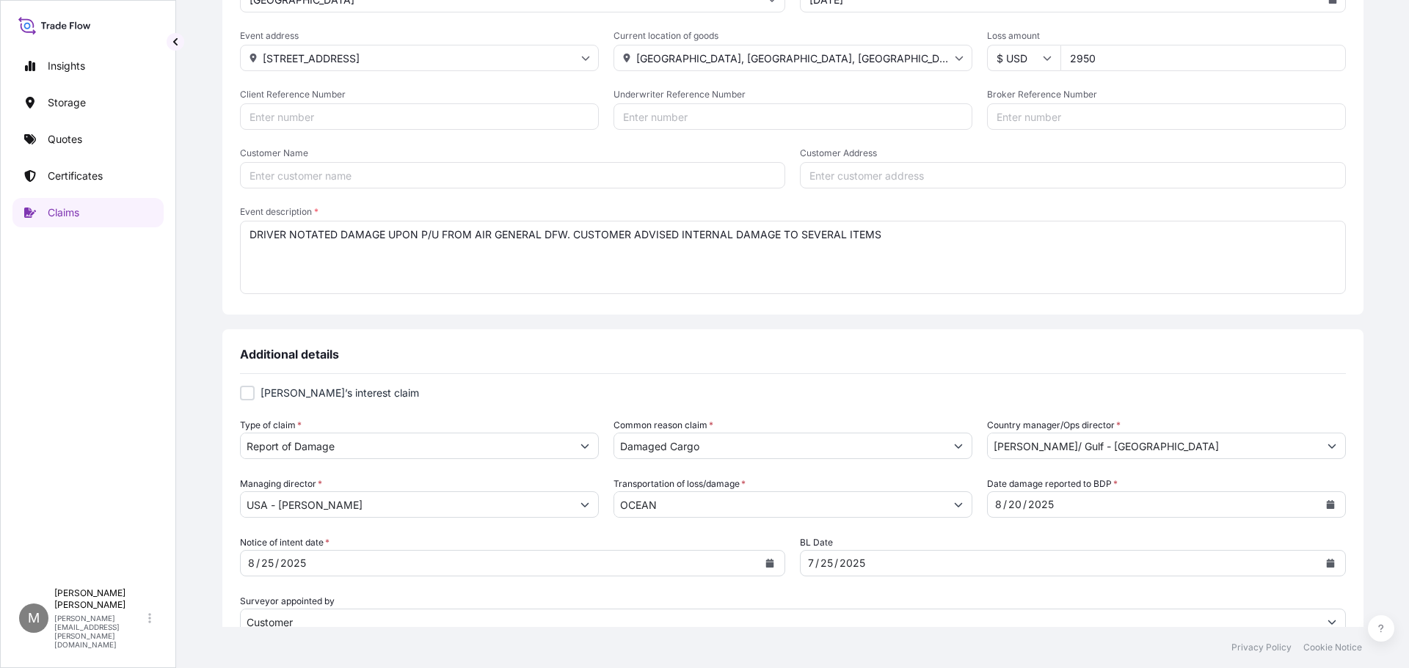
click at [326, 115] on input "Client Reference Number" at bounding box center [419, 116] width 359 height 26
type input "AXIS DAMAGE PO 80443"
type input "852502208"
type input "TRINITY SLING AUTHORITY"
click at [864, 172] on input "Customer Address" at bounding box center [1073, 175] width 546 height 26
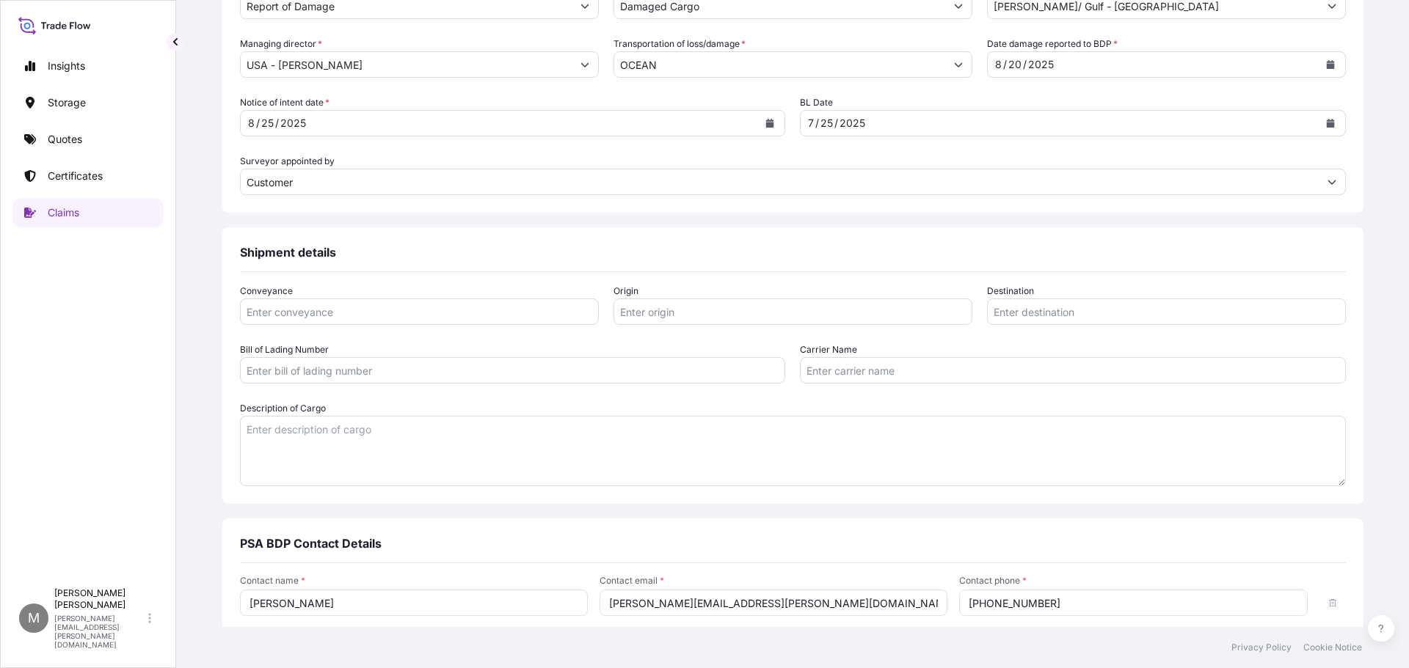
scroll to position [734, 0]
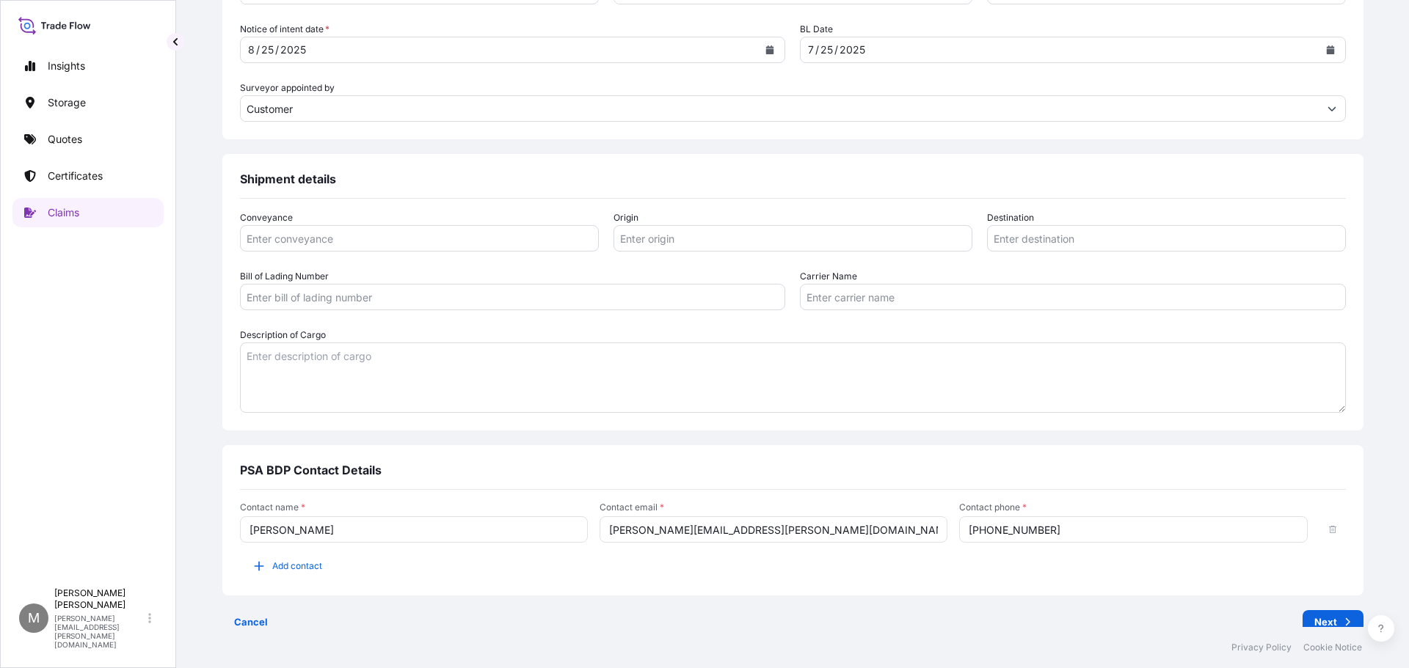
type input "[STREET_ADDRESS]"
click at [373, 233] on input "Conveyance" at bounding box center [419, 238] width 359 height 26
type input "9 PCS"
type input "[GEOGRAPHIC_DATA]"
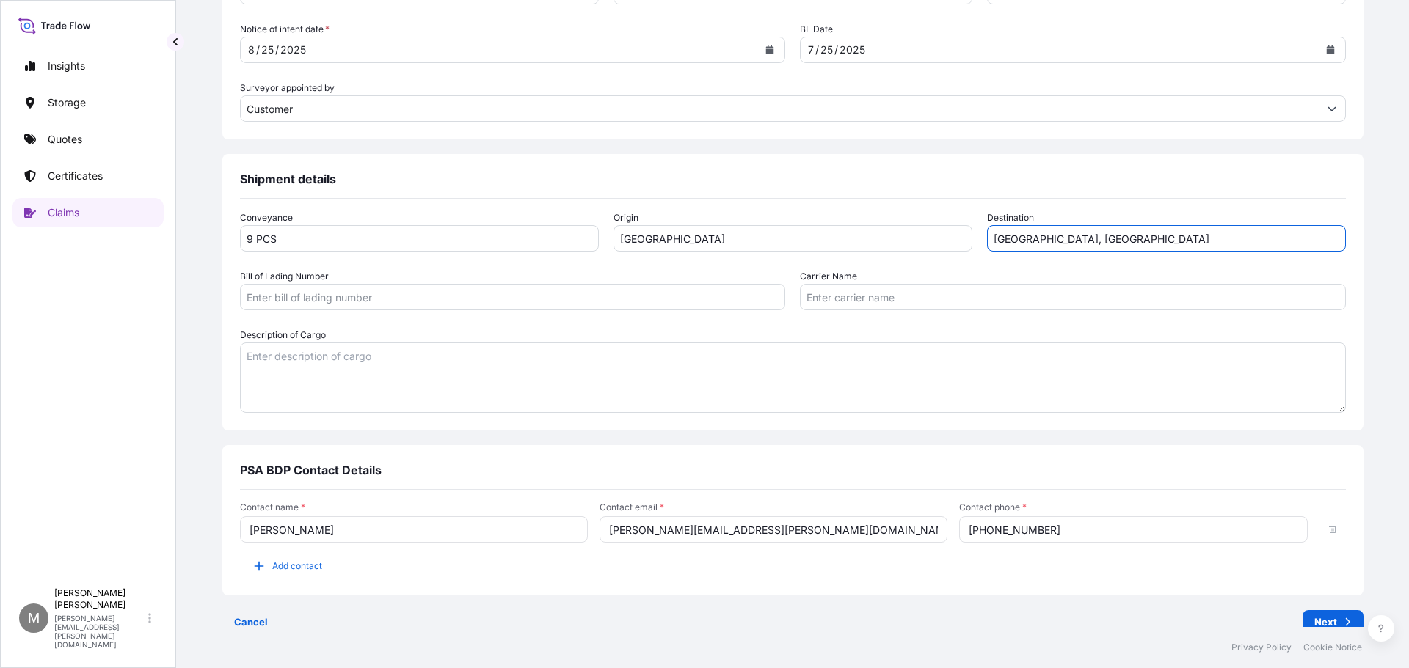
type input "[GEOGRAPHIC_DATA], [GEOGRAPHIC_DATA]"
type input "BOPT1856046197"
type input "BDP"
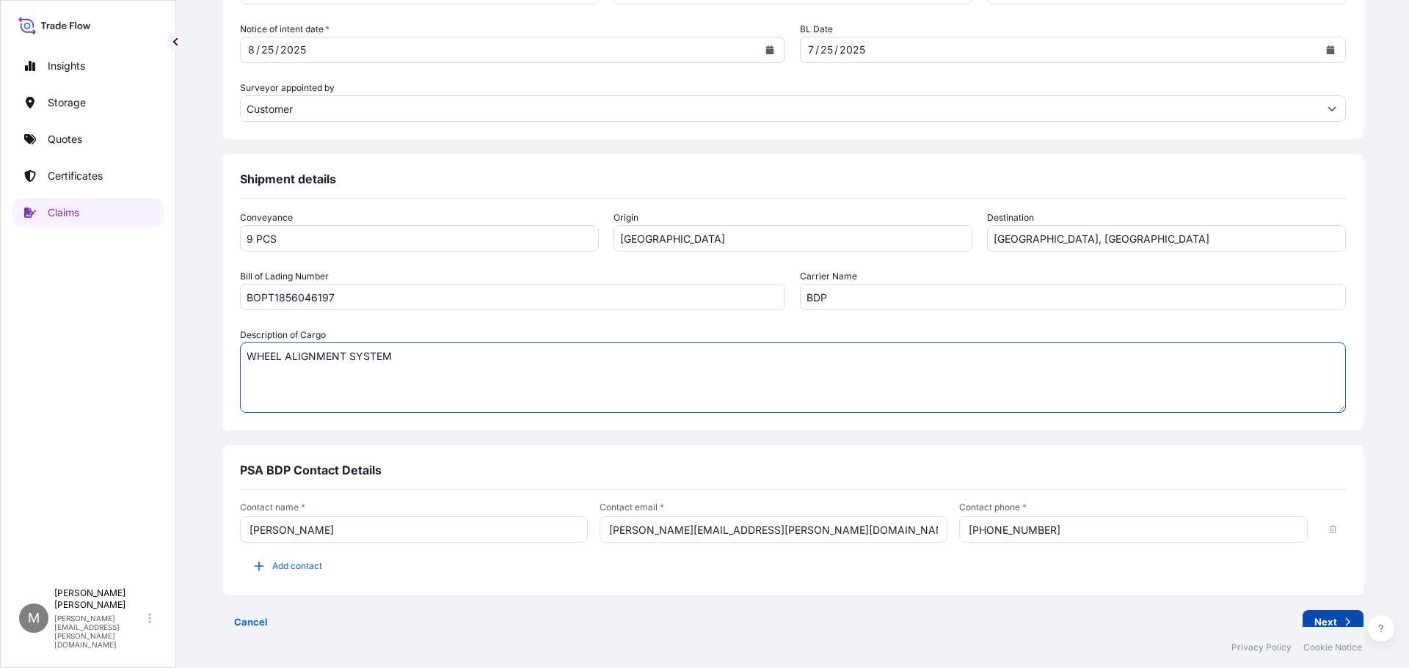
type textarea "WHEEL ALIGNMENT SYSTEM"
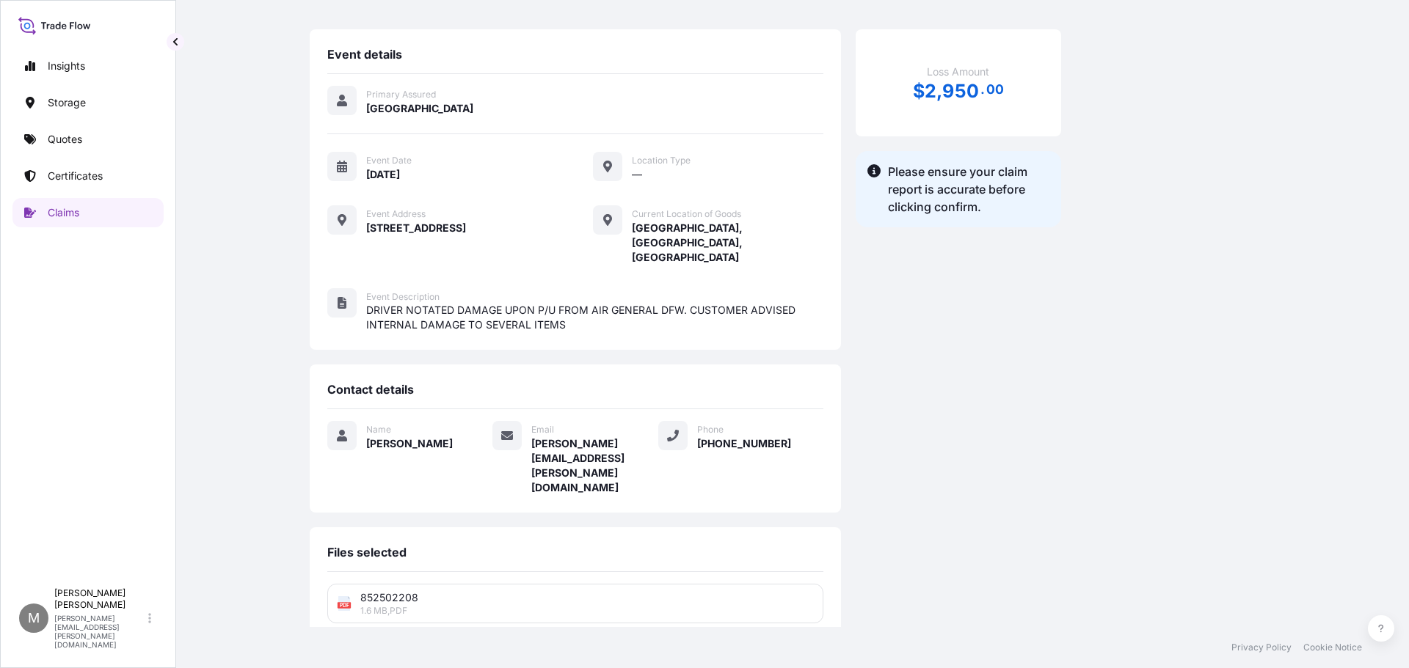
scroll to position [124, 0]
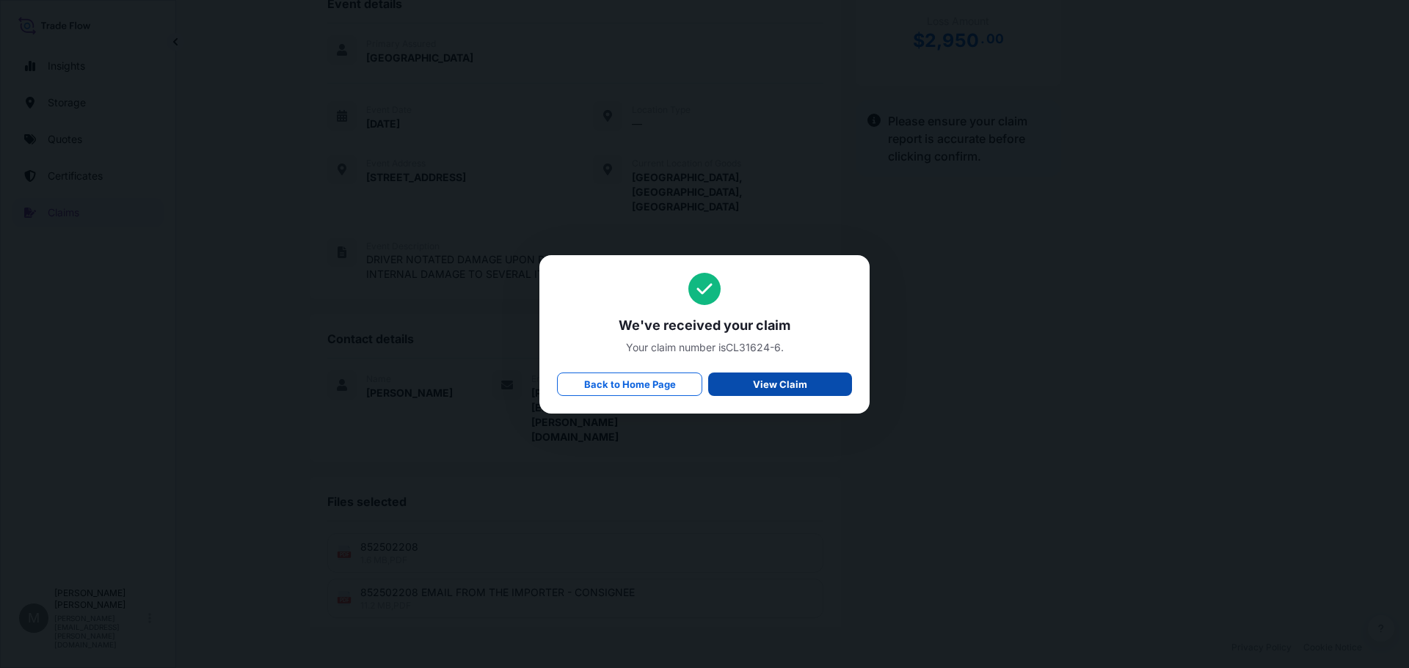
click at [786, 381] on p "View Claim" at bounding box center [780, 384] width 54 height 15
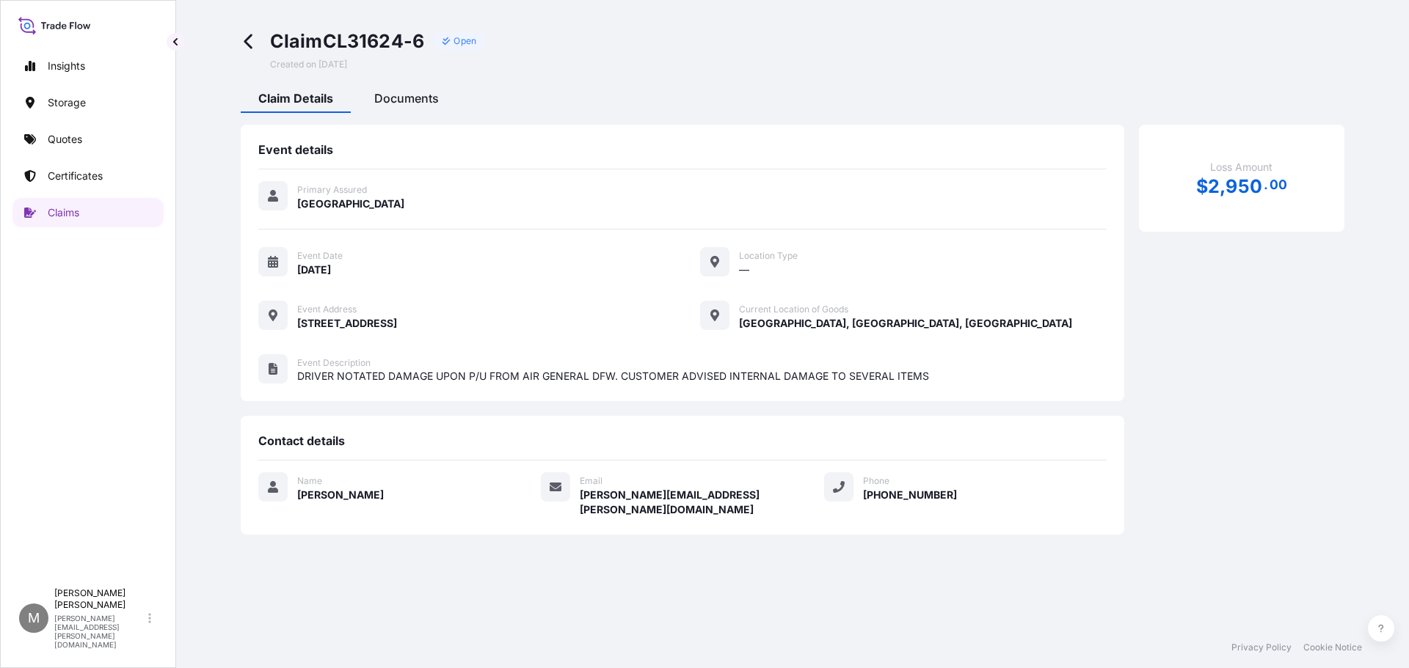
click at [406, 93] on span "Documents" at bounding box center [406, 98] width 65 height 15
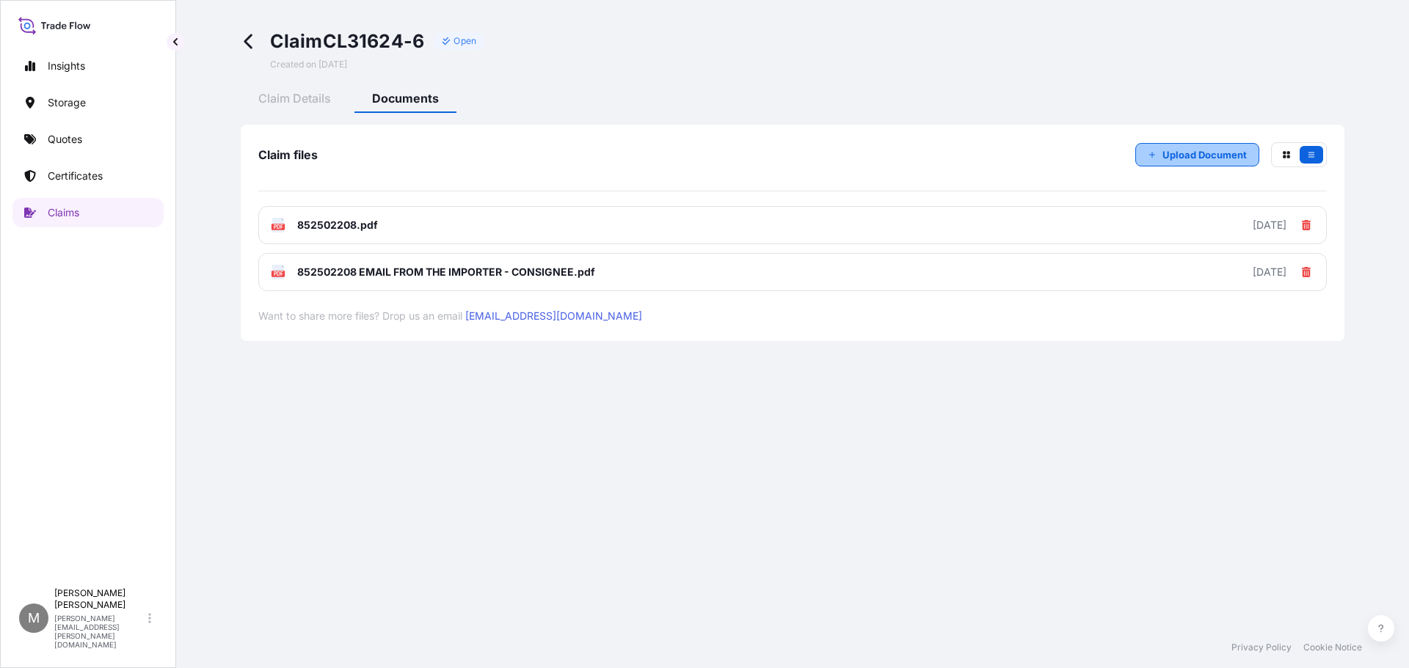
click at [1163, 160] on p "Upload Document" at bounding box center [1204, 154] width 84 height 15
click at [1186, 158] on p "Upload Document" at bounding box center [1204, 154] width 84 height 15
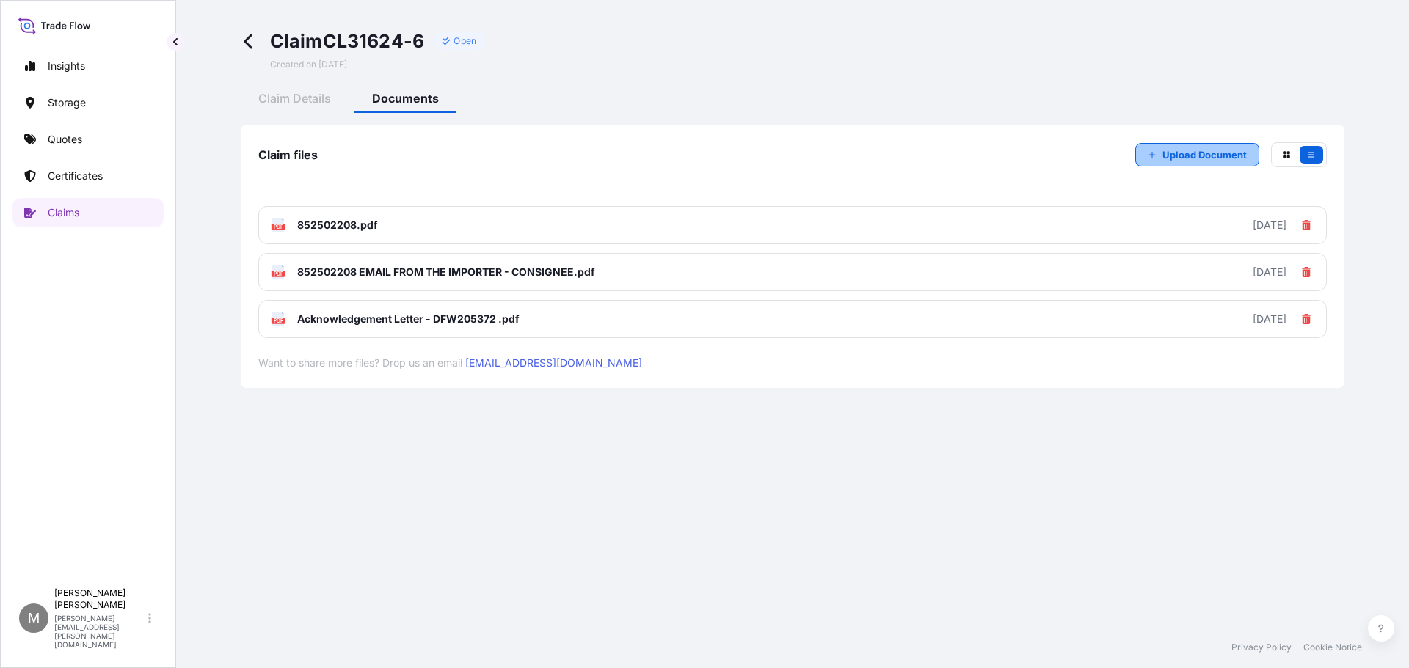
click at [1189, 153] on p "Upload Document" at bounding box center [1204, 154] width 84 height 15
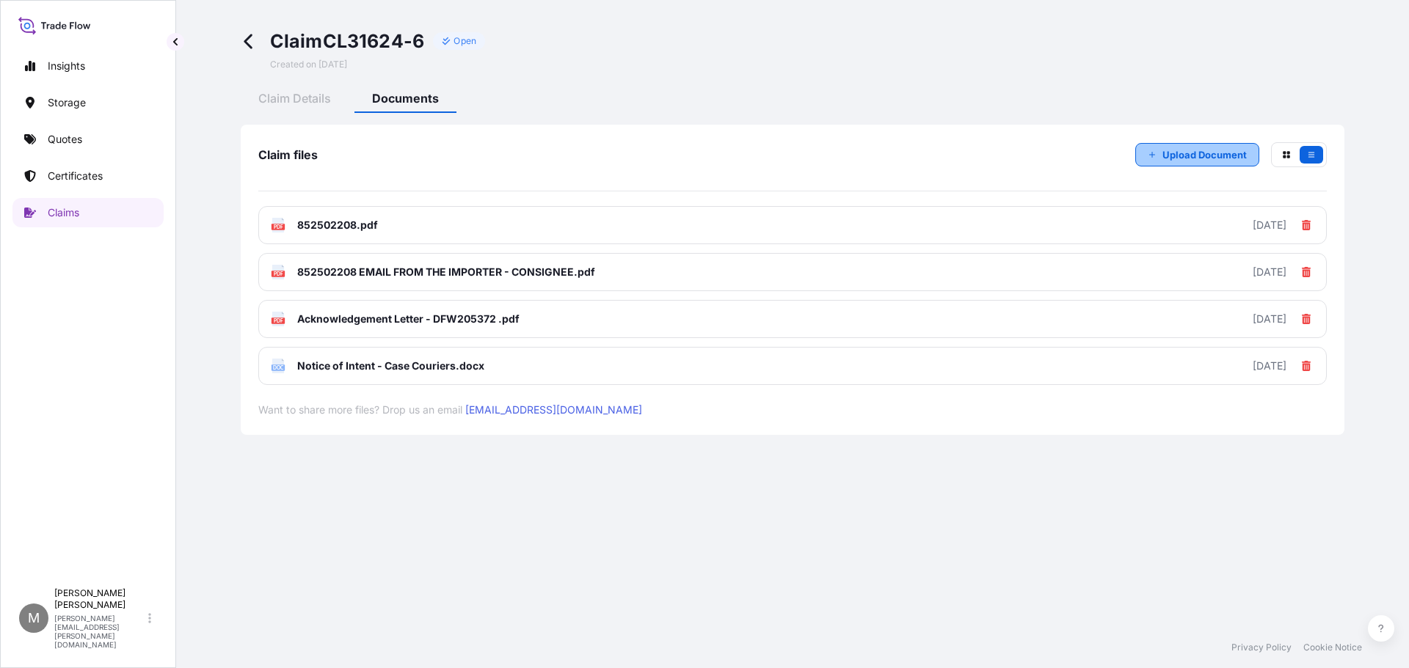
click at [1175, 158] on p "Upload Document" at bounding box center [1204, 154] width 84 height 15
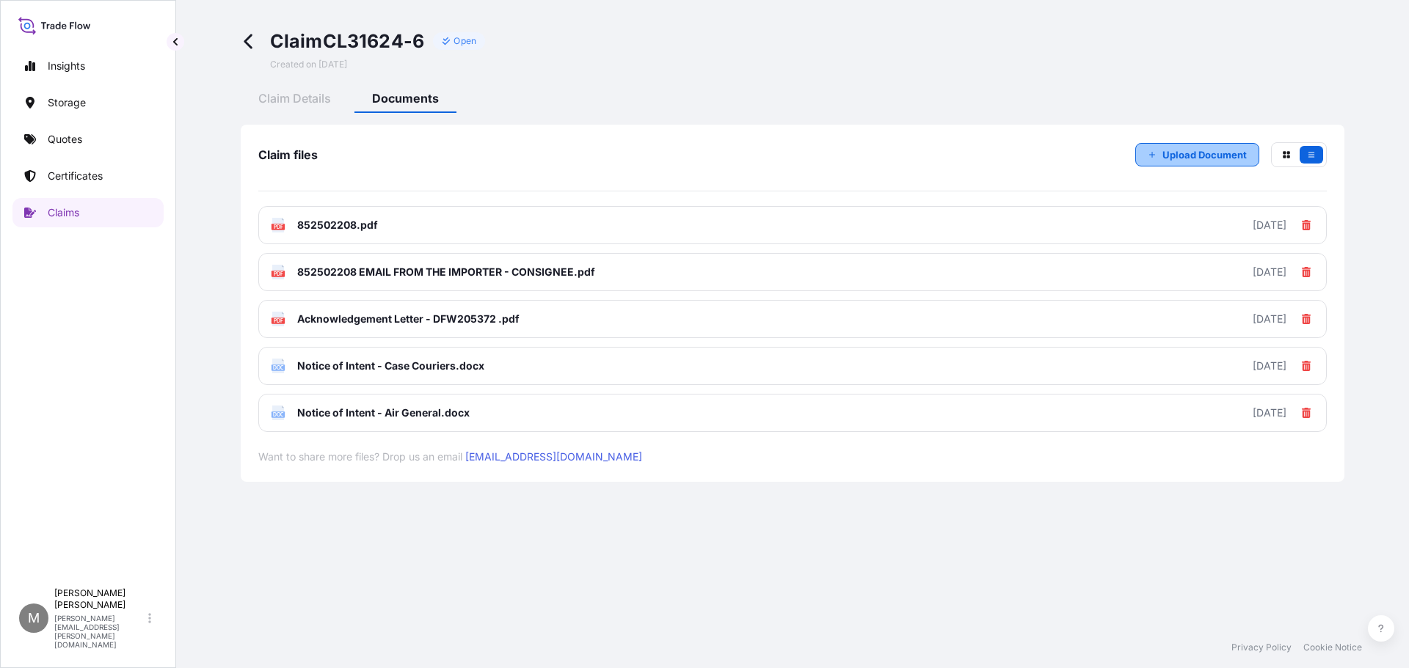
click at [1159, 158] on button "Upload Document" at bounding box center [1197, 154] width 124 height 23
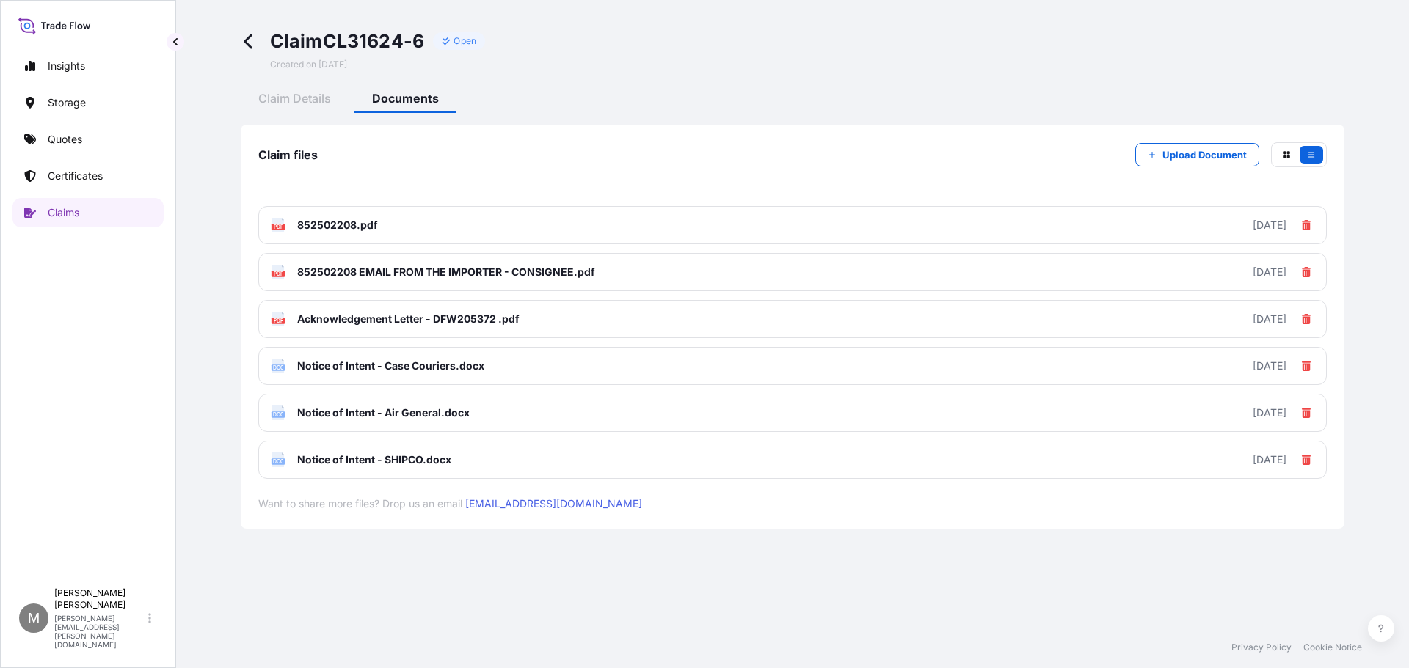
click at [888, 54] on div "Claim CL31624-6 Open Created on [DATE]" at bounding box center [792, 49] width 1103 height 41
click at [304, 98] on span "Claim Details" at bounding box center [294, 98] width 73 height 15
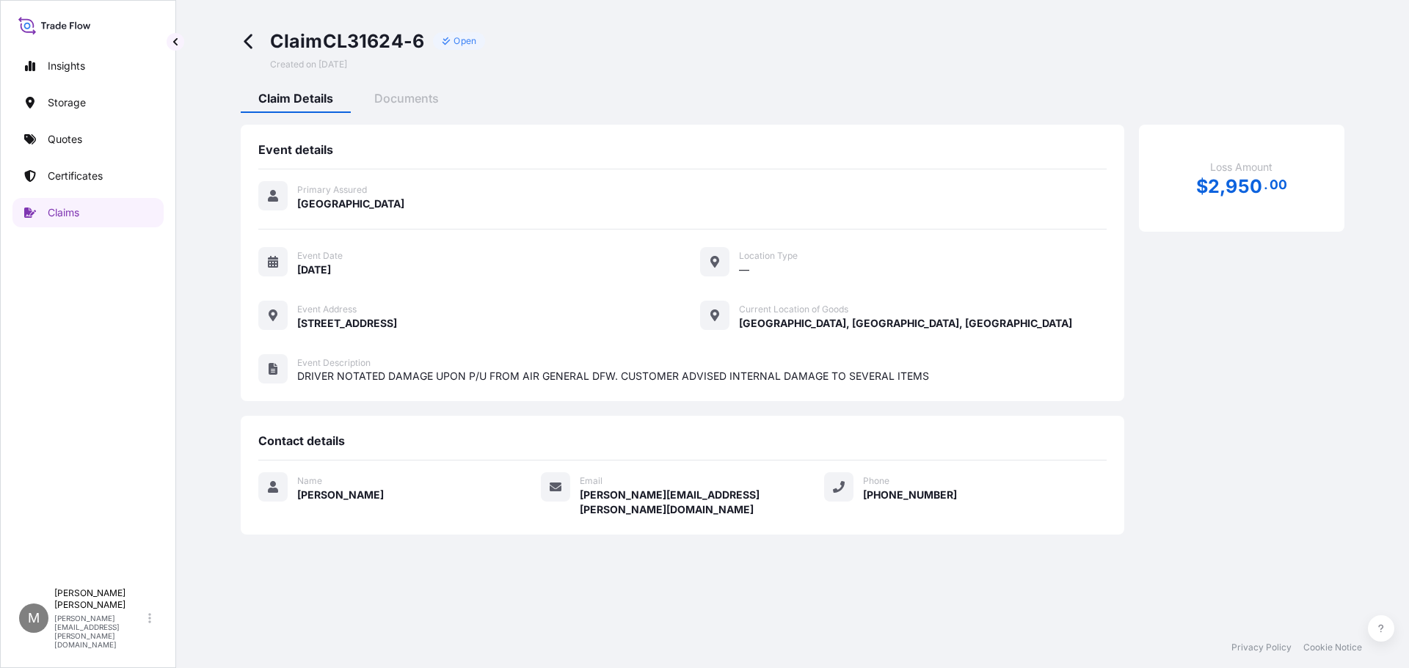
click at [81, 25] on icon at bounding box center [79, 26] width 5 height 5
click at [54, 23] on icon at bounding box center [54, 25] width 73 height 21
click at [28, 25] on icon at bounding box center [54, 25] width 73 height 21
click at [249, 44] on icon at bounding box center [249, 41] width 17 height 17
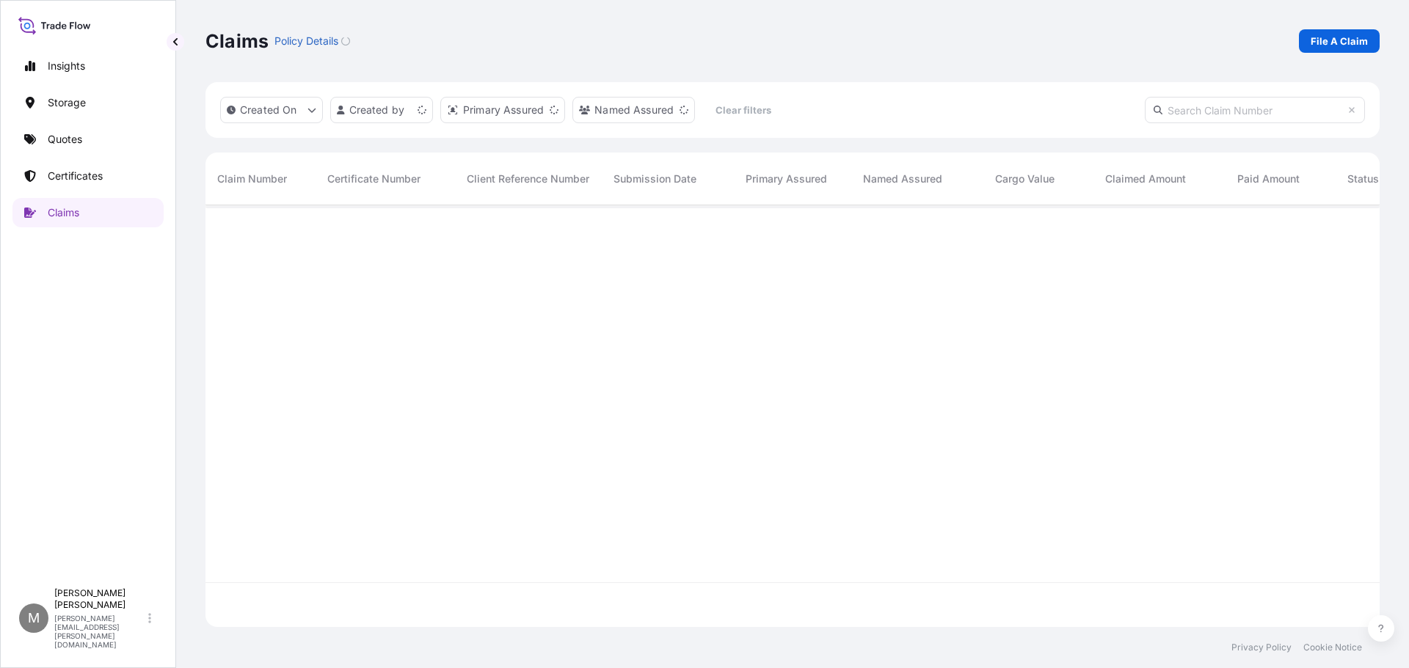
scroll to position [419, 1163]
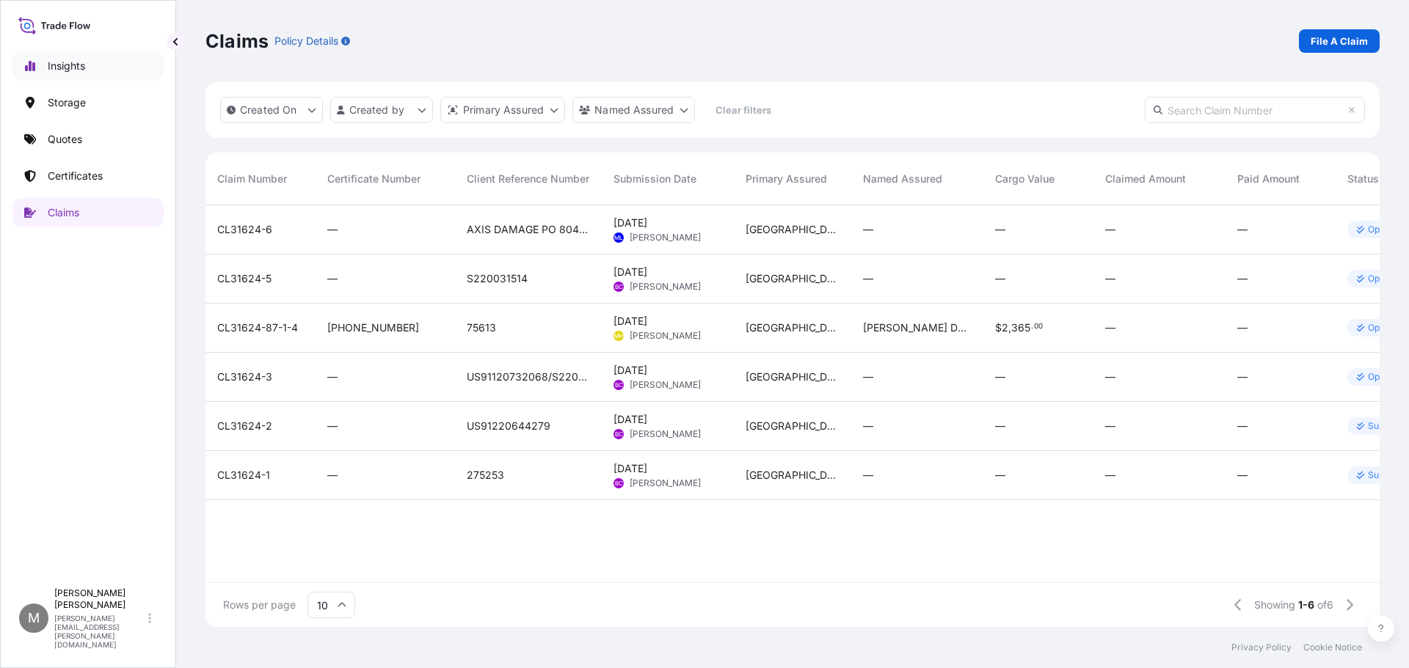
click at [70, 65] on p "Insights" at bounding box center [66, 66] width 37 height 15
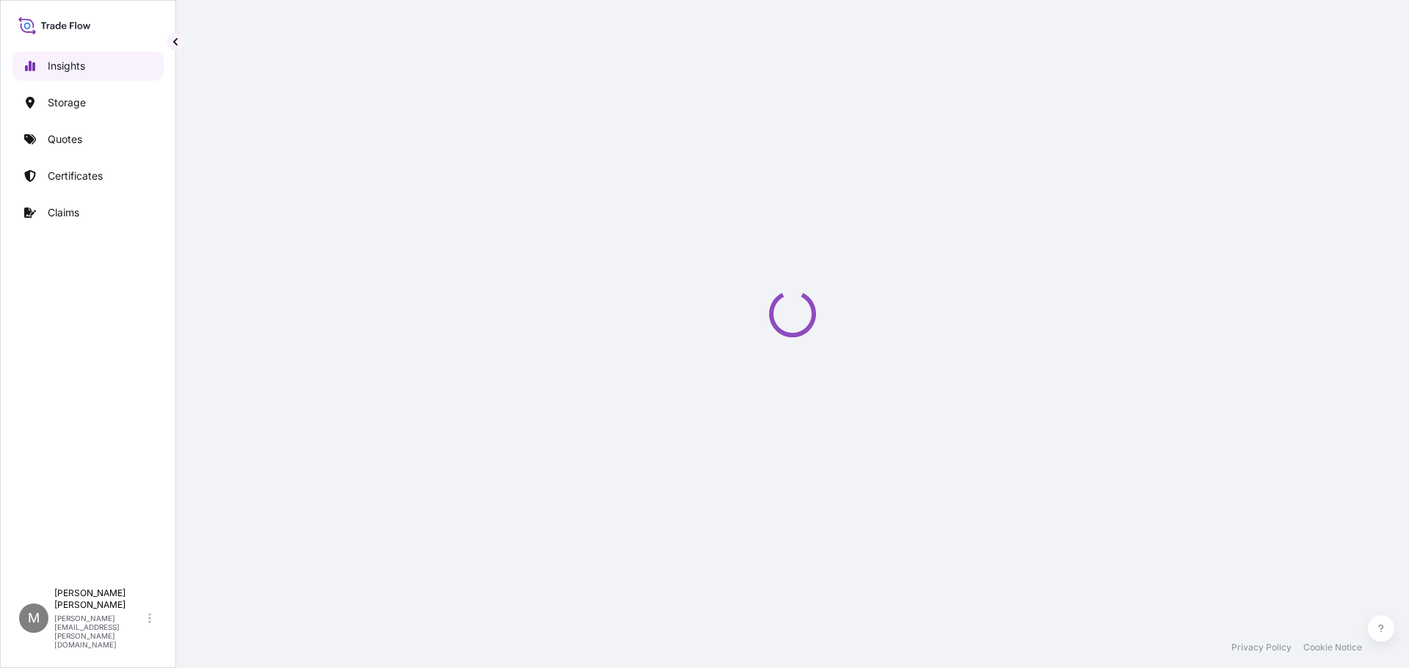
select select "2025"
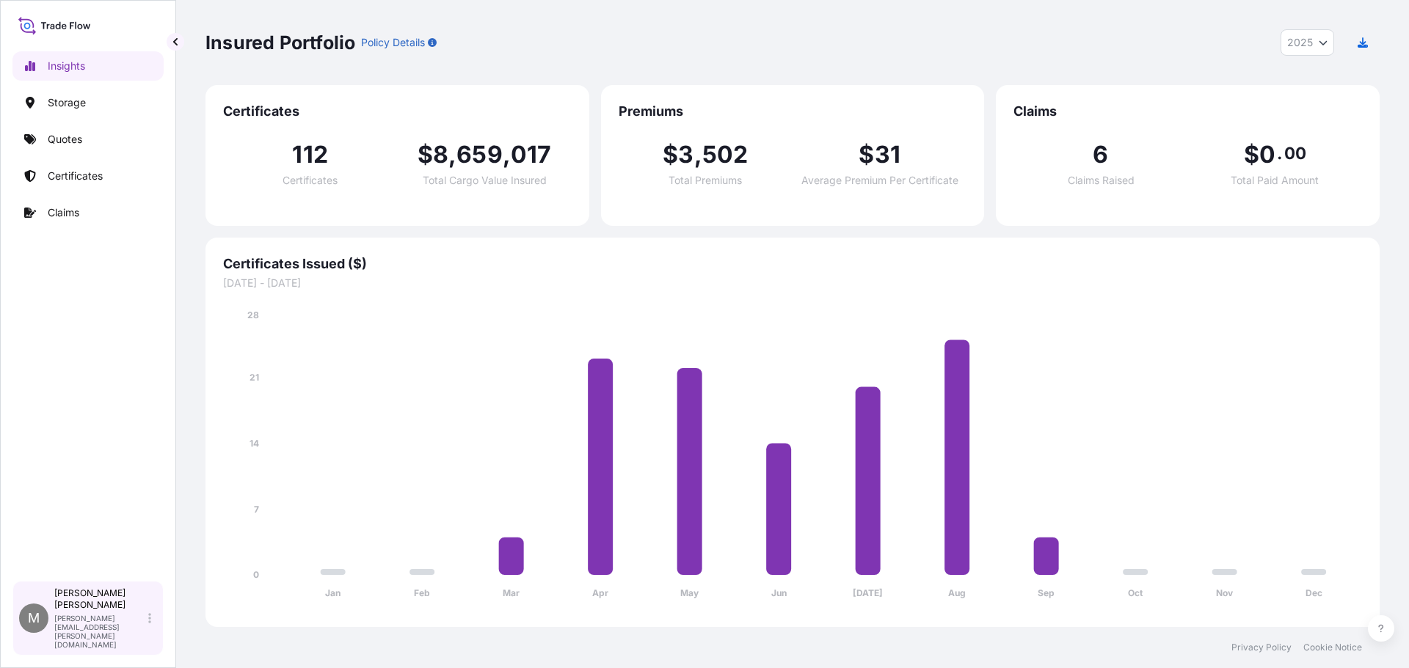
click at [37, 626] on span "M" at bounding box center [34, 618] width 12 height 15
